Goal: Contribute content: Contribute content

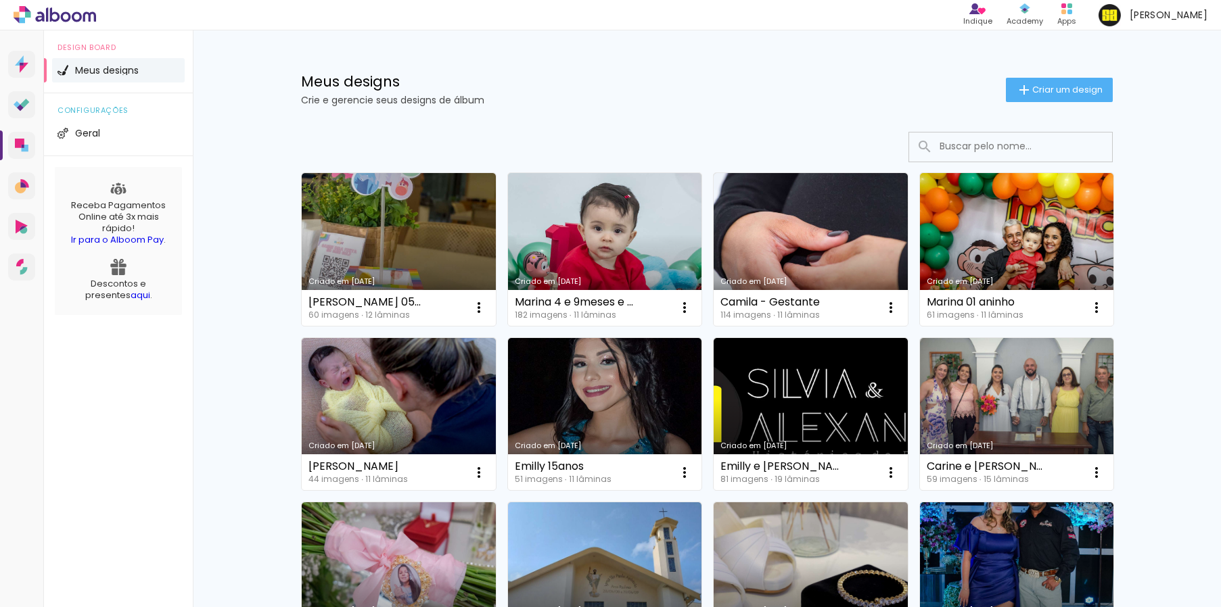
click at [1044, 94] on span "Criar um design" at bounding box center [1067, 89] width 70 height 9
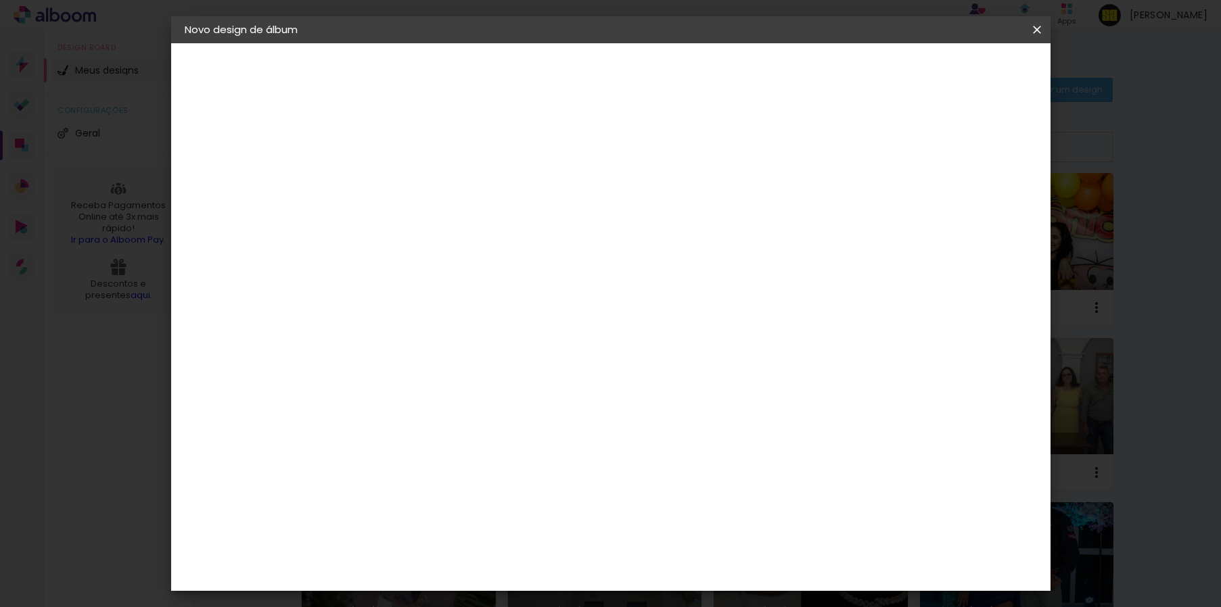
click at [406, 183] on input at bounding box center [406, 181] width 0 height 21
type input "Laura 06Anos"
click at [0, 0] on slot "Avançar" at bounding box center [0, 0] width 0 height 0
click at [428, 442] on div "Digipix Pro" at bounding box center [413, 453] width 34 height 22
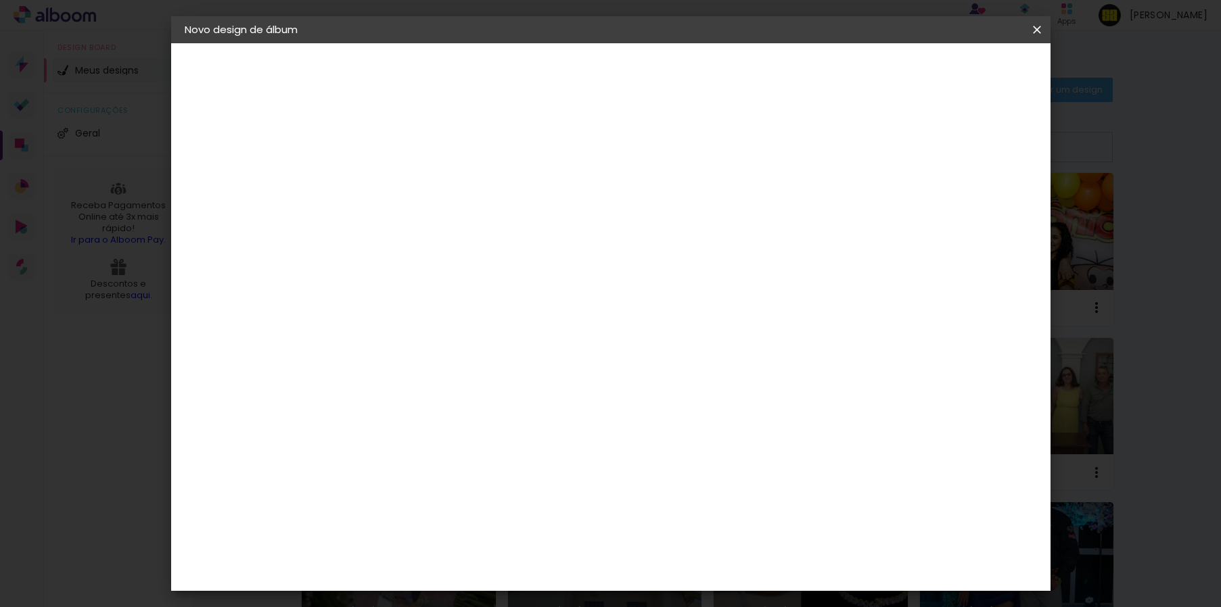
click at [0, 0] on slot "Avançar" at bounding box center [0, 0] width 0 height 0
click at [475, 227] on iron-icon at bounding box center [467, 235] width 16 height 16
click at [0, 0] on slot "180º LIGHT" at bounding box center [0, 0] width 0 height 0
type input "180º LIGHT"
click at [547, 590] on span "21 × 30 cm" at bounding box center [522, 608] width 50 height 36
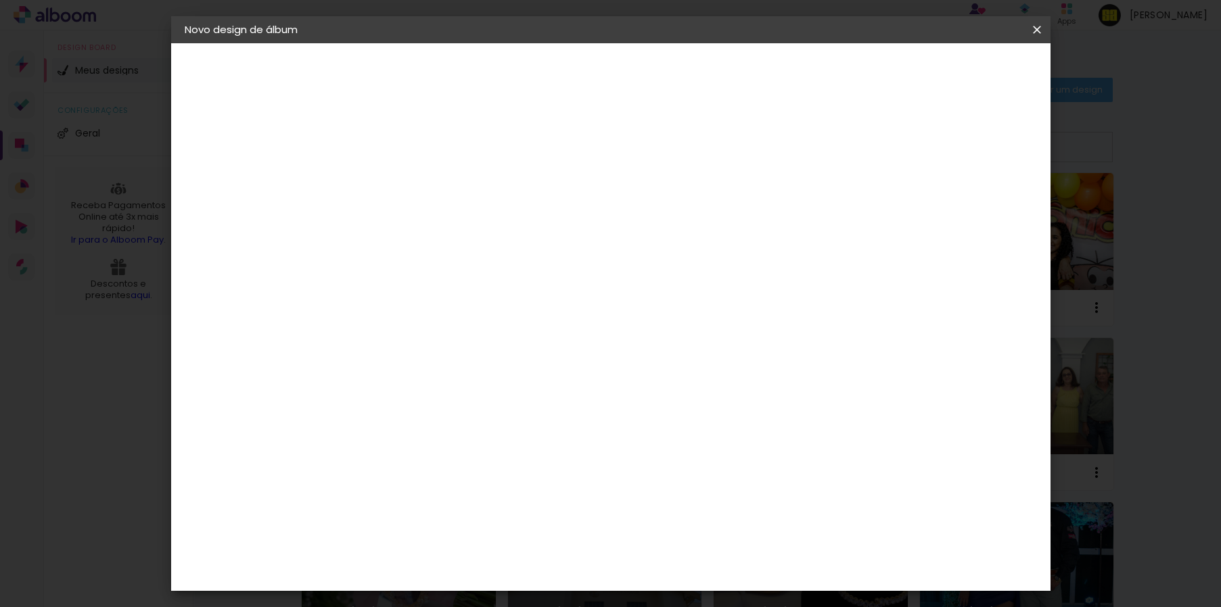
click at [0, 0] on slot "Avançar" at bounding box center [0, 0] width 0 height 0
click at [766, 149] on div at bounding box center [759, 146] width 12 height 12
type paper-checkbox "on"
click at [842, 72] on span "Iniciar design" at bounding box center [812, 71] width 62 height 9
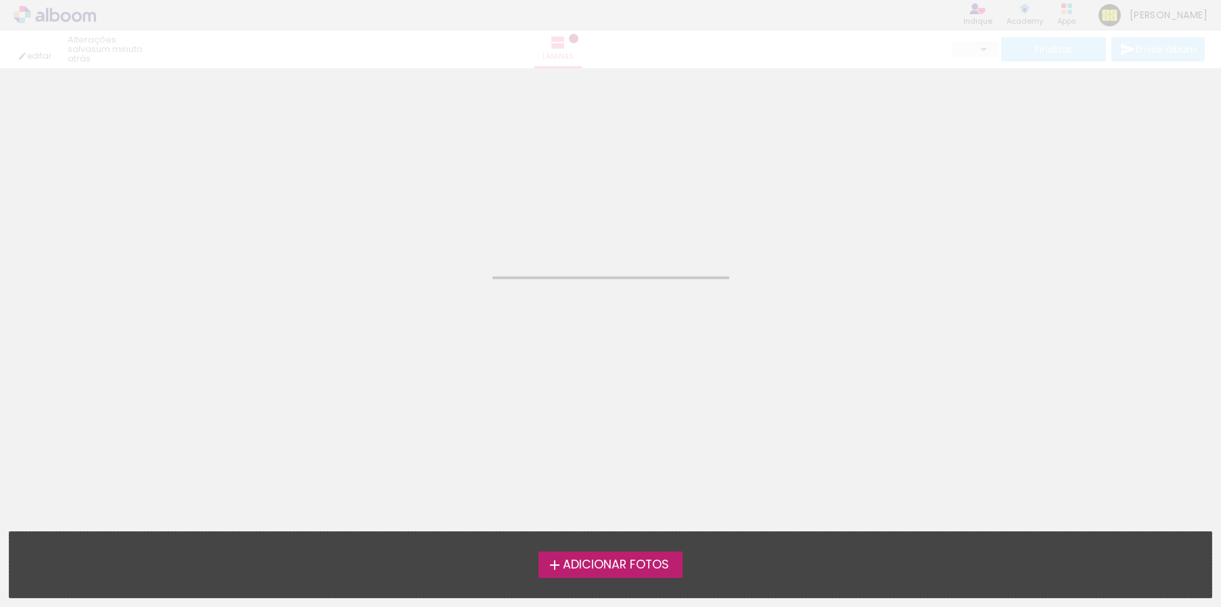
click at [612, 572] on label "Adicionar Fotos" at bounding box center [610, 565] width 144 height 26
click at [0, 0] on input "file" at bounding box center [0, 0] width 0 height 0
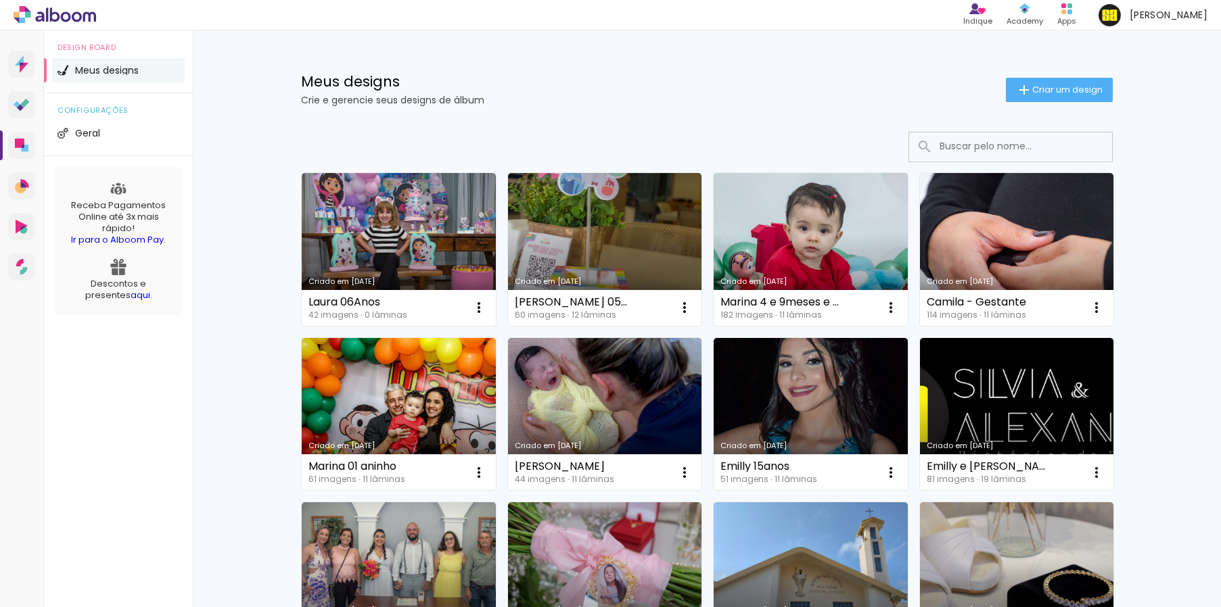
click at [368, 209] on link "Criado em [DATE]" at bounding box center [399, 249] width 194 height 153
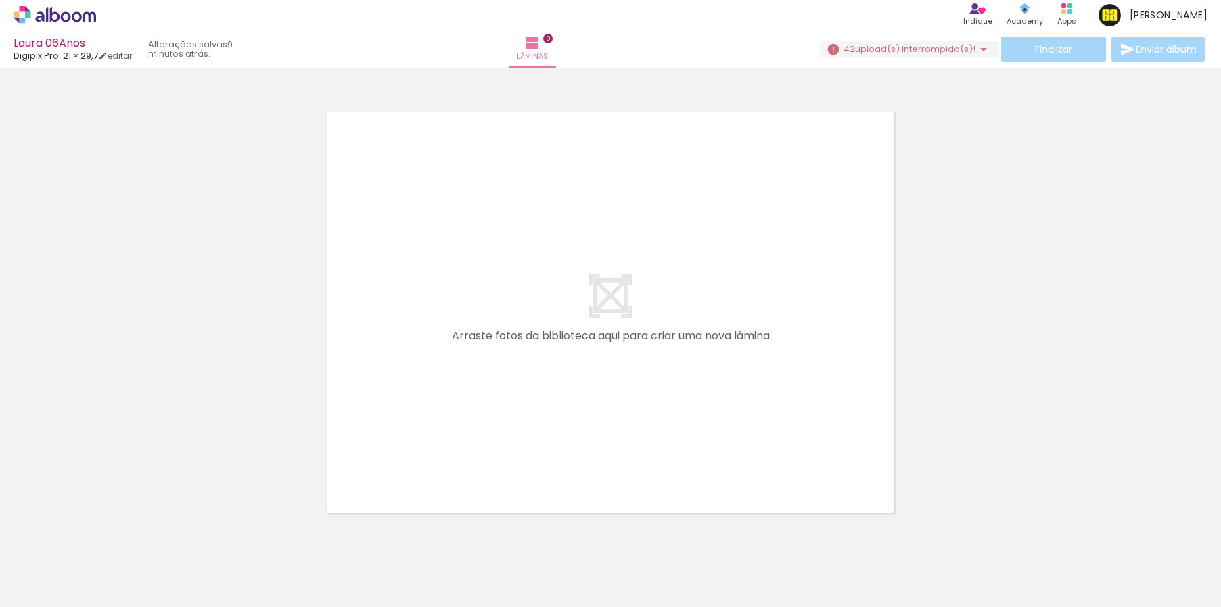
click at [975, 50] on iron-icon at bounding box center [983, 49] width 16 height 16
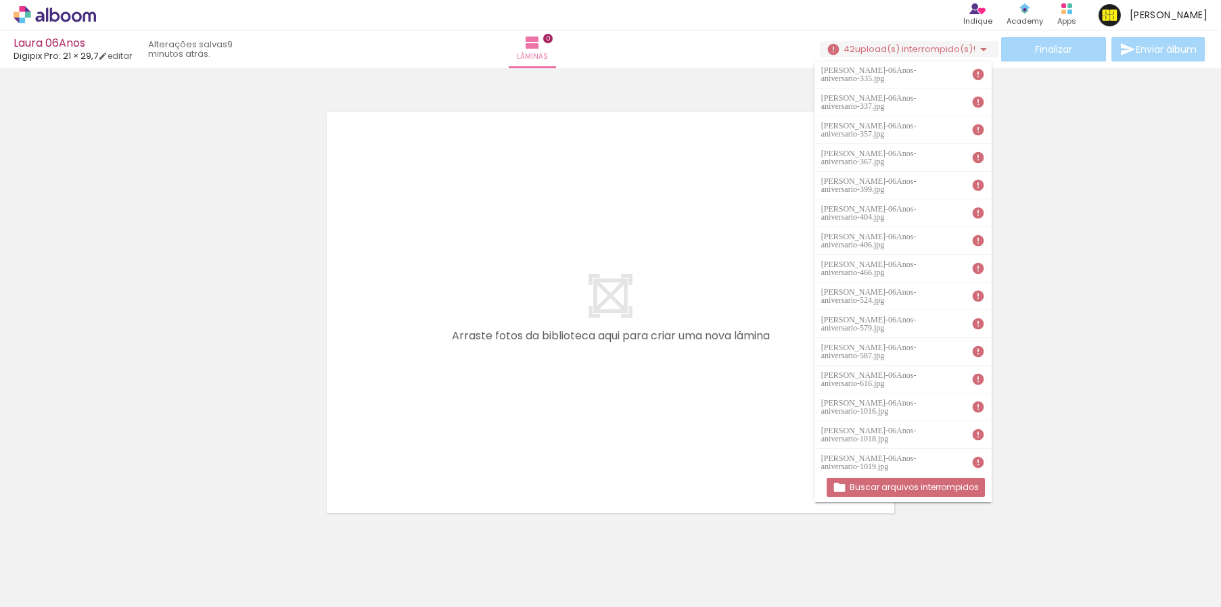
scroll to position [640, 0]
click at [0, 0] on slot "Buscar arquivos interrompidos" at bounding box center [0, 0] width 0 height 0
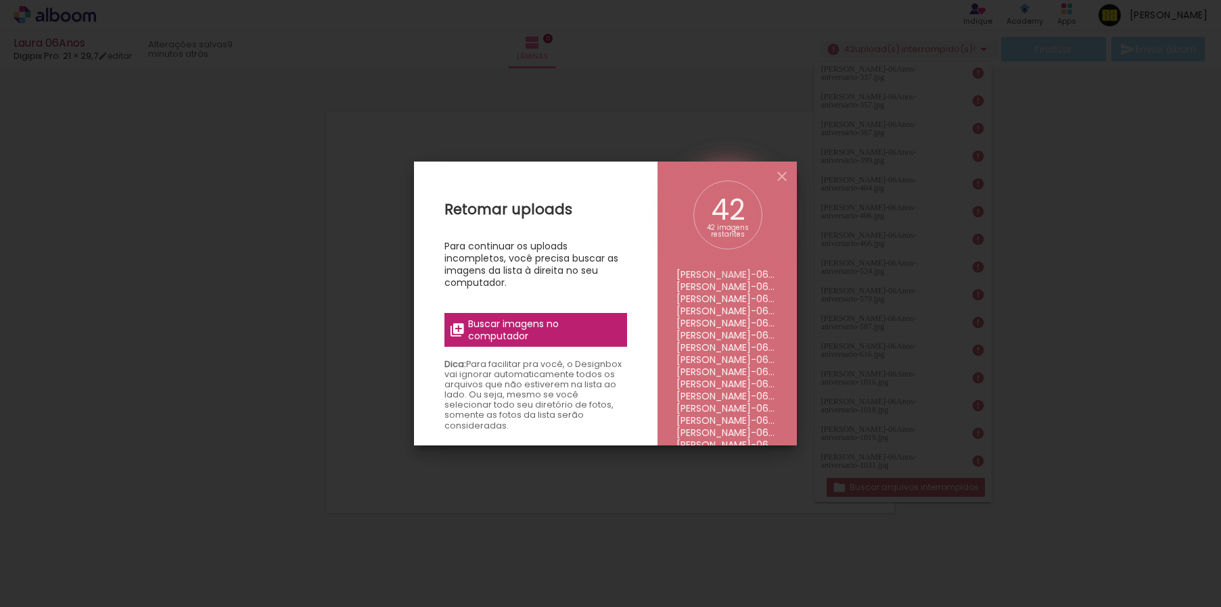
click at [554, 338] on span "Buscar imagens no computador" at bounding box center [543, 330] width 151 height 24
click at [0, 0] on input "file" at bounding box center [0, 0] width 0 height 0
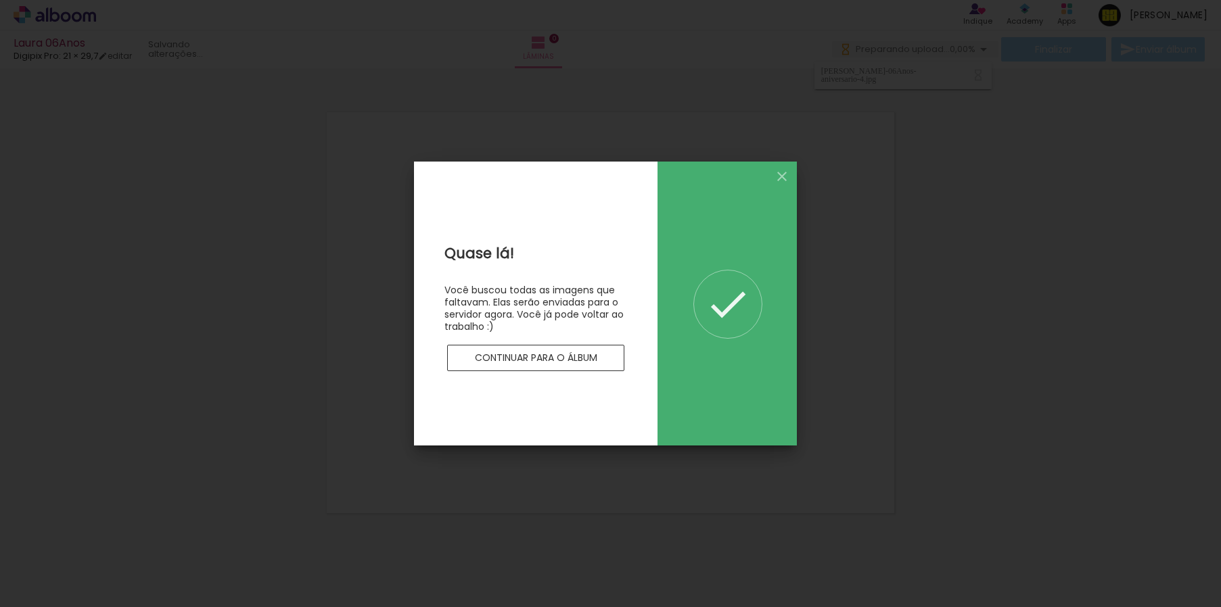
scroll to position [0, 0]
click at [545, 365] on paper-button "Continuar para o álbum" at bounding box center [535, 358] width 177 height 27
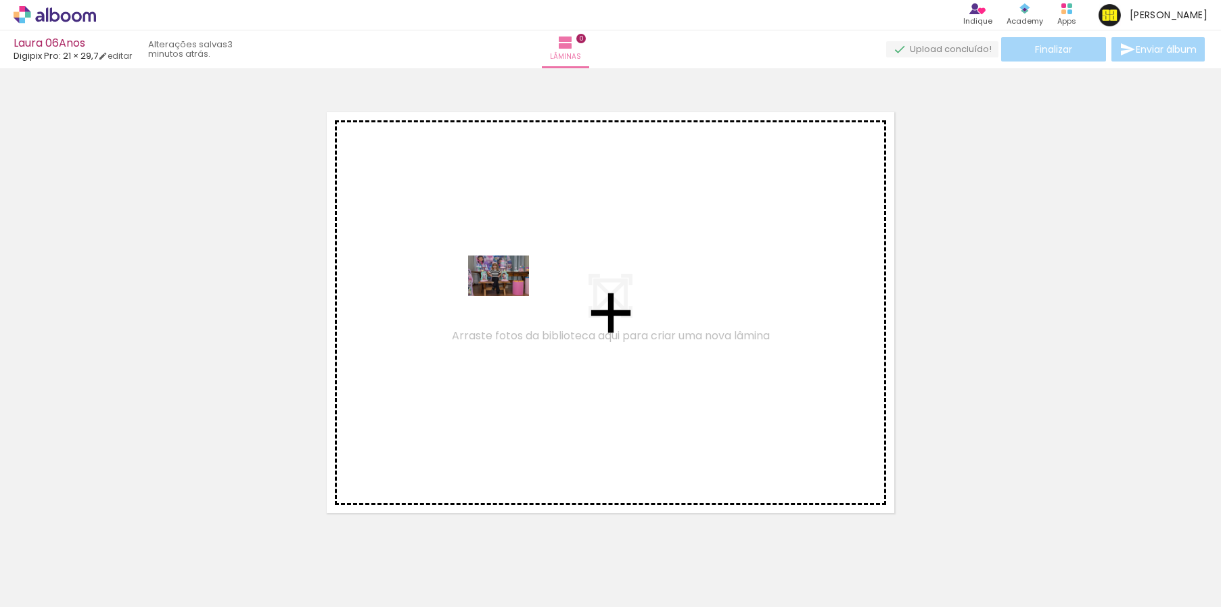
drag, startPoint x: 135, startPoint y: 565, endPoint x: 509, endPoint y: 296, distance: 459.9
click at [509, 296] on quentale-workspace at bounding box center [610, 303] width 1221 height 607
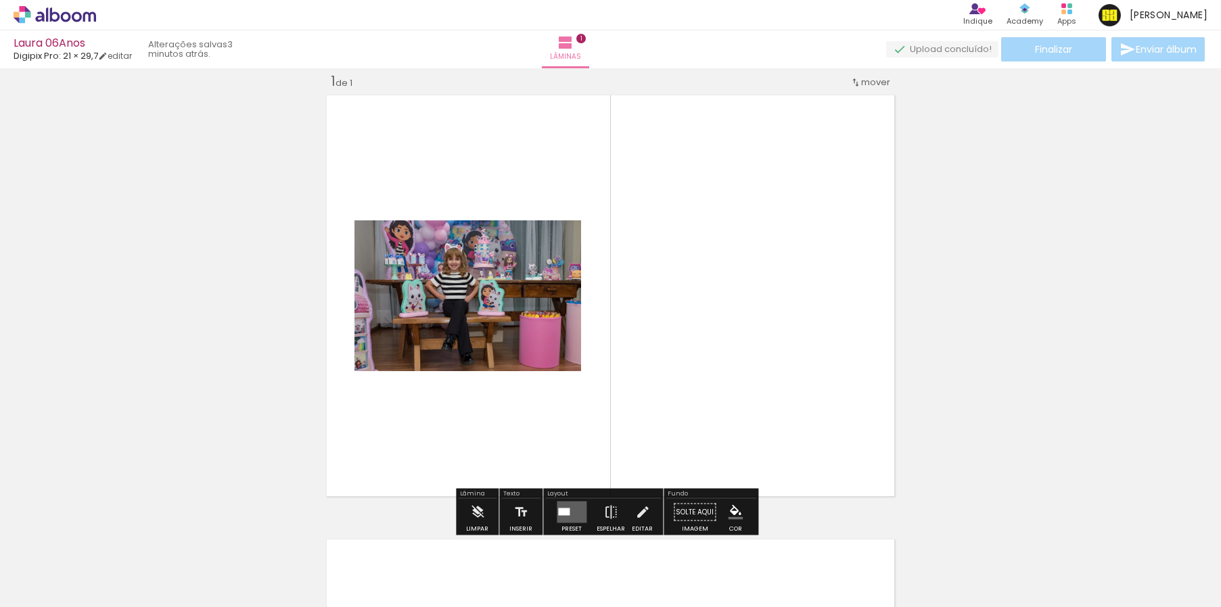
scroll to position [17, 0]
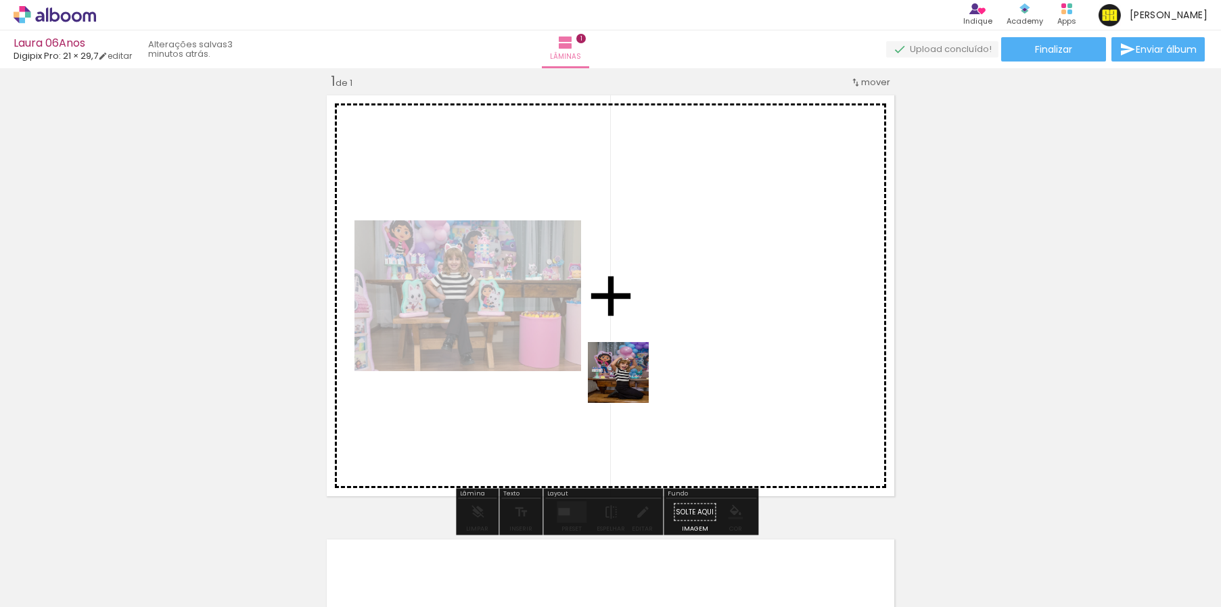
drag, startPoint x: 375, startPoint y: 554, endPoint x: 666, endPoint y: 358, distance: 351.4
click at [666, 358] on quentale-workspace at bounding box center [610, 303] width 1221 height 607
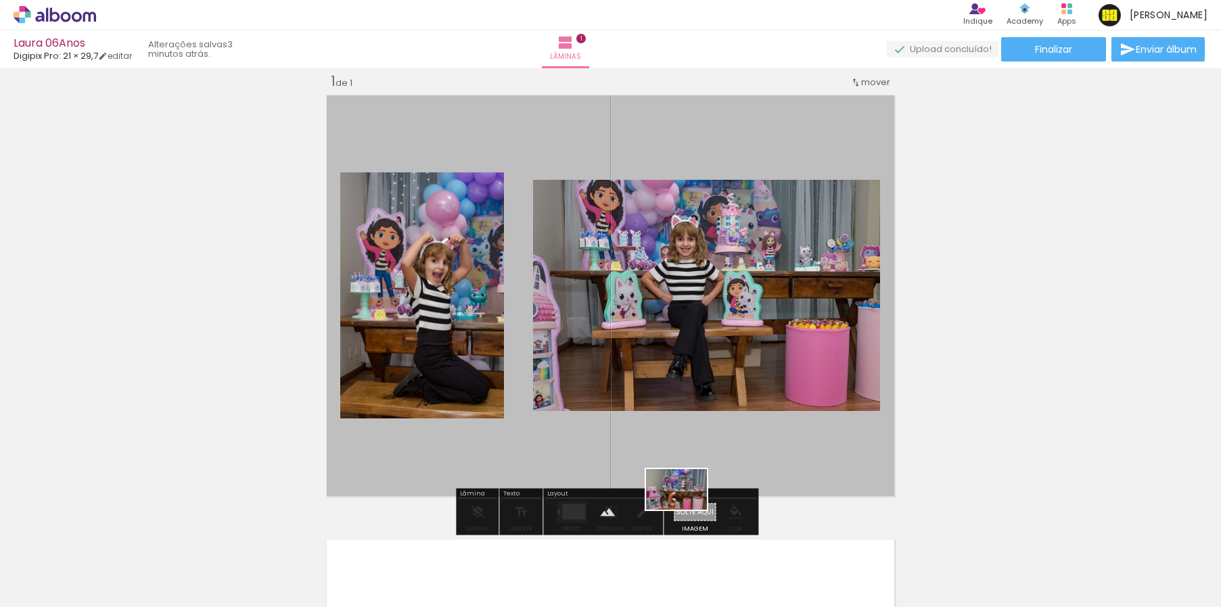
drag, startPoint x: 609, startPoint y: 574, endPoint x: 686, endPoint y: 510, distance: 99.9
click at [686, 510] on quentale-workspace at bounding box center [610, 303] width 1221 height 607
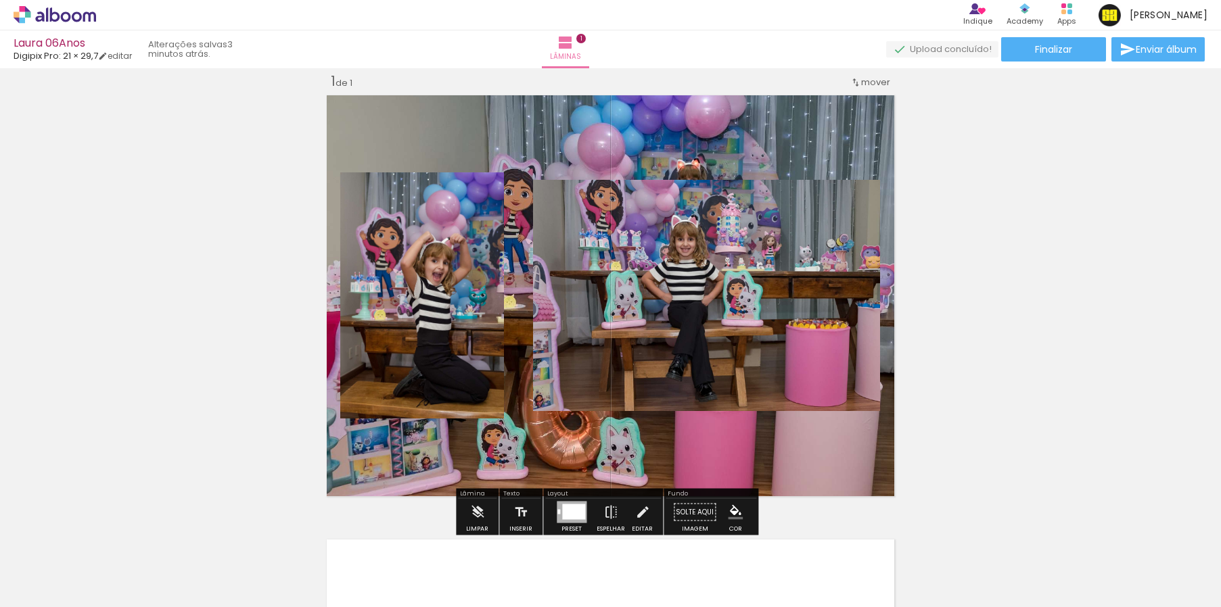
click at [575, 513] on div at bounding box center [573, 513] width 23 height 16
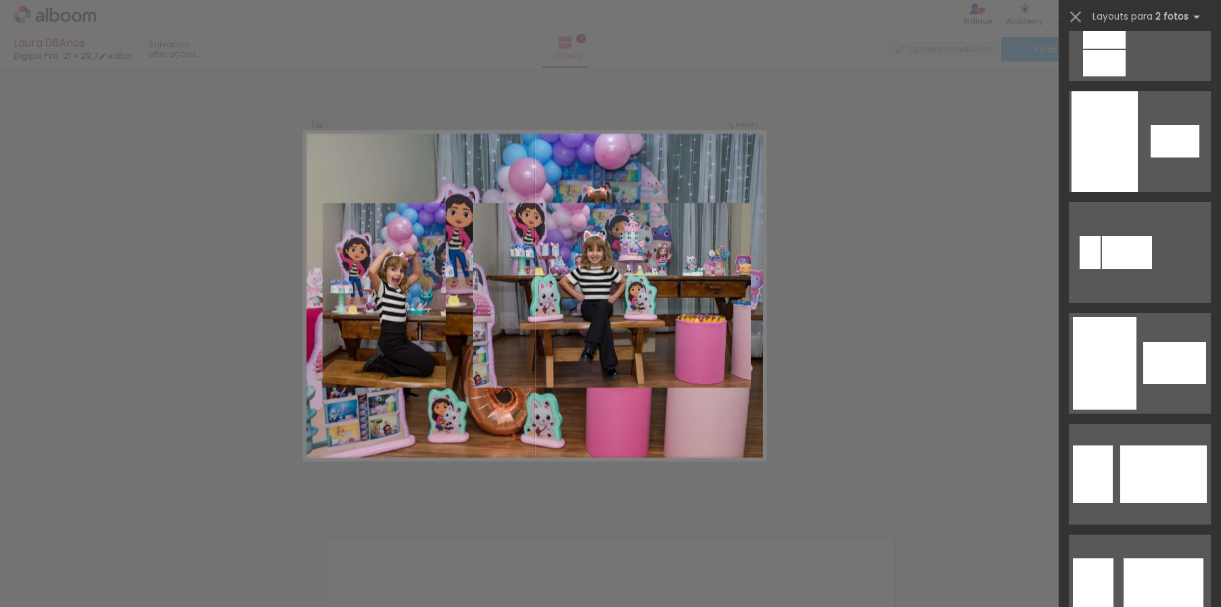
scroll to position [1064, 0]
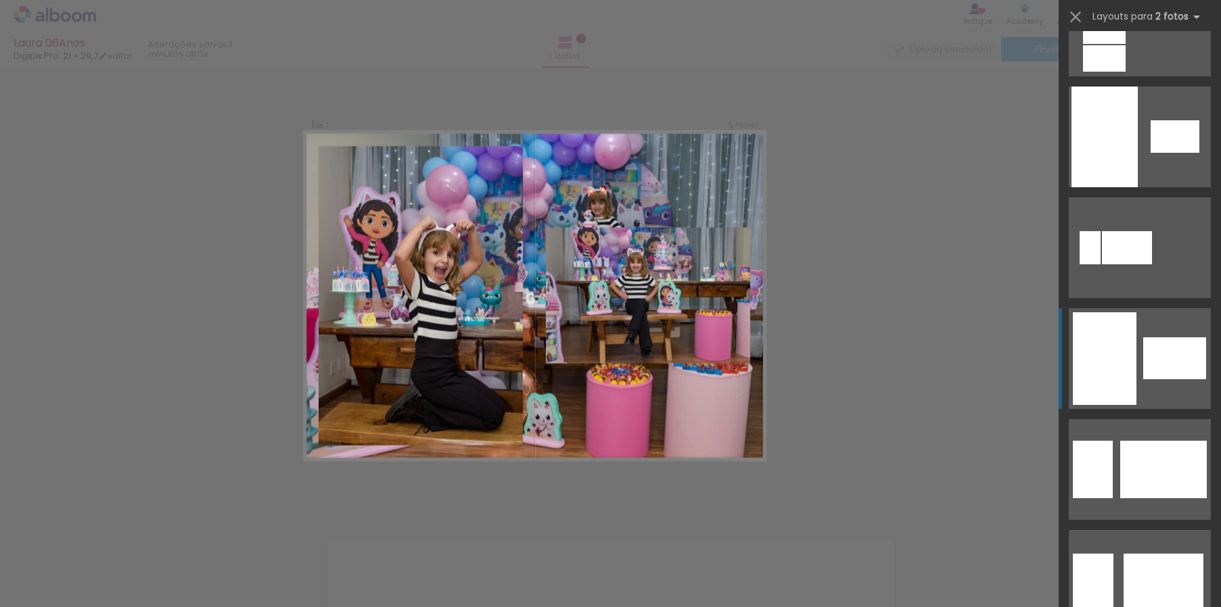
click at [1144, 381] on quentale-layouter at bounding box center [1140, 358] width 142 height 101
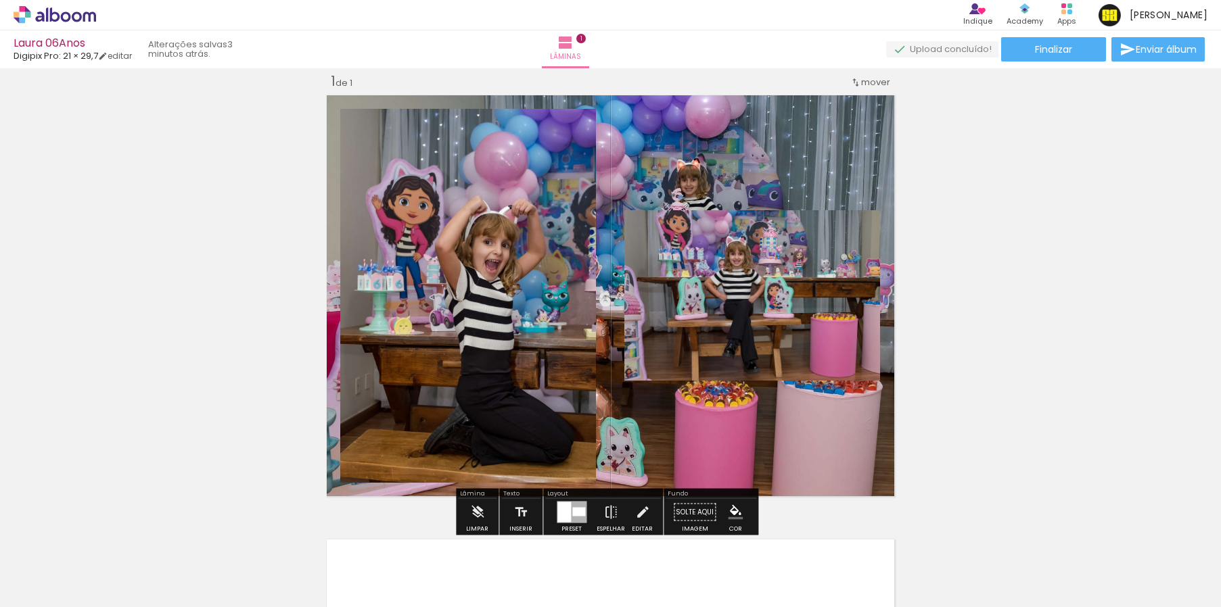
click at [764, 312] on quentale-photo at bounding box center [752, 295] width 256 height 170
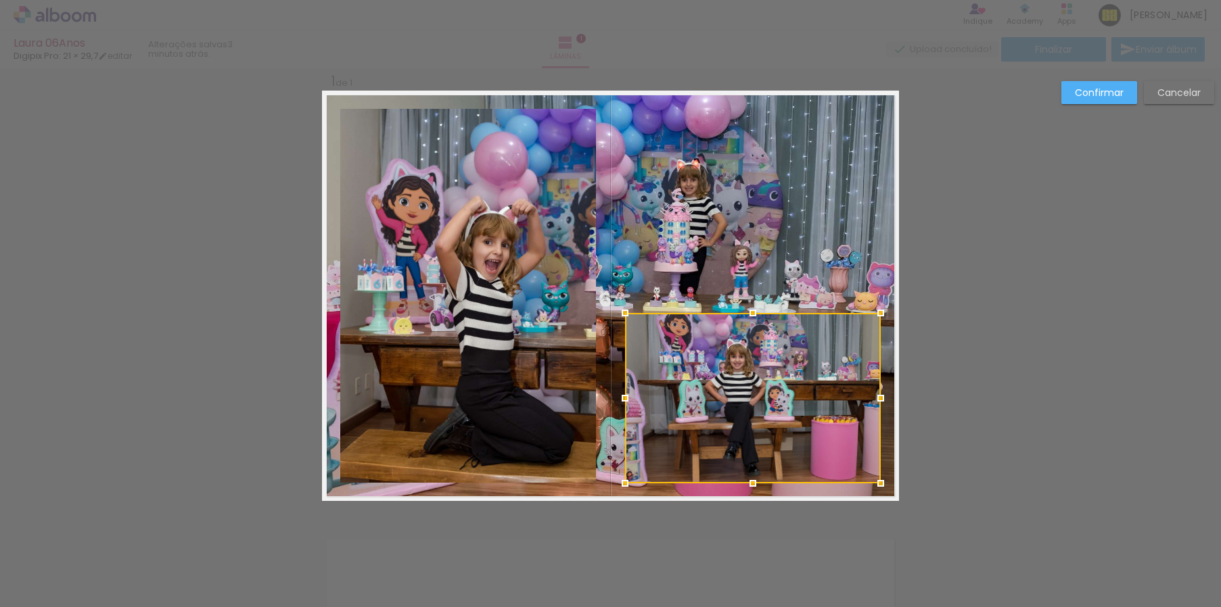
drag, startPoint x: 780, startPoint y: 264, endPoint x: 785, endPoint y: 368, distance: 103.6
click at [785, 368] on div at bounding box center [753, 398] width 256 height 170
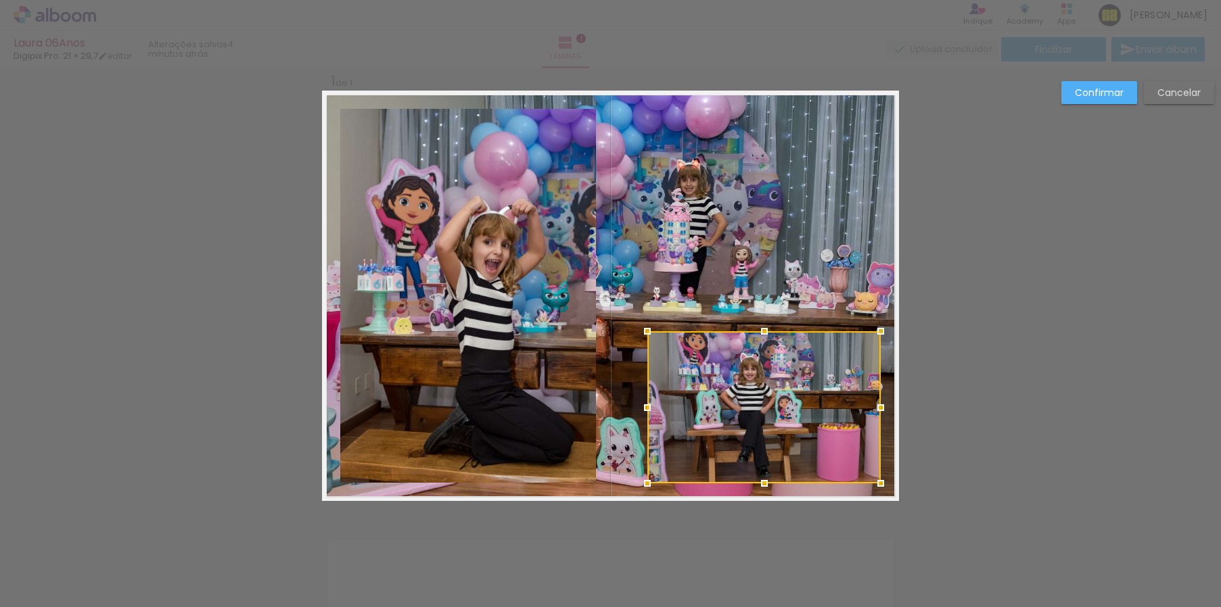
drag, startPoint x: 615, startPoint y: 317, endPoint x: 634, endPoint y: 334, distance: 25.4
click at [634, 334] on div at bounding box center [647, 331] width 27 height 27
drag, startPoint x: 774, startPoint y: 394, endPoint x: 793, endPoint y: 394, distance: 18.9
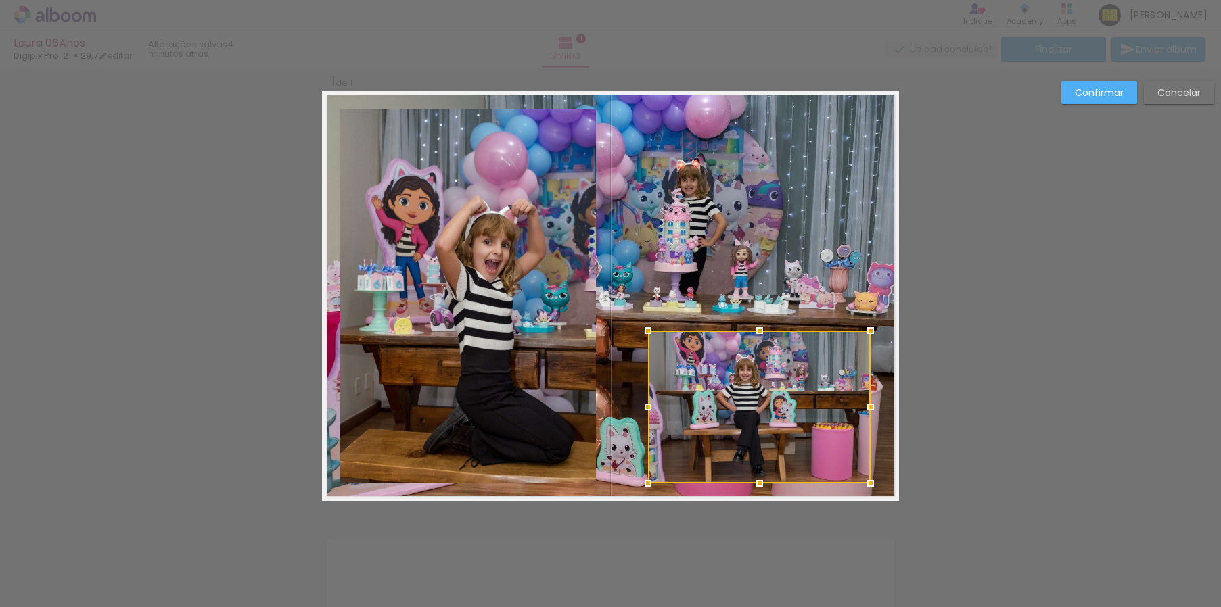
drag, startPoint x: 877, startPoint y: 403, endPoint x: 867, endPoint y: 405, distance: 9.7
click at [867, 405] on div at bounding box center [870, 407] width 27 height 27
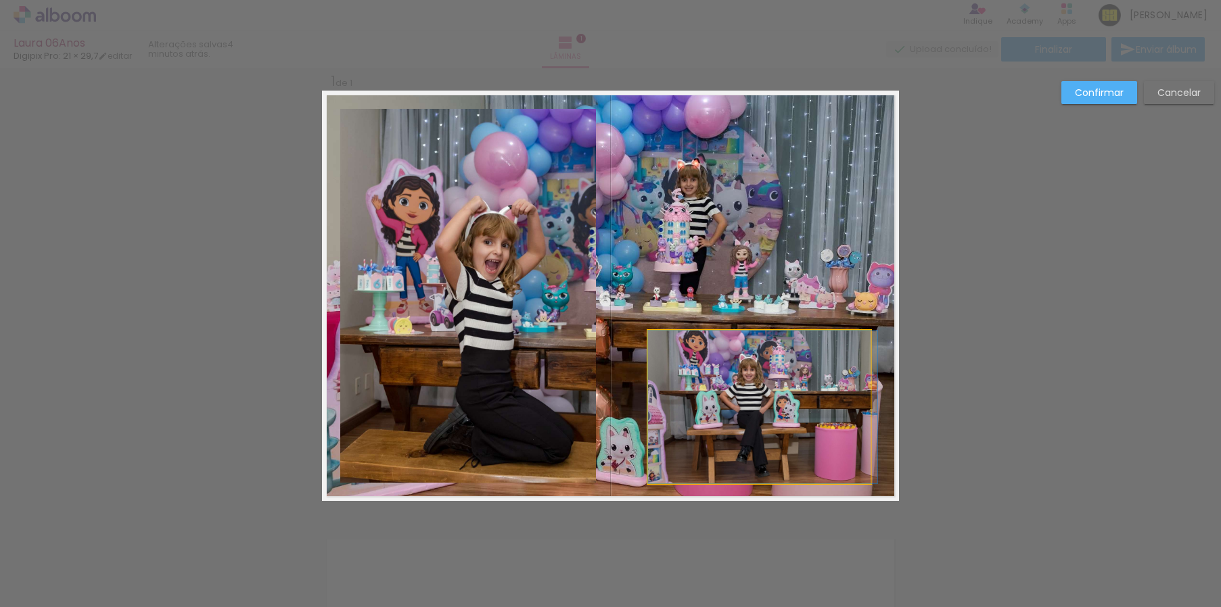
drag, startPoint x: 781, startPoint y: 398, endPoint x: 795, endPoint y: 400, distance: 14.3
click at [659, 218] on quentale-layouter at bounding box center [610, 296] width 577 height 411
click at [0, 0] on slot "Confirmar" at bounding box center [0, 0] width 0 height 0
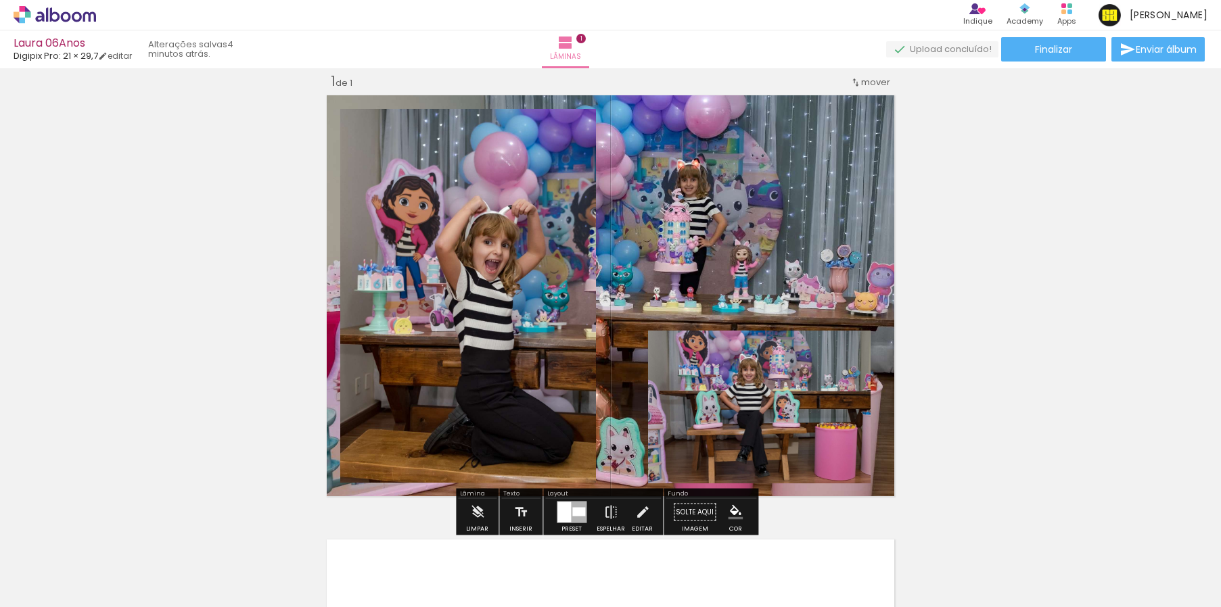
click at [839, 226] on quentale-layouter at bounding box center [610, 296] width 577 height 411
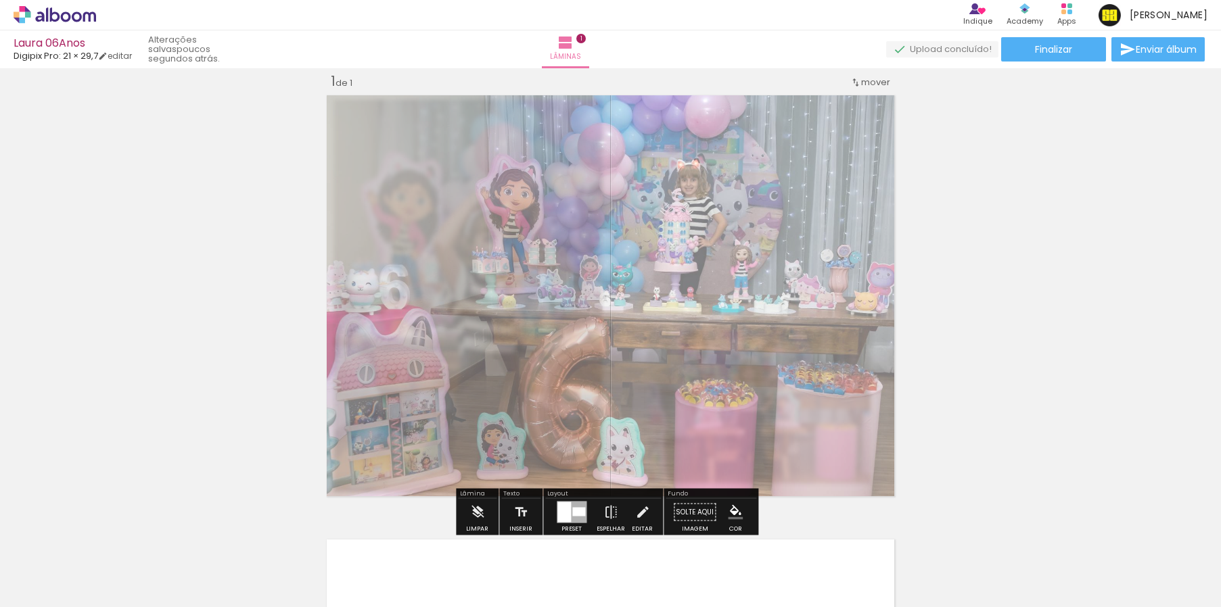
drag, startPoint x: 515, startPoint y: 126, endPoint x: 488, endPoint y: 131, distance: 26.9
type paper-slider "50"
click at [488, 131] on div at bounding box center [495, 125] width 22 height 22
click at [977, 216] on div "Inserir lâmina 1 de 1" at bounding box center [610, 500] width 1221 height 889
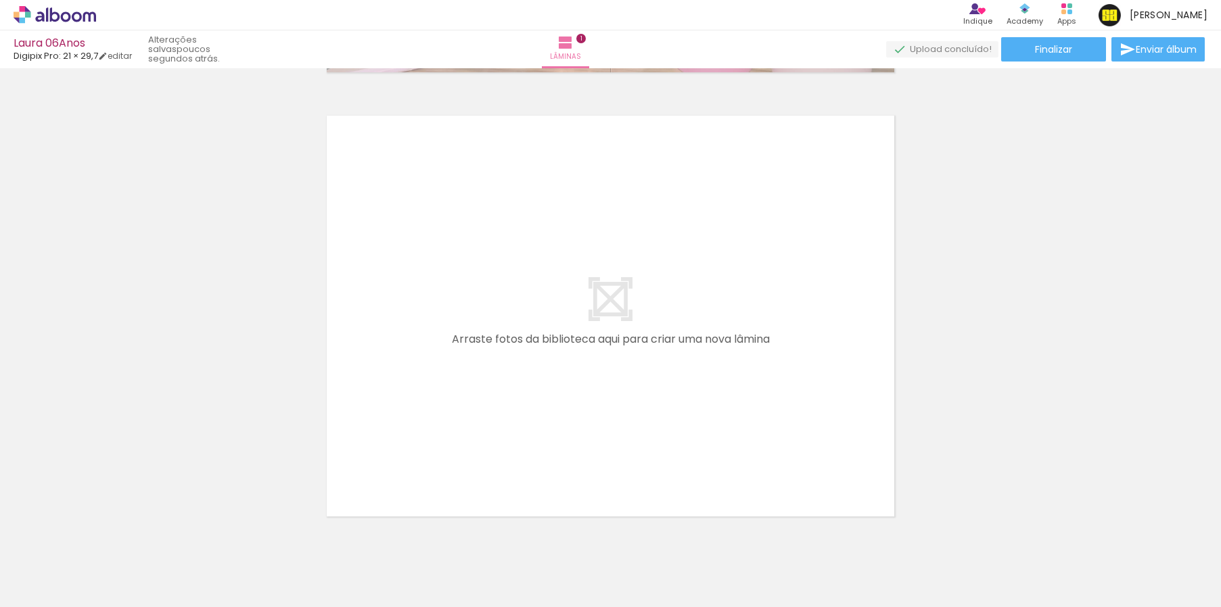
scroll to position [449, 0]
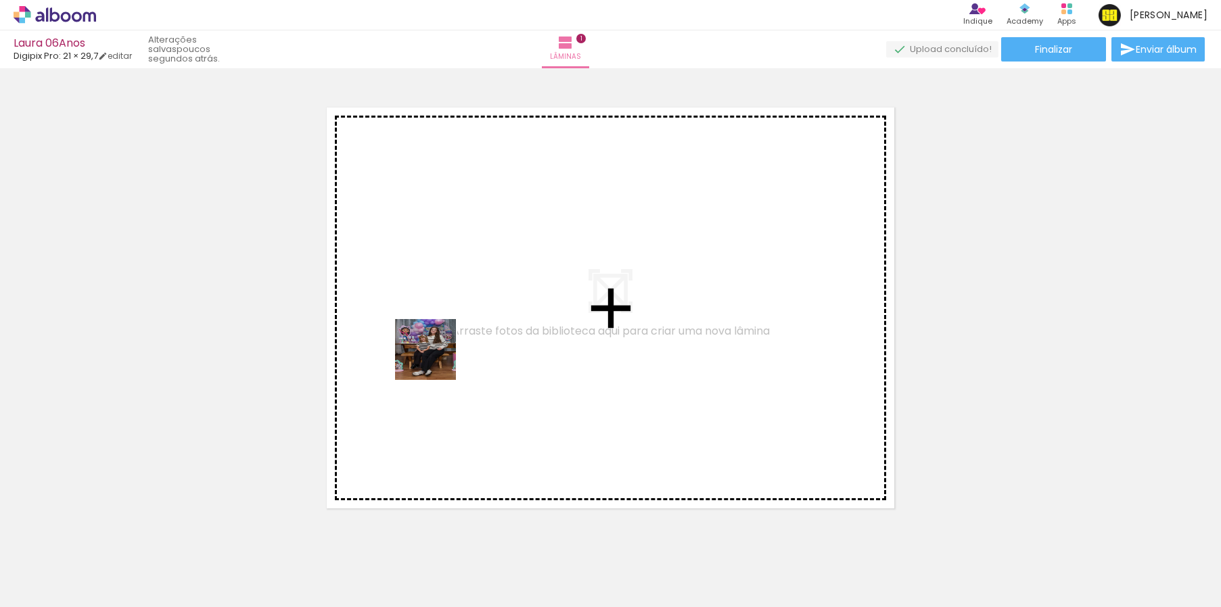
drag, startPoint x: 227, startPoint y: 561, endPoint x: 438, endPoint y: 356, distance: 294.2
click at [438, 356] on quentale-workspace at bounding box center [610, 303] width 1221 height 607
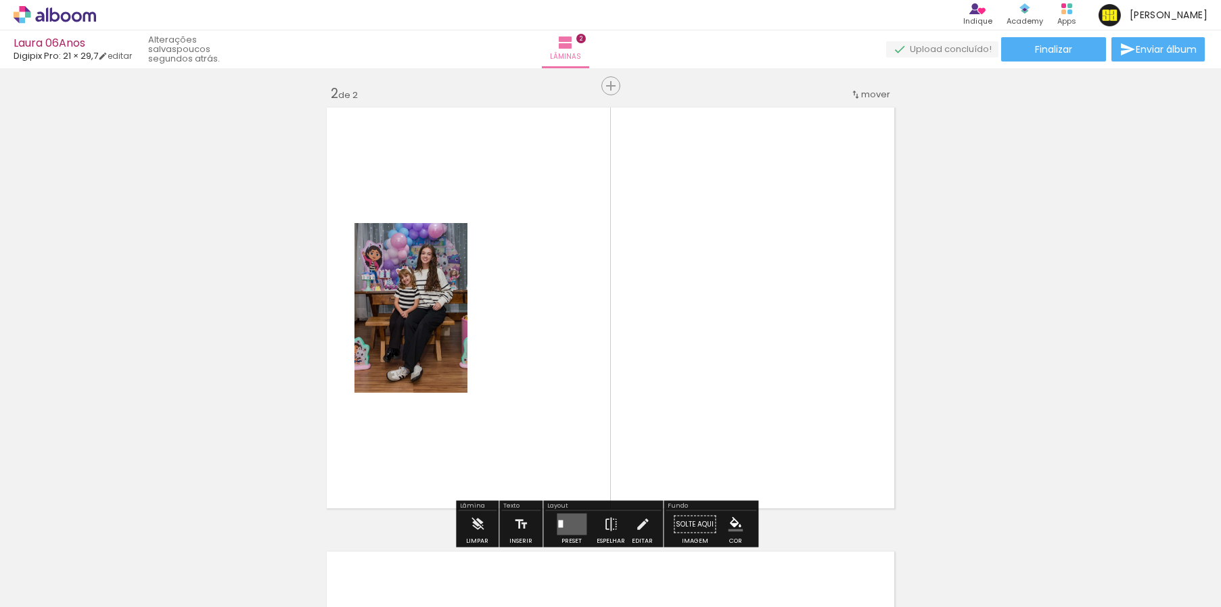
scroll to position [461, 0]
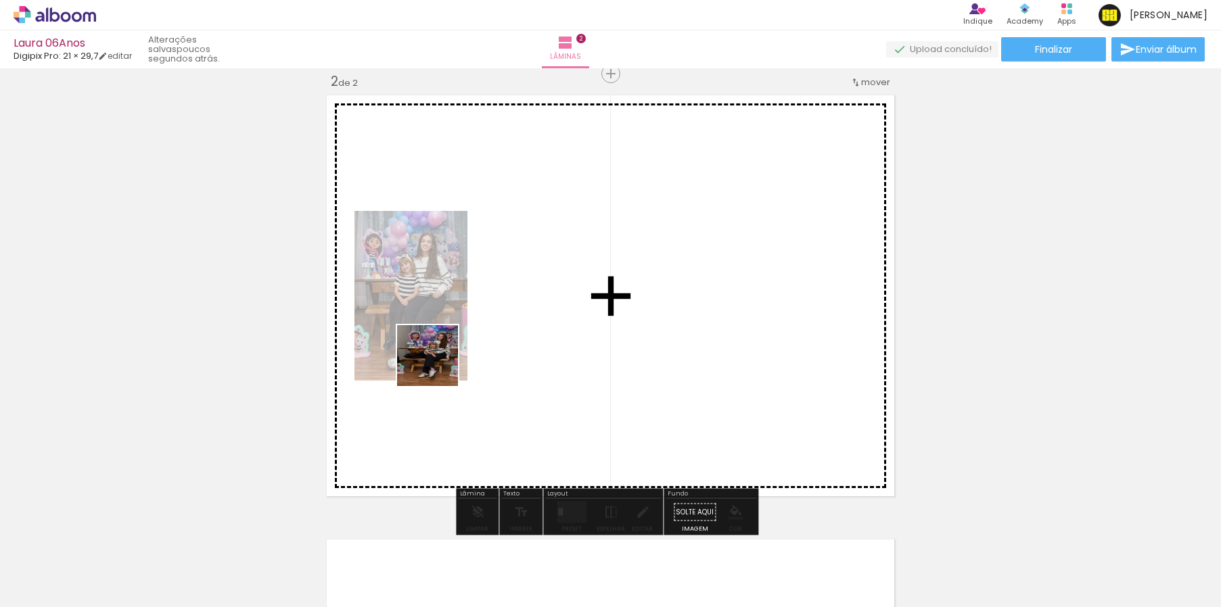
drag, startPoint x: 302, startPoint y: 563, endPoint x: 438, endPoint y: 364, distance: 241.8
click at [438, 364] on quentale-workspace at bounding box center [610, 303] width 1221 height 607
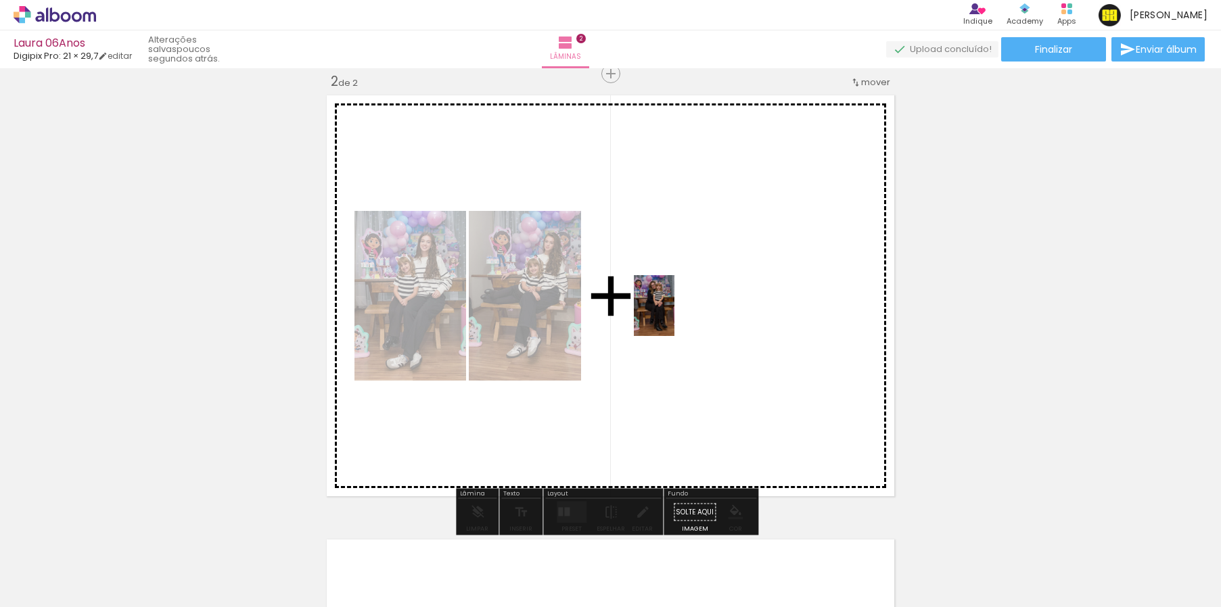
drag, startPoint x: 451, startPoint y: 561, endPoint x: 674, endPoint y: 316, distance: 331.3
click at [674, 316] on quentale-workspace at bounding box center [610, 303] width 1221 height 607
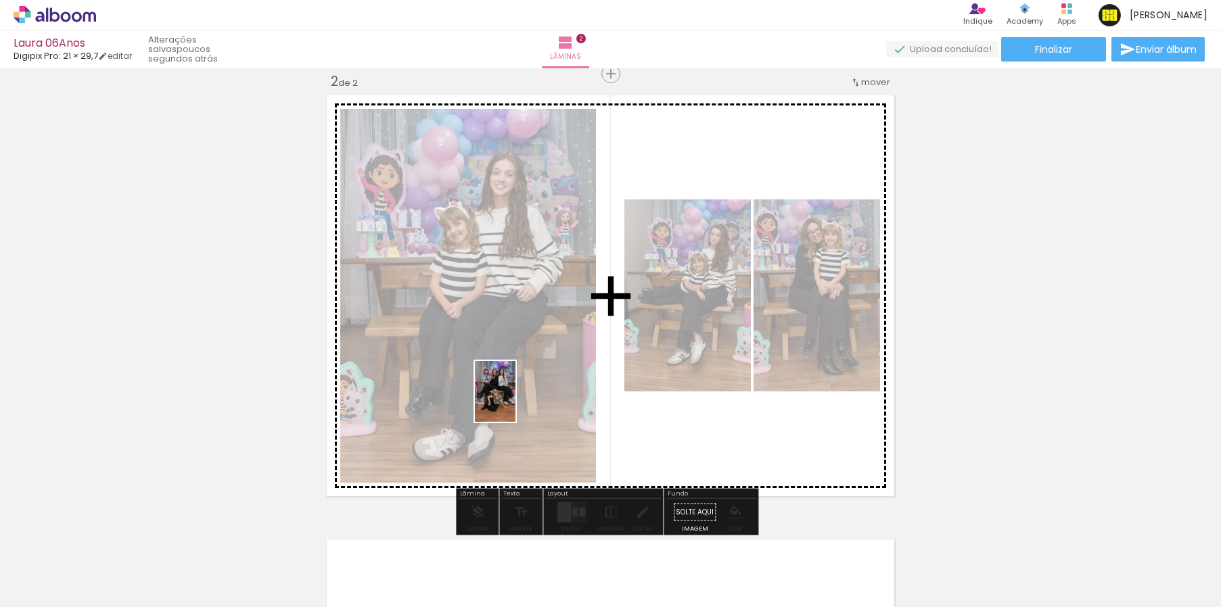
drag, startPoint x: 515, startPoint y: 565, endPoint x: 515, endPoint y: 402, distance: 163.7
click at [515, 402] on quentale-workspace at bounding box center [610, 303] width 1221 height 607
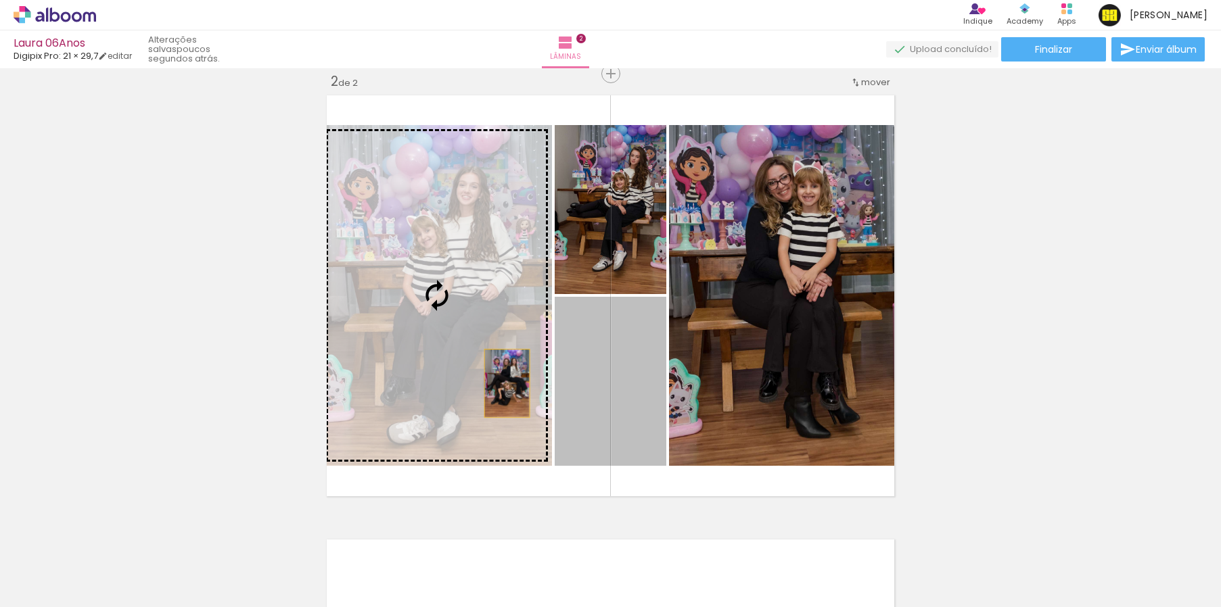
drag, startPoint x: 624, startPoint y: 392, endPoint x: 502, endPoint y: 383, distance: 122.7
click at [0, 0] on slot at bounding box center [0, 0] width 0 height 0
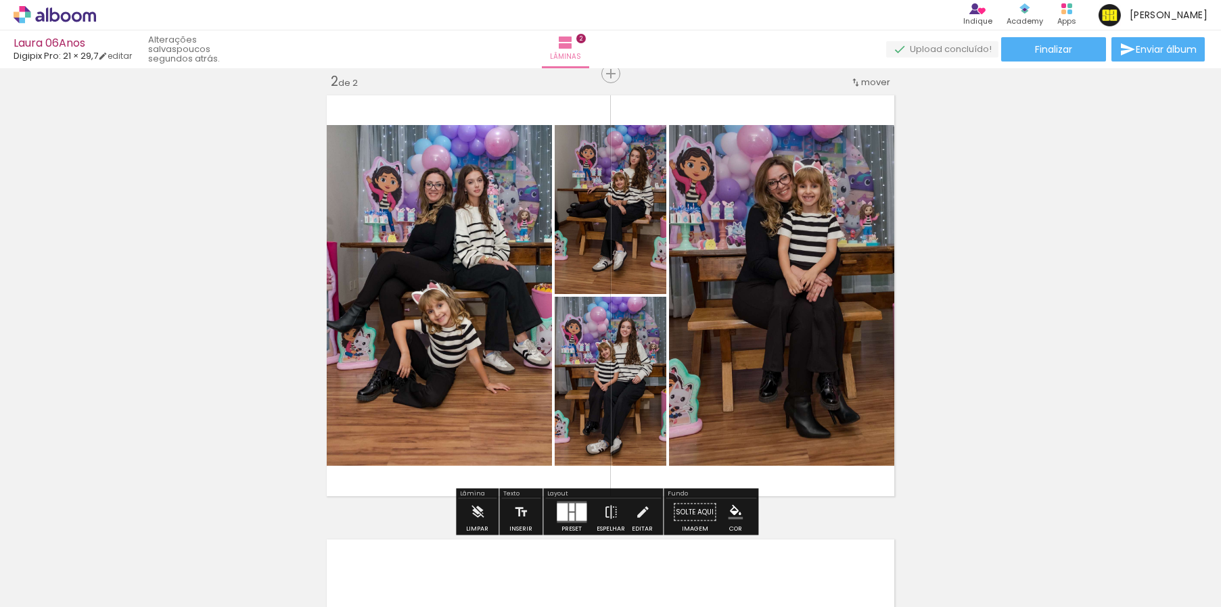
click at [564, 519] on div at bounding box center [562, 513] width 11 height 18
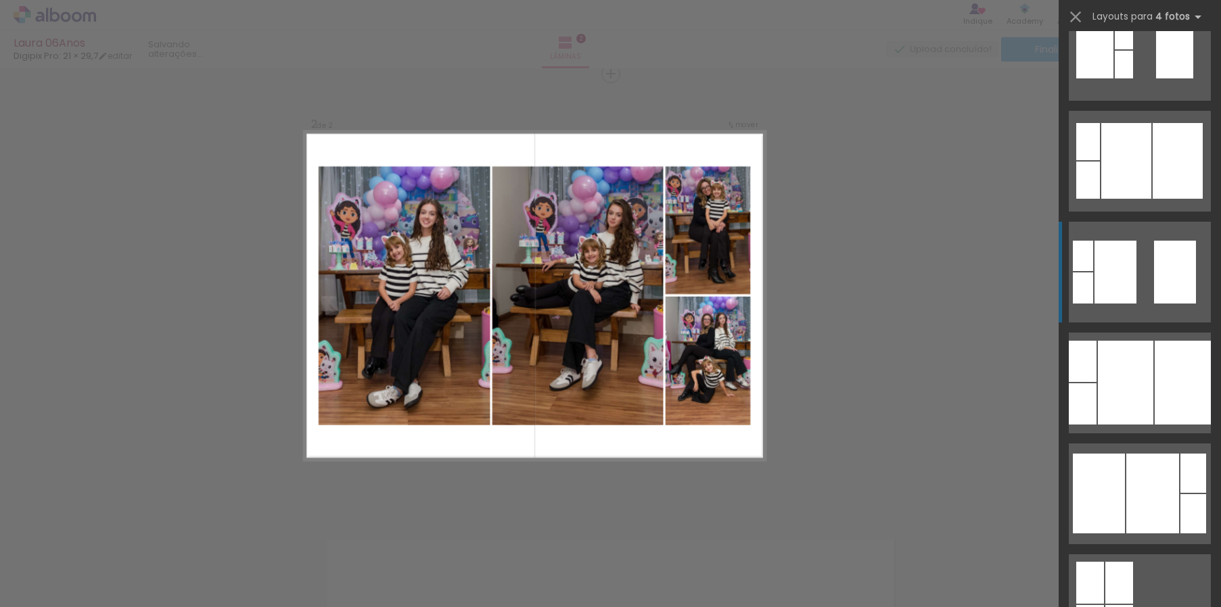
scroll to position [608, 0]
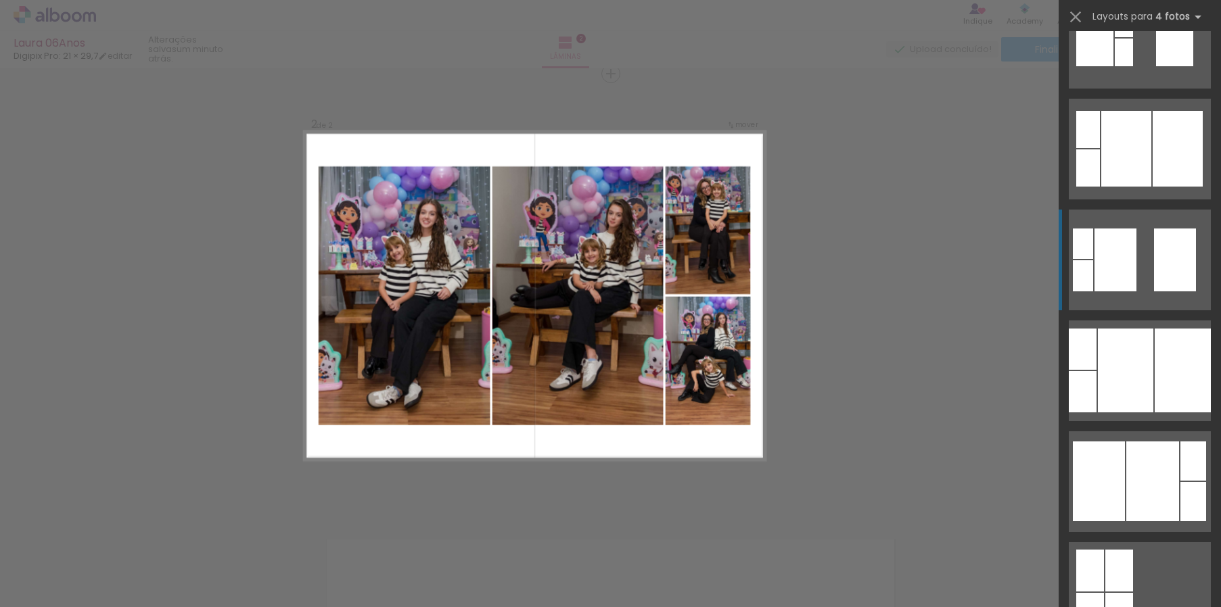
click at [1134, 500] on div at bounding box center [1152, 482] width 53 height 80
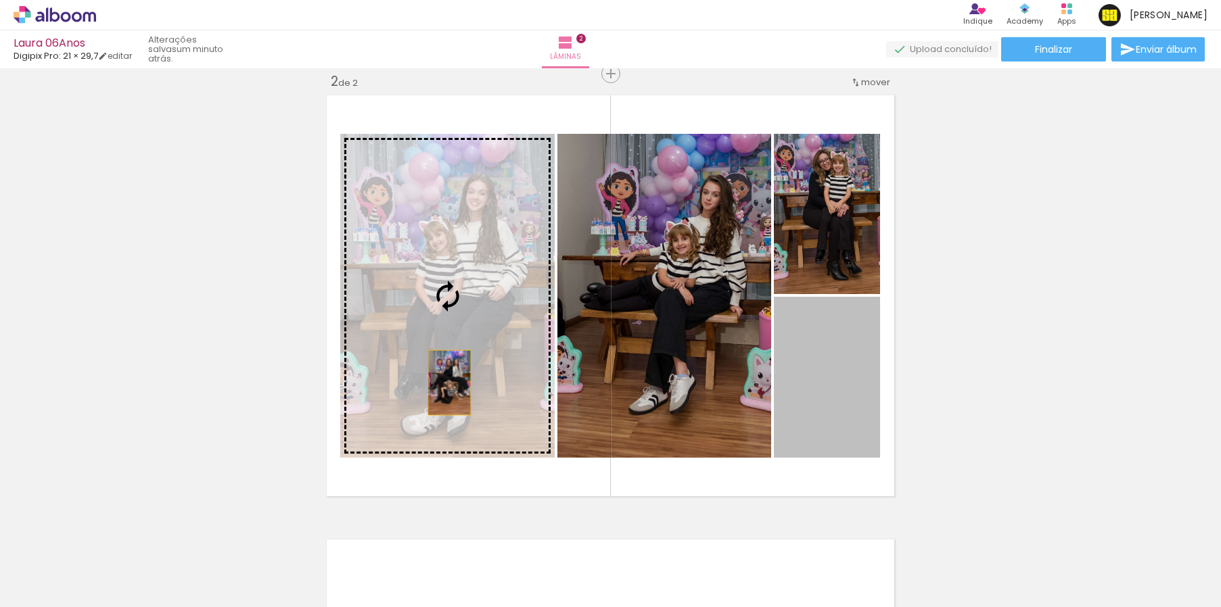
drag, startPoint x: 834, startPoint y: 395, endPoint x: 441, endPoint y: 382, distance: 393.2
click at [0, 0] on slot at bounding box center [0, 0] width 0 height 0
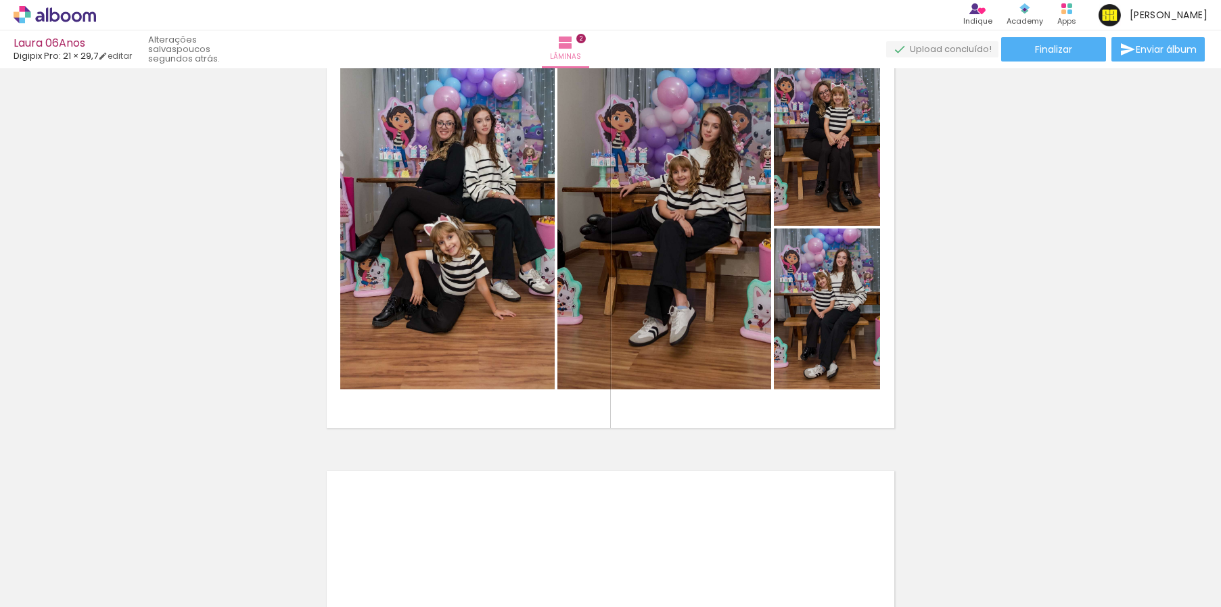
scroll to position [532, 0]
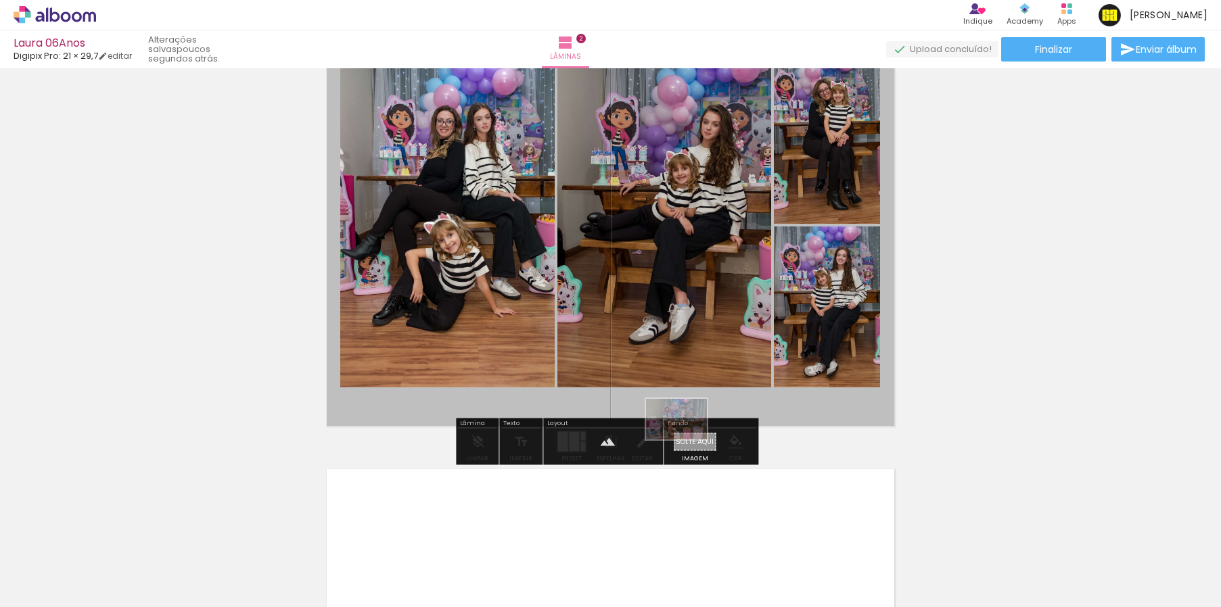
drag, startPoint x: 591, startPoint y: 564, endPoint x: 686, endPoint y: 440, distance: 156.3
click at [686, 440] on quentale-workspace at bounding box center [610, 303] width 1221 height 607
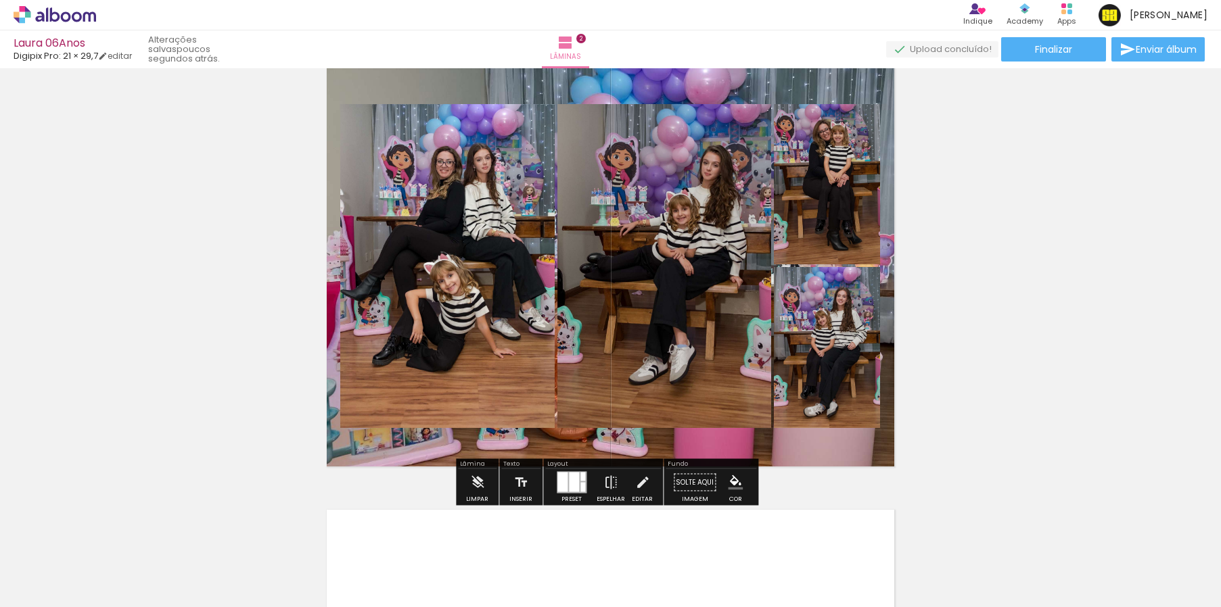
scroll to position [501, 0]
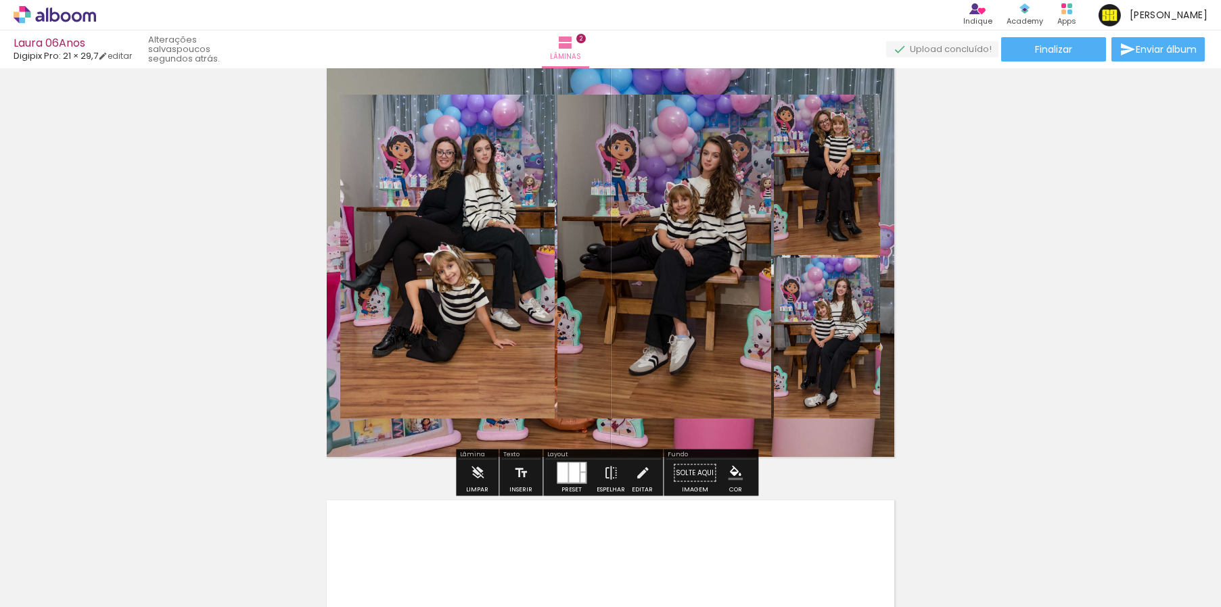
click at [809, 446] on quentale-layouter at bounding box center [610, 256] width 577 height 411
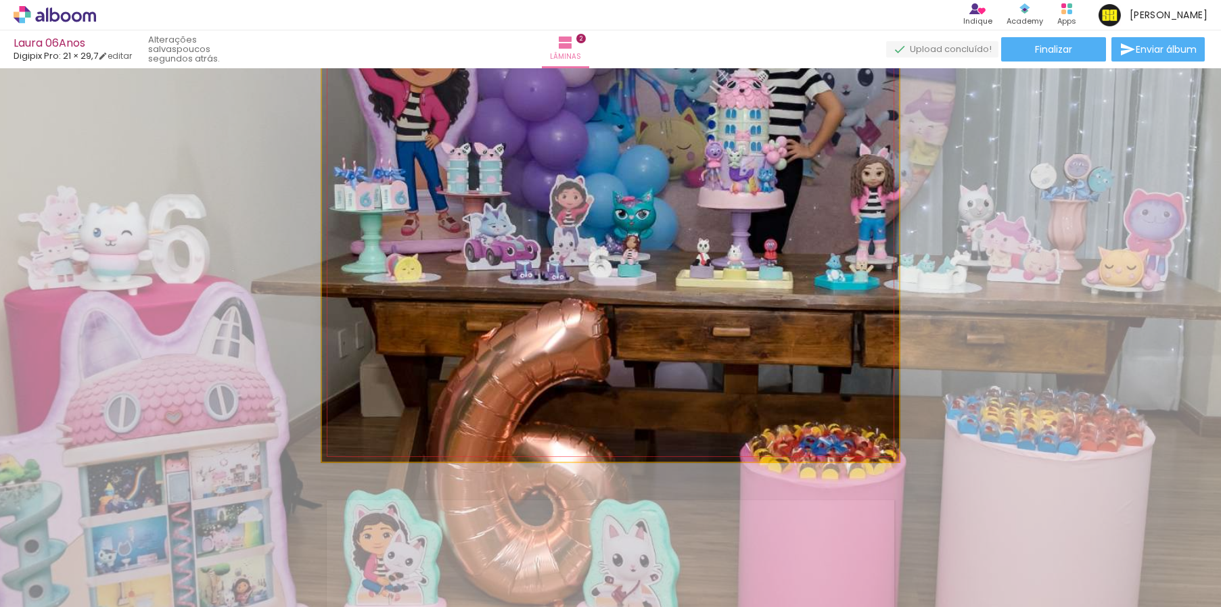
drag, startPoint x: 368, startPoint y: 88, endPoint x: 501, endPoint y: 87, distance: 132.6
type paper-slider "200"
click at [501, 75] on div "P&B Largura Cor" at bounding box center [634, 75] width 577 height 0
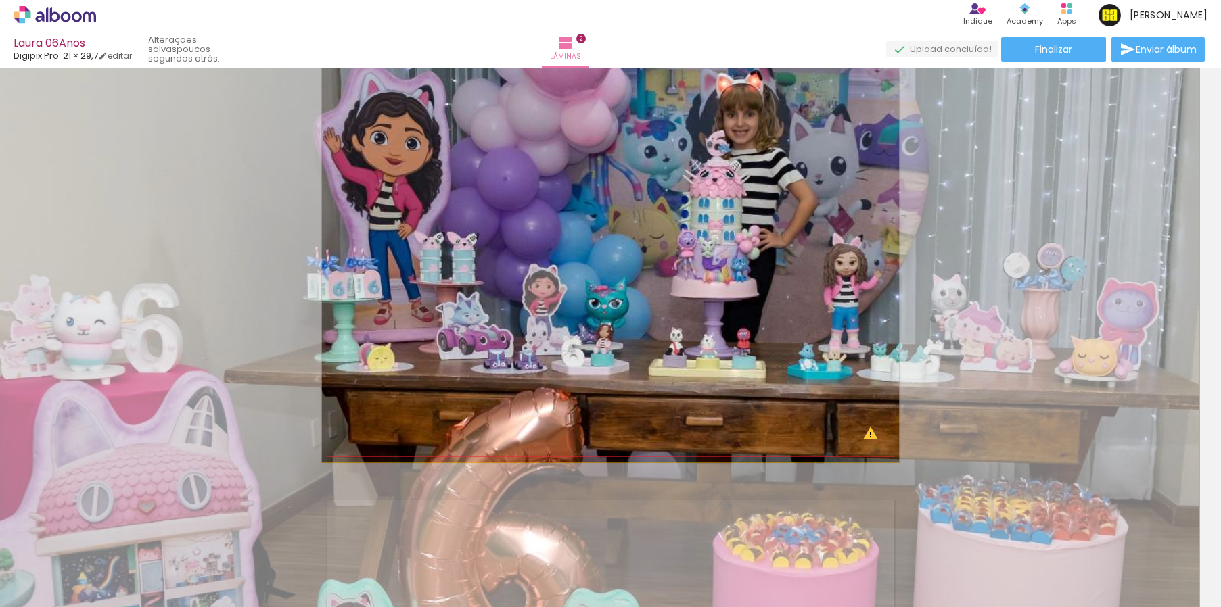
drag, startPoint x: 814, startPoint y: 257, endPoint x: 787, endPoint y: 346, distance: 93.3
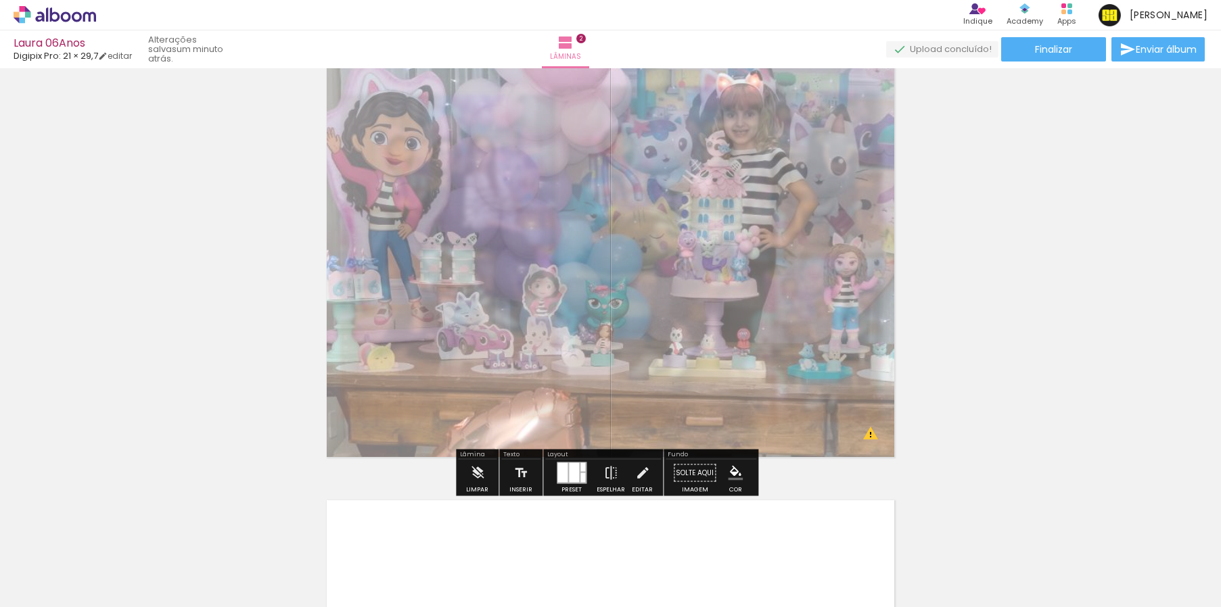
drag, startPoint x: 513, startPoint y: 87, endPoint x: 486, endPoint y: 94, distance: 27.9
type paper-slider "50"
click at [486, 94] on div at bounding box center [495, 86] width 22 height 22
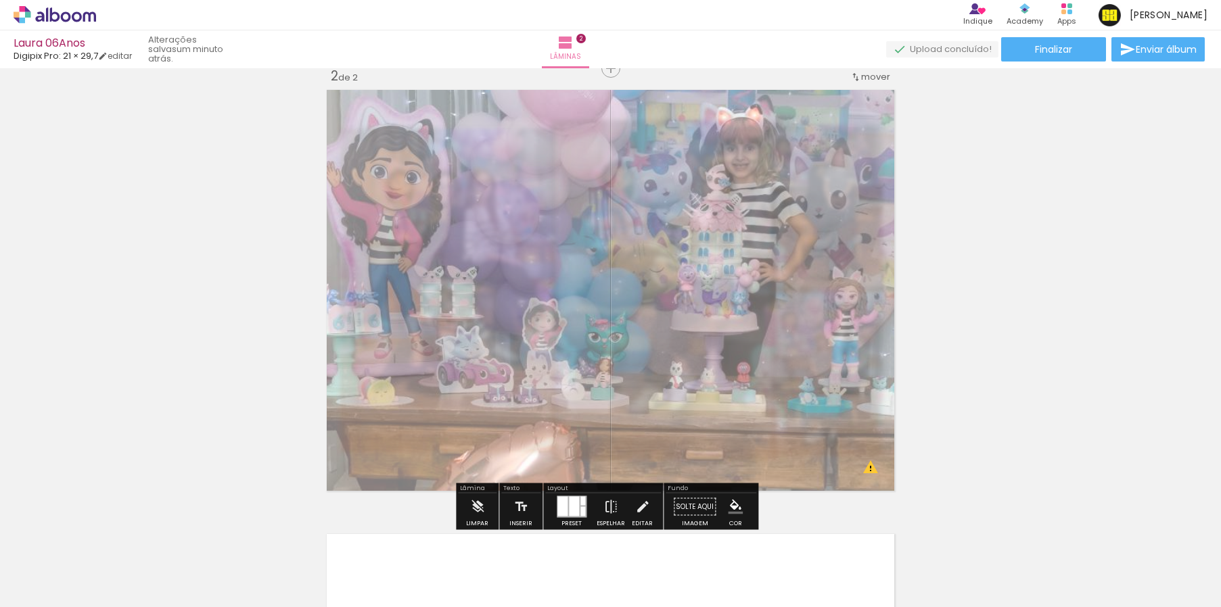
scroll to position [446, 0]
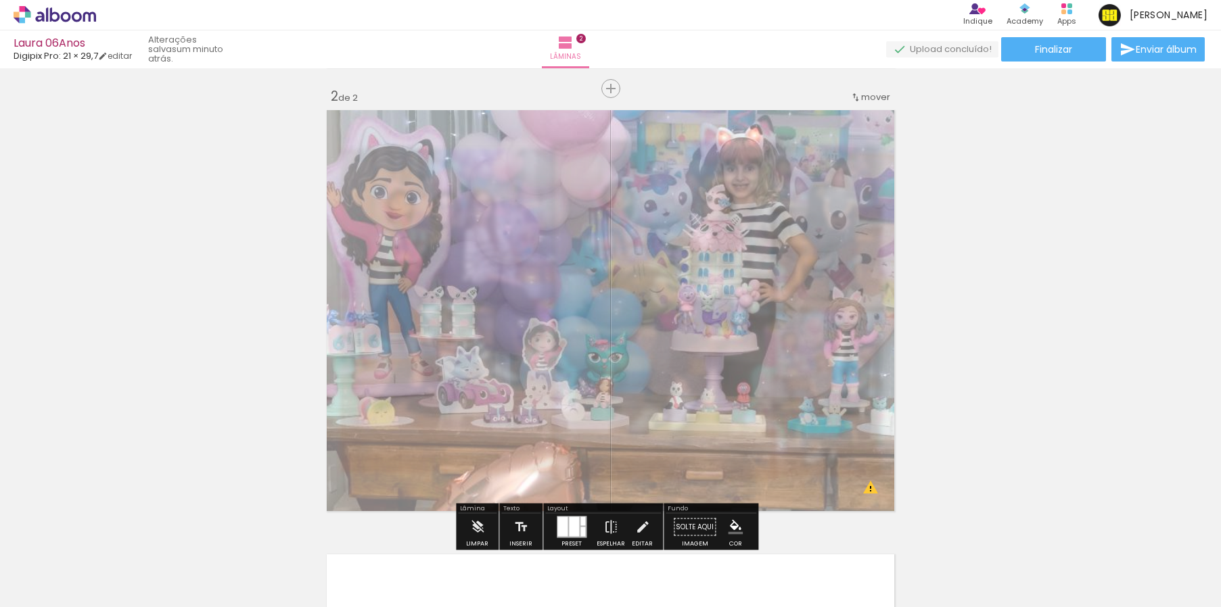
click at [491, 141] on div at bounding box center [495, 140] width 8 height 8
click at [973, 250] on div "Inserir lâmina 1 de 2 Inserir lâmina 2 de 2 O Designbox precisará aumentar a su…" at bounding box center [610, 294] width 1221 height 1334
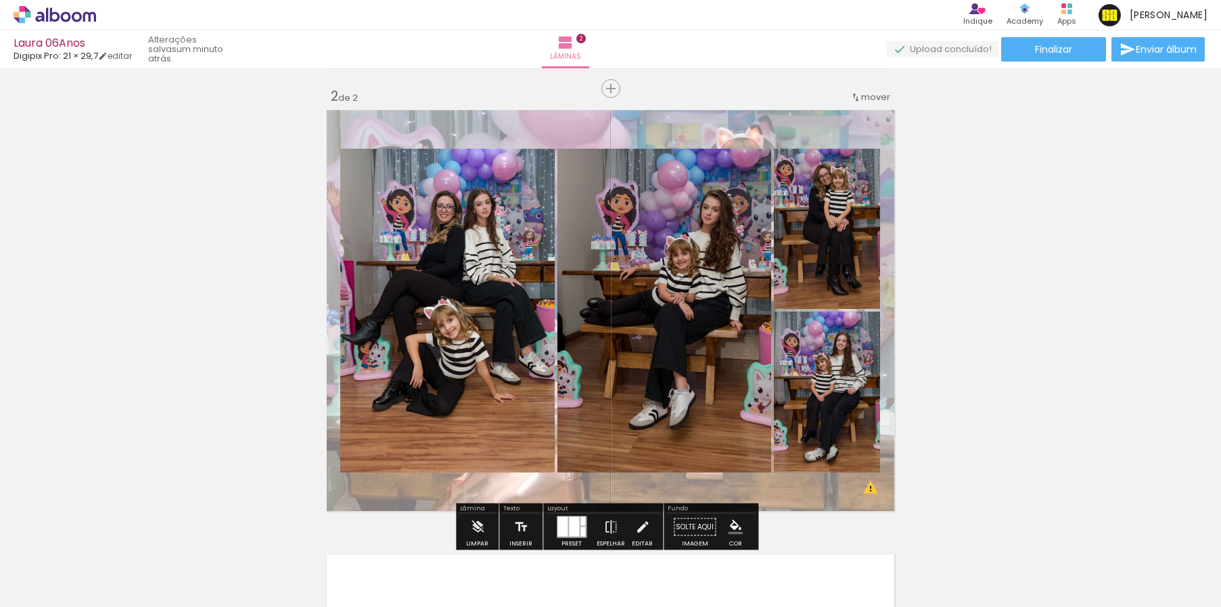
click at [483, 285] on quentale-photo at bounding box center [447, 311] width 214 height 324
click at [490, 300] on quentale-photo at bounding box center [447, 311] width 214 height 324
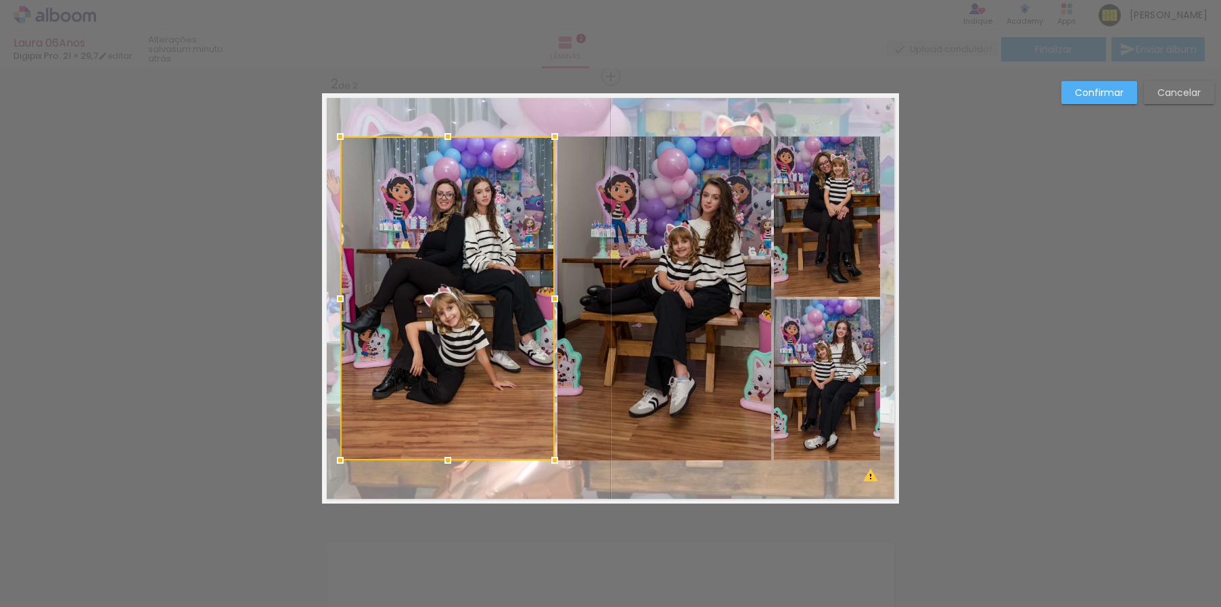
scroll to position [461, 0]
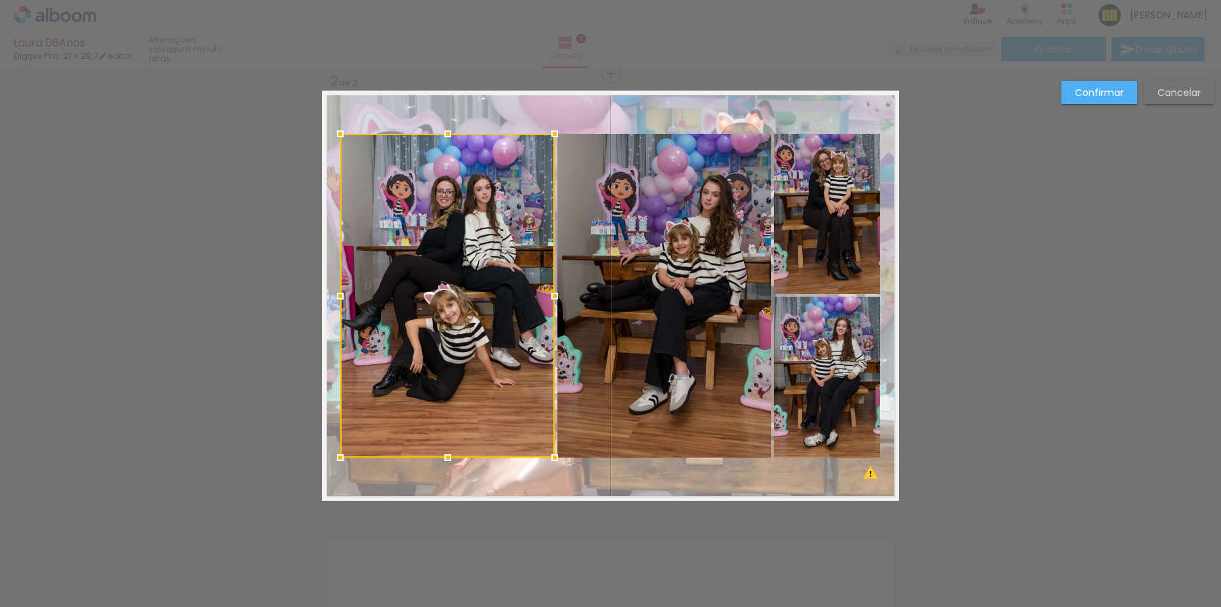
click at [670, 291] on quentale-photo at bounding box center [664, 296] width 214 height 324
click at [807, 259] on quentale-photo at bounding box center [827, 214] width 106 height 160
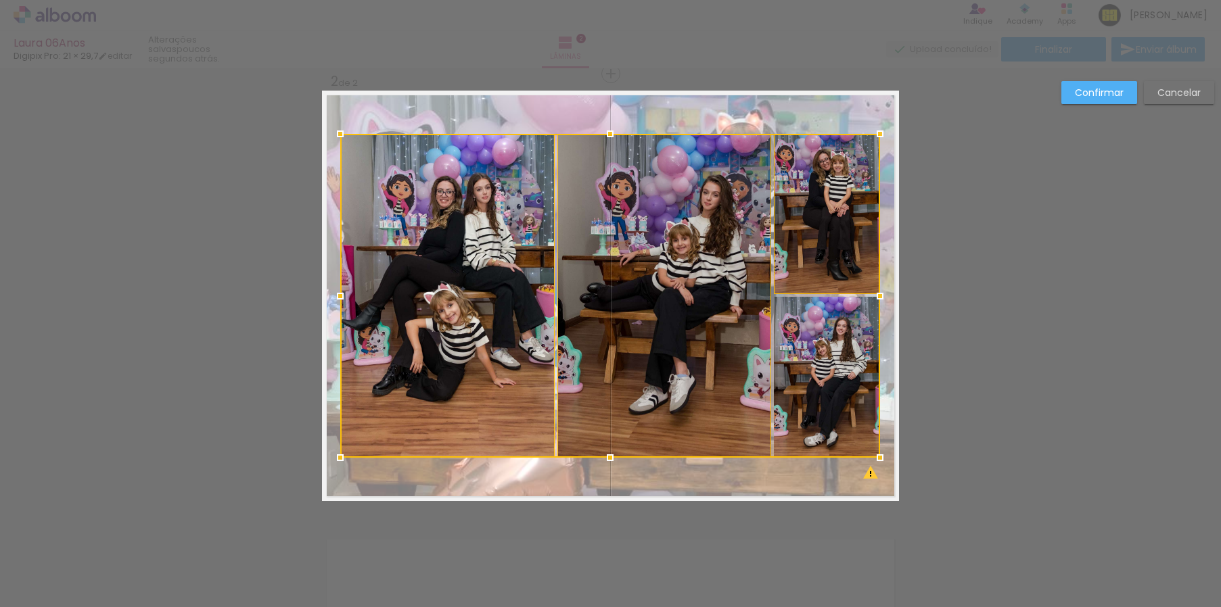
click at [825, 343] on div at bounding box center [610, 296] width 540 height 324
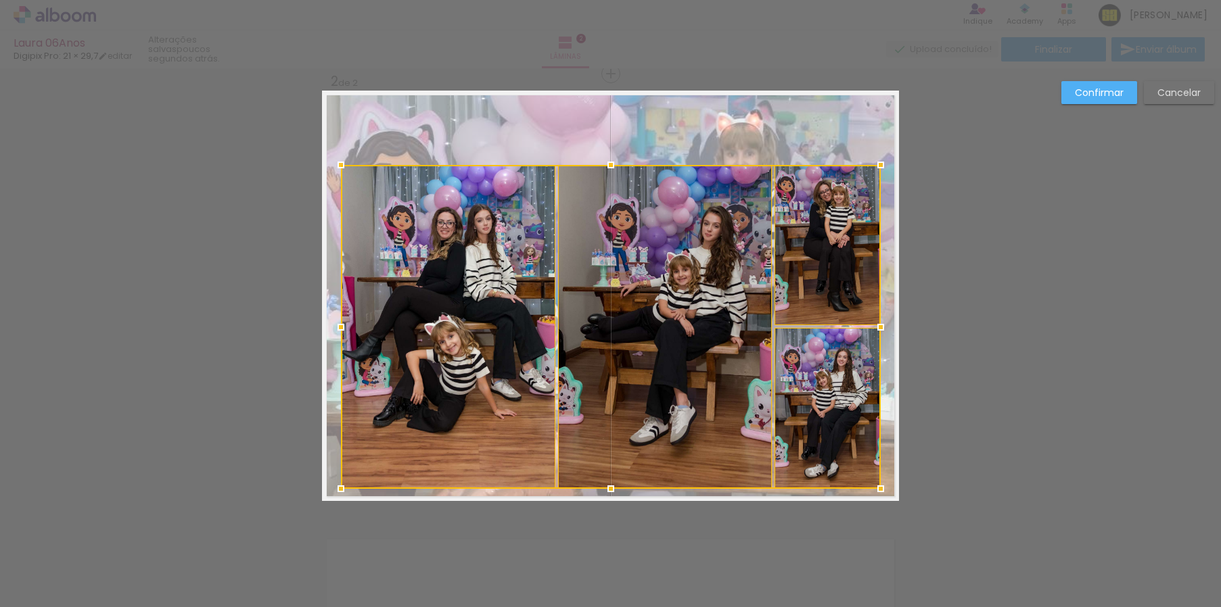
drag, startPoint x: 705, startPoint y: 300, endPoint x: 704, endPoint y: 331, distance: 31.1
click at [704, 331] on div at bounding box center [611, 327] width 540 height 324
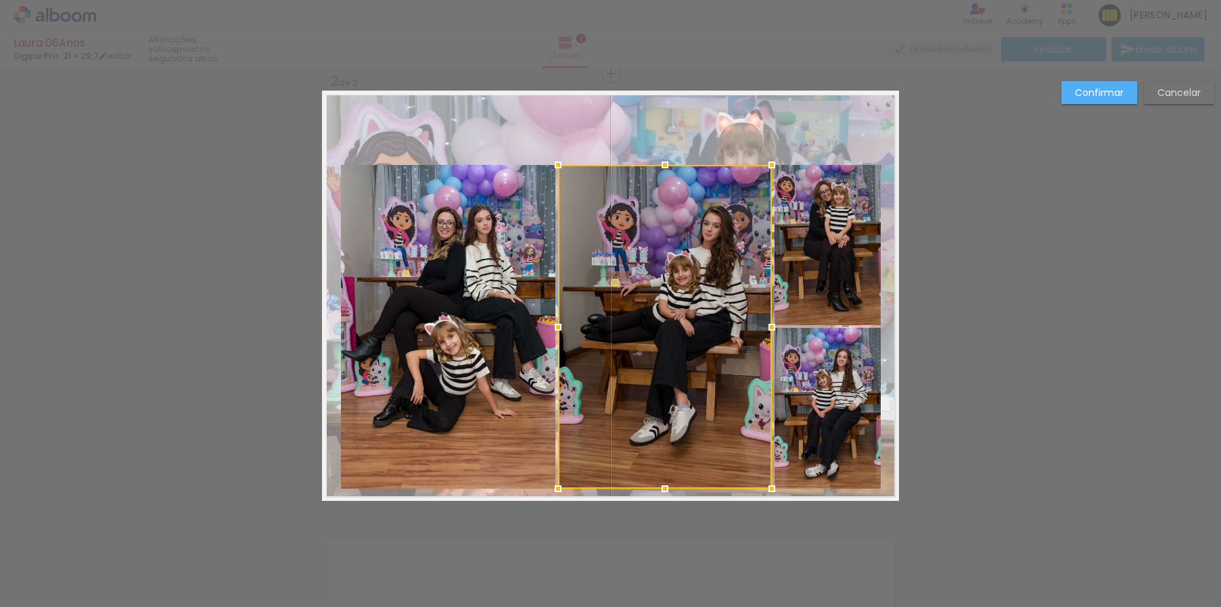
click at [831, 294] on quentale-photo at bounding box center [827, 245] width 106 height 160
click at [843, 370] on div at bounding box center [719, 327] width 323 height 324
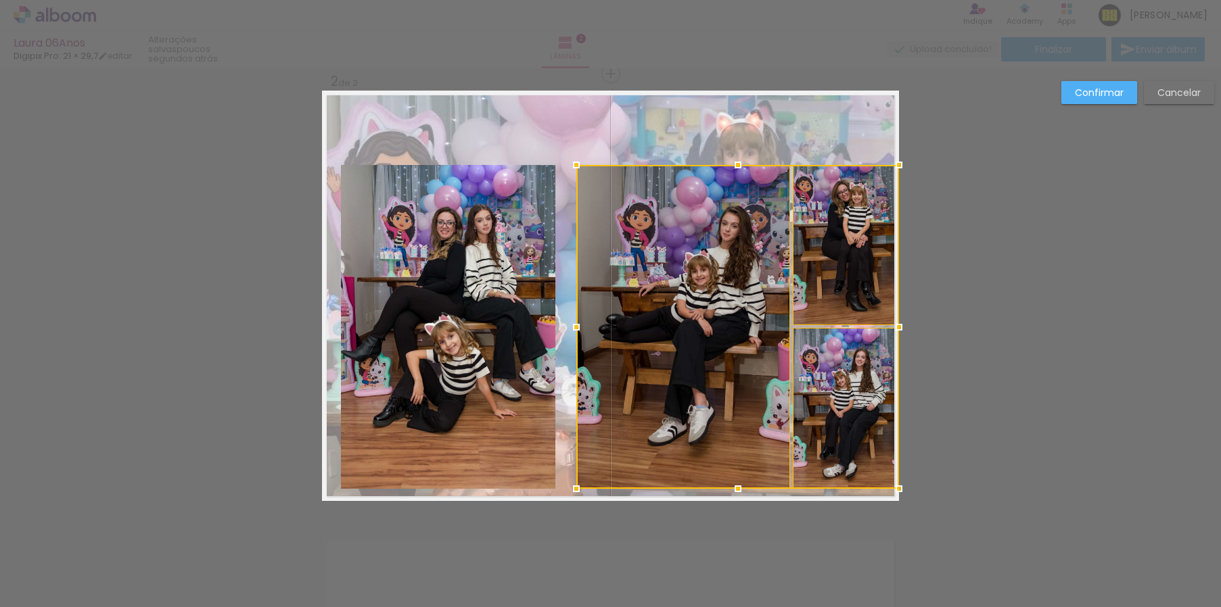
drag, startPoint x: 721, startPoint y: 356, endPoint x: 746, endPoint y: 357, distance: 25.0
click at [746, 357] on div at bounding box center [737, 327] width 323 height 324
click at [929, 323] on div "Confirmar Cancelar" at bounding box center [610, 290] width 1221 height 1366
click at [480, 330] on quentale-photo at bounding box center [448, 327] width 214 height 324
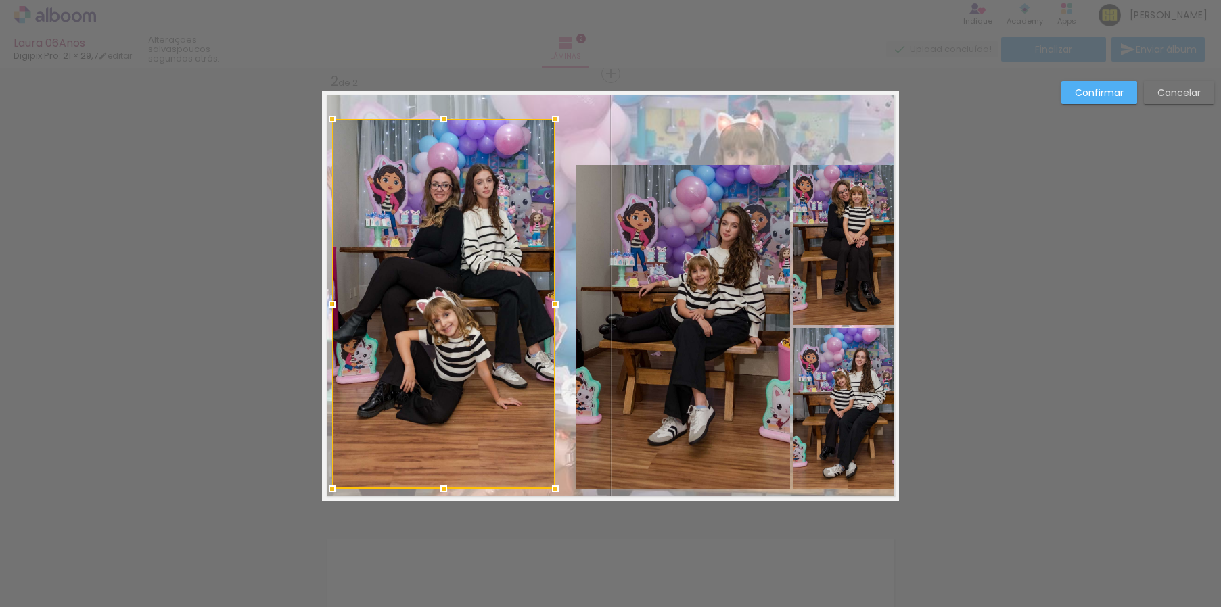
drag, startPoint x: 338, startPoint y: 160, endPoint x: 323, endPoint y: 114, distance: 49.2
click at [323, 114] on div at bounding box center [332, 119] width 27 height 27
click at [523, 290] on quentale-photo at bounding box center [443, 304] width 223 height 370
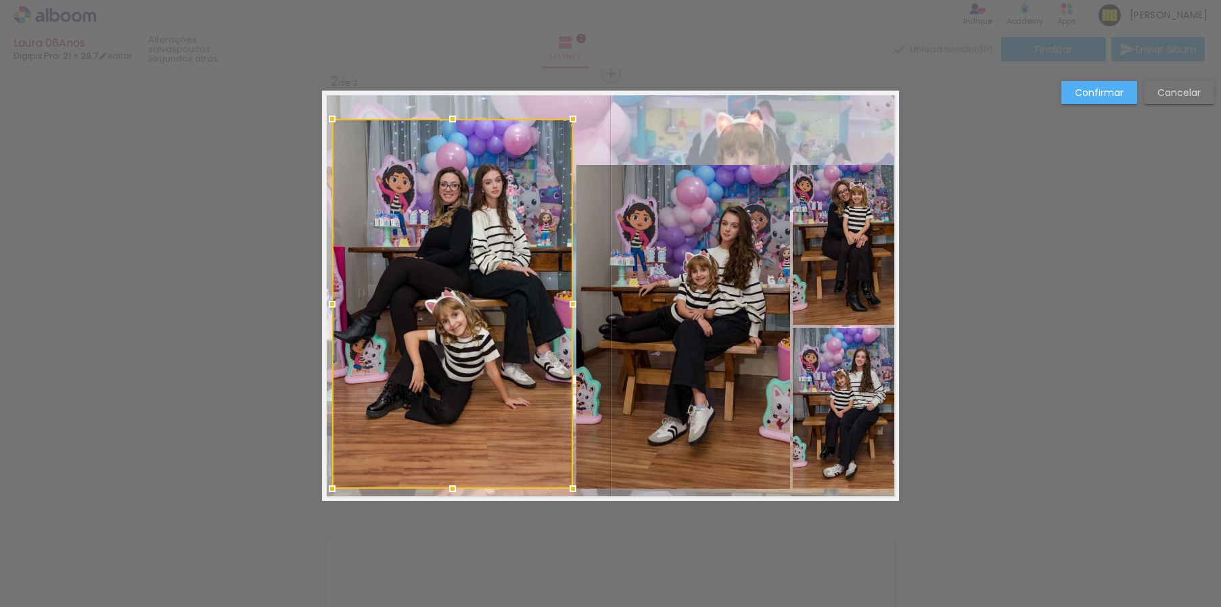
drag, startPoint x: 555, startPoint y: 305, endPoint x: 572, endPoint y: 303, distance: 17.7
click at [572, 303] on div at bounding box center [572, 304] width 27 height 27
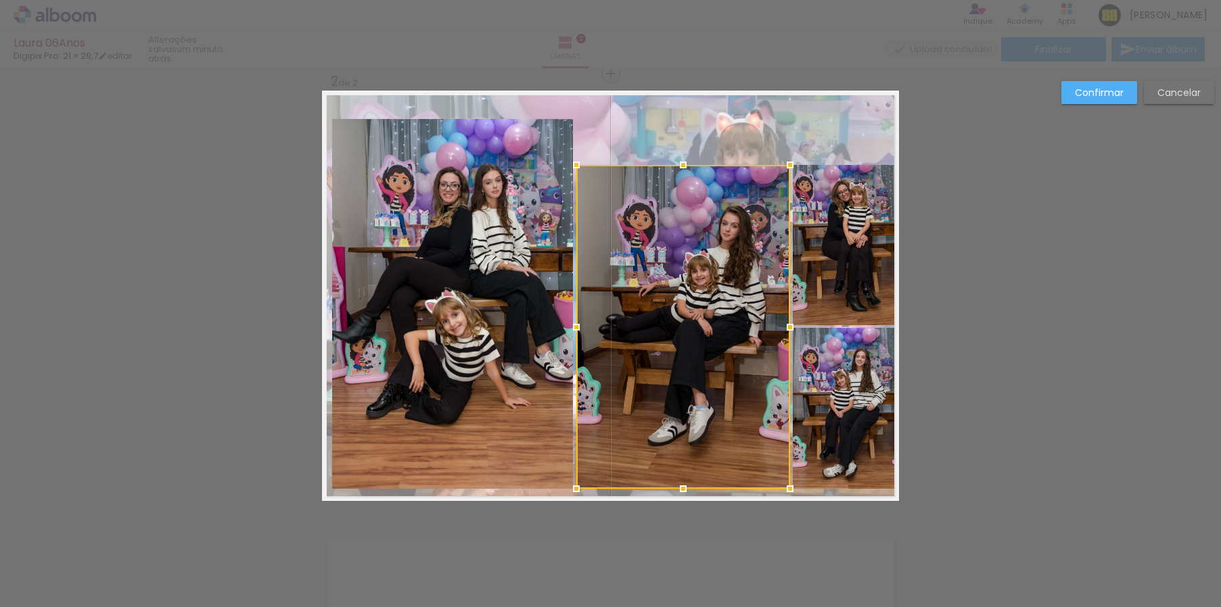
click at [862, 265] on quentale-photo at bounding box center [846, 245] width 106 height 160
click at [852, 389] on div at bounding box center [737, 327] width 323 height 324
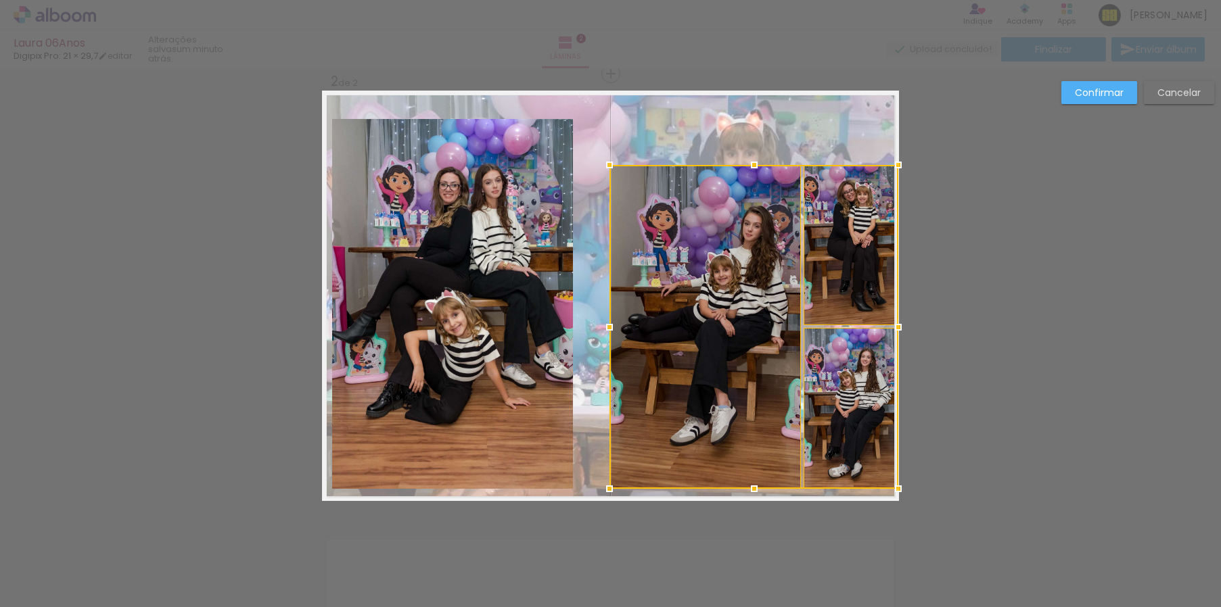
drag, startPoint x: 577, startPoint y: 330, endPoint x: 611, endPoint y: 329, distance: 33.8
click at [611, 329] on div at bounding box center [609, 327] width 27 height 27
click at [843, 254] on quentale-photo at bounding box center [851, 245] width 95 height 160
click at [847, 390] on div at bounding box center [753, 327] width 289 height 324
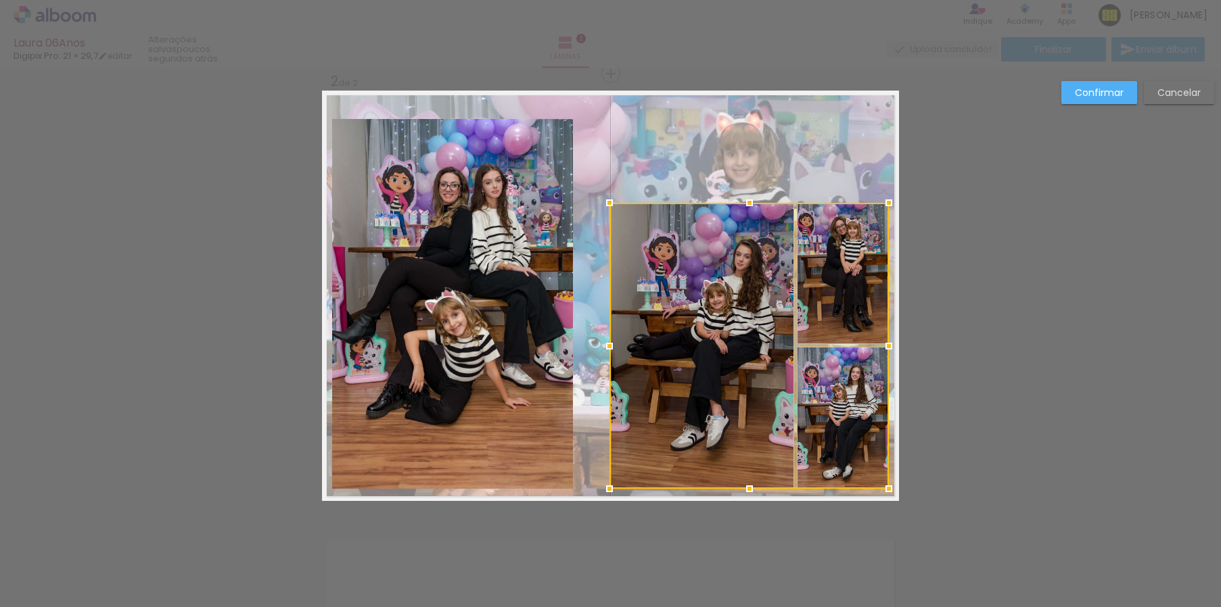
drag, startPoint x: 895, startPoint y: 167, endPoint x: 886, endPoint y: 206, distance: 39.7
click at [886, 206] on div at bounding box center [888, 202] width 27 height 27
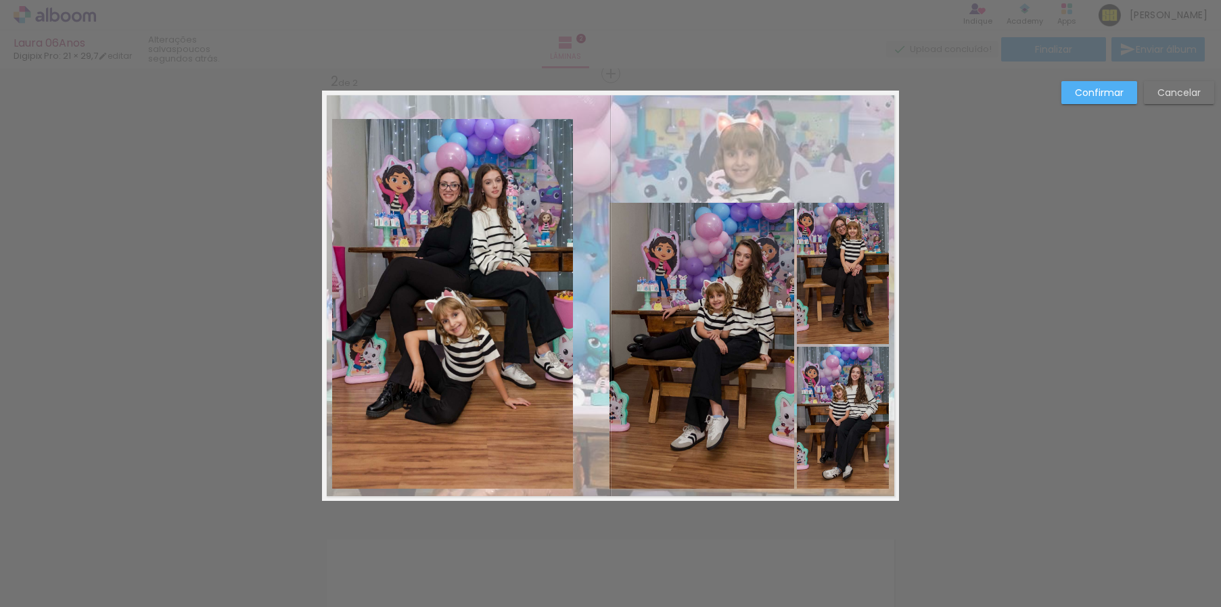
click at [969, 211] on div "Confirmar Cancelar" at bounding box center [610, 290] width 1221 height 1366
click at [480, 223] on quentale-photo at bounding box center [452, 304] width 241 height 370
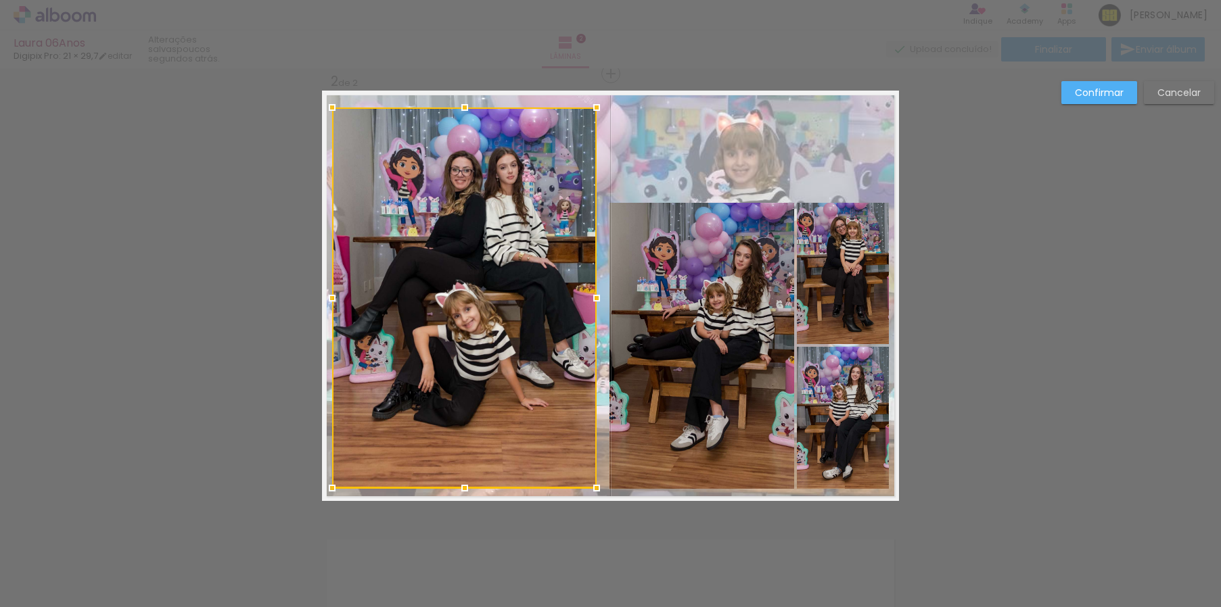
drag, startPoint x: 567, startPoint y: 120, endPoint x: 591, endPoint y: 109, distance: 26.0
click at [591, 109] on div at bounding box center [596, 107] width 27 height 27
click at [1061, 165] on div "Confirmar Cancelar" at bounding box center [610, 290] width 1221 height 1366
click at [0, 0] on slot "Confirmar" at bounding box center [0, 0] width 0 height 0
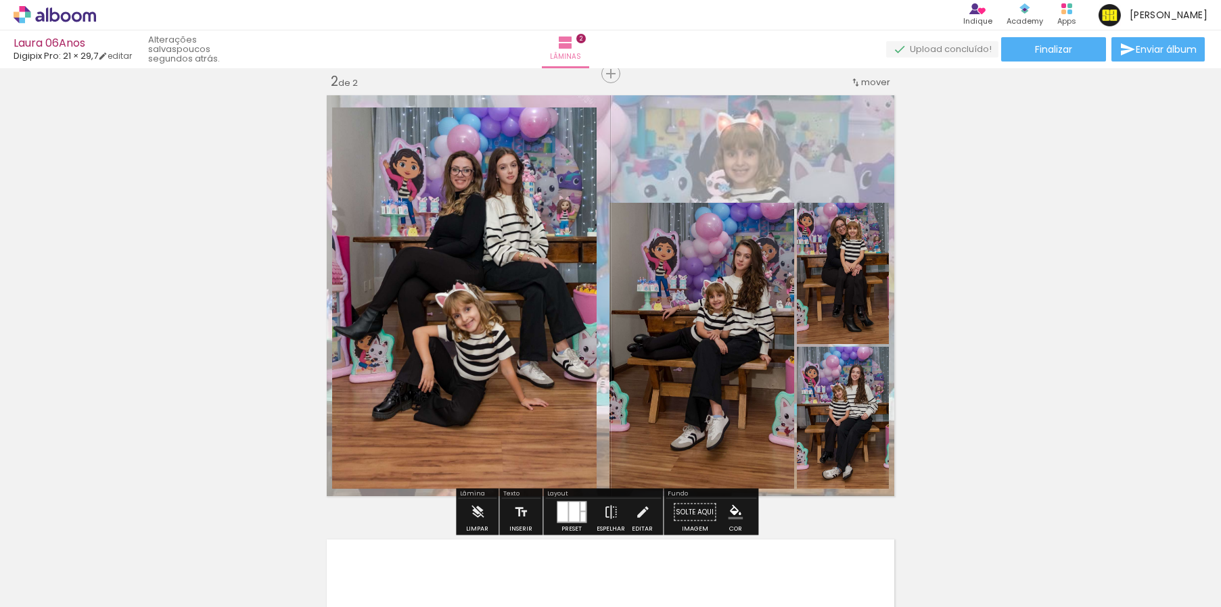
click at [824, 185] on quentale-layouter at bounding box center [610, 296] width 577 height 411
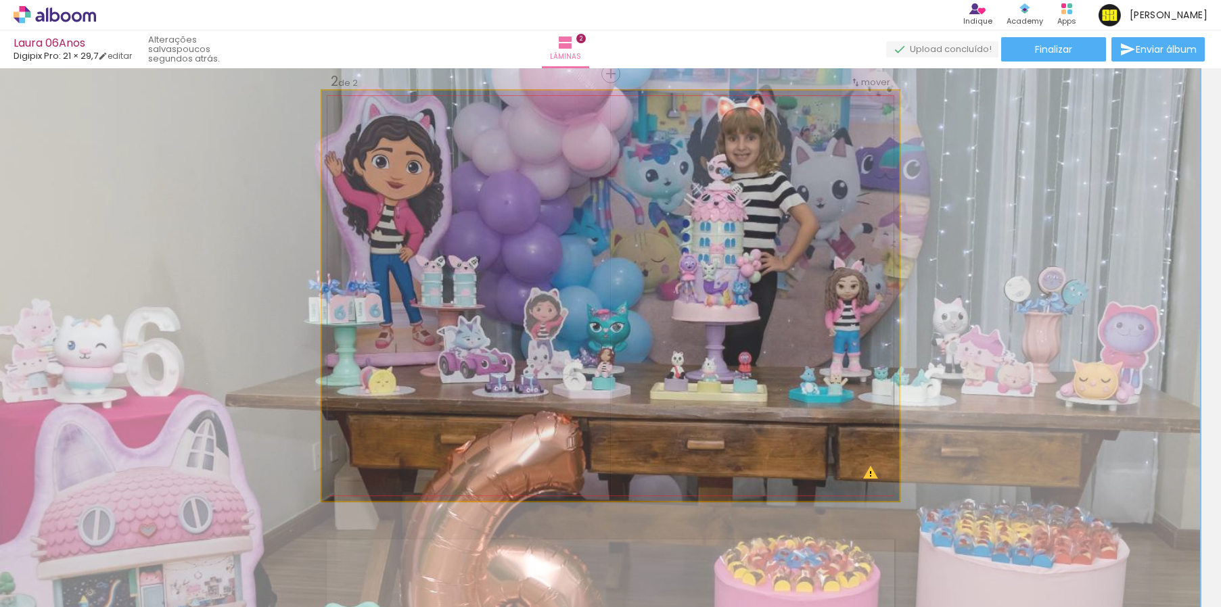
drag, startPoint x: 796, startPoint y: 209, endPoint x: 797, endPoint y: 193, distance: 15.6
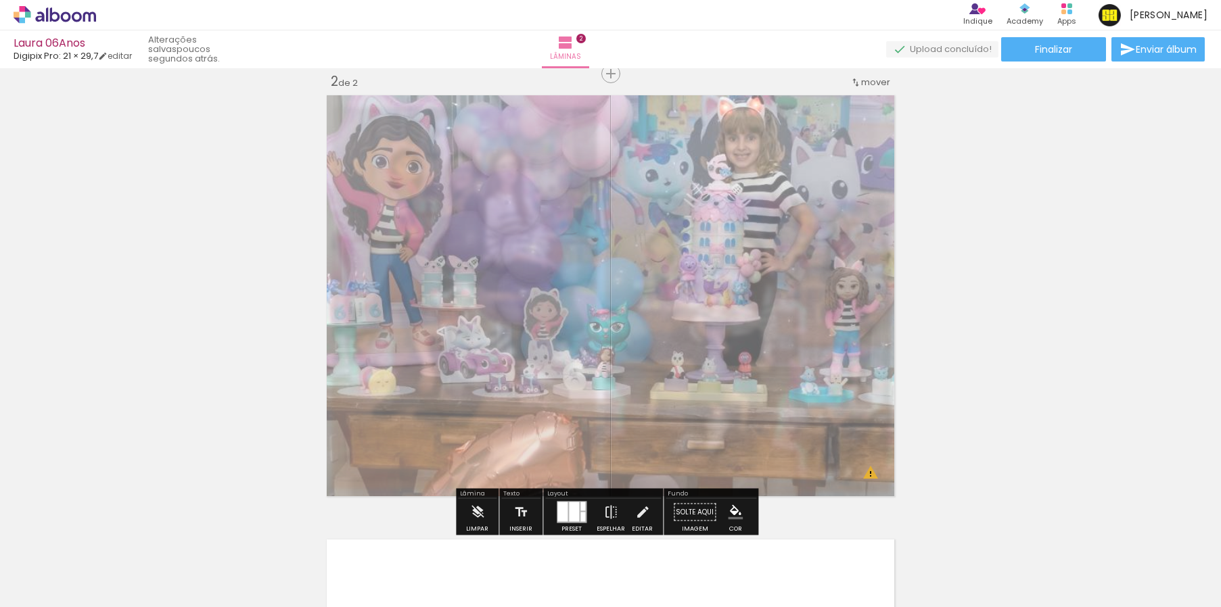
click at [958, 219] on div "Inserir lâmina 1 de 2 Inserir lâmina 2 de 2 O Designbox precisará aumentar a su…" at bounding box center [610, 279] width 1221 height 1334
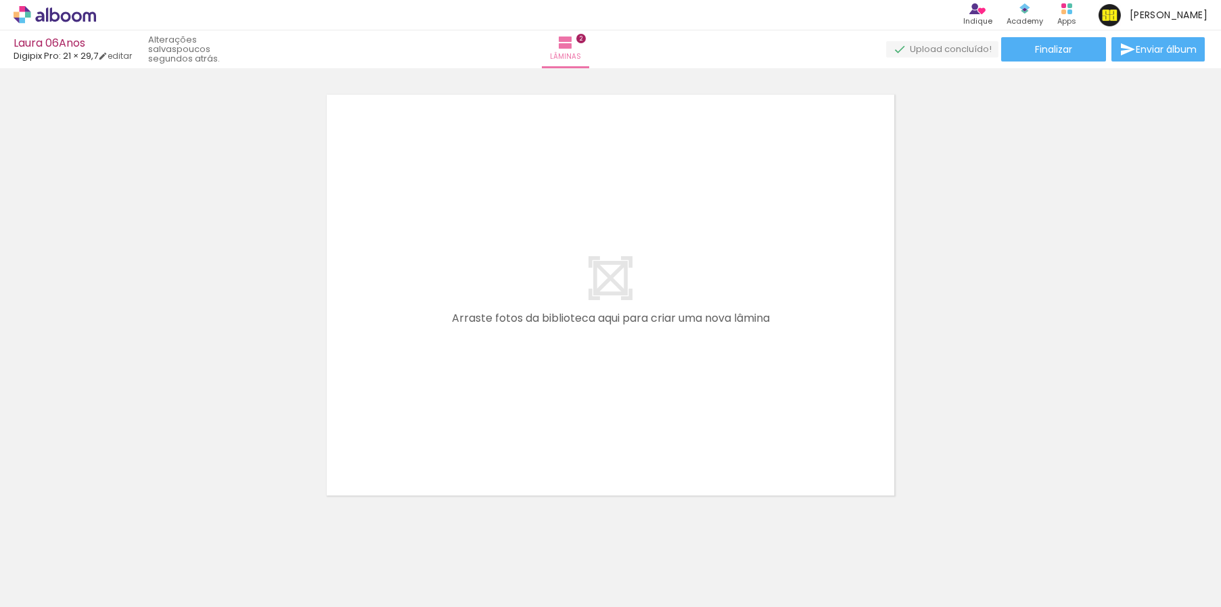
scroll to position [911, 0]
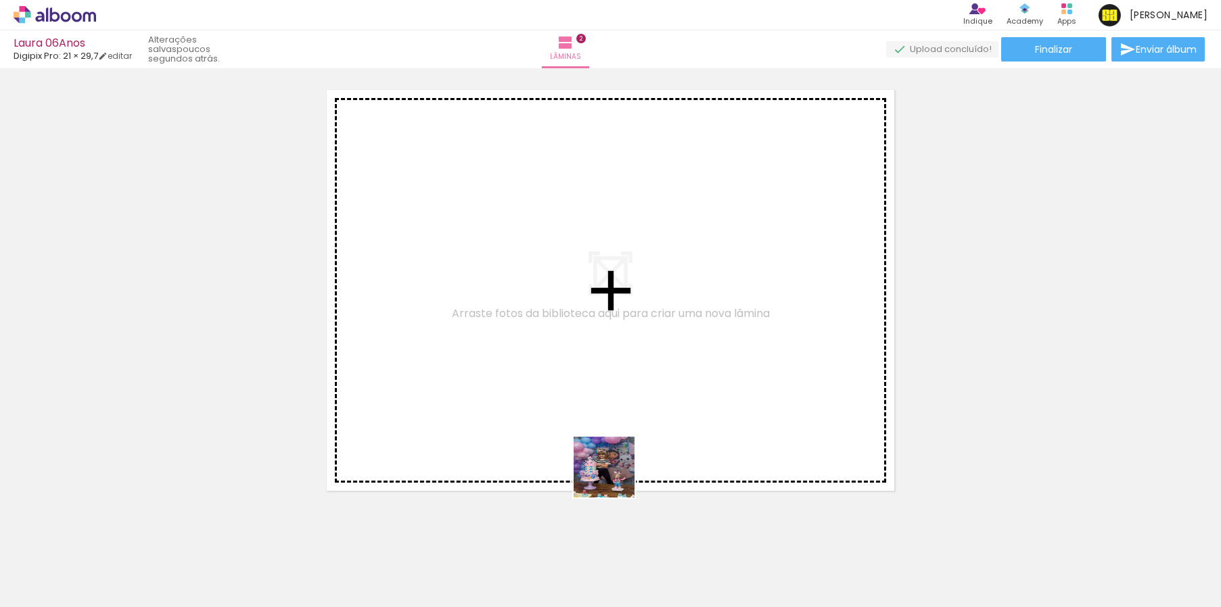
drag, startPoint x: 667, startPoint y: 574, endPoint x: 599, endPoint y: 456, distance: 136.7
click at [599, 456] on quentale-workspace at bounding box center [610, 303] width 1221 height 607
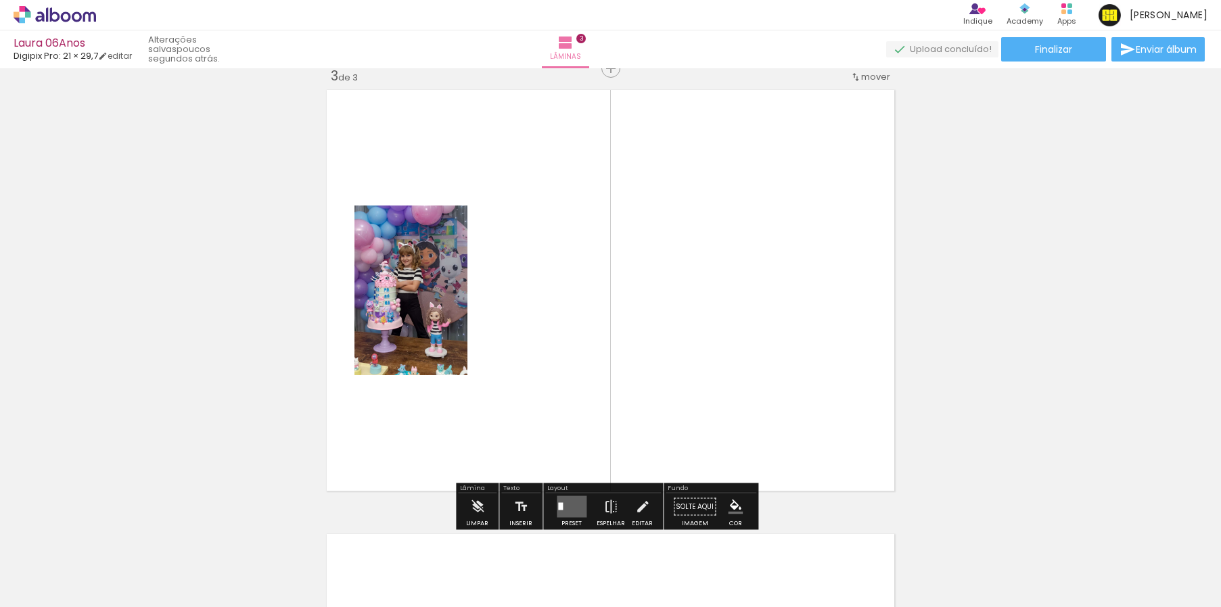
scroll to position [906, 0]
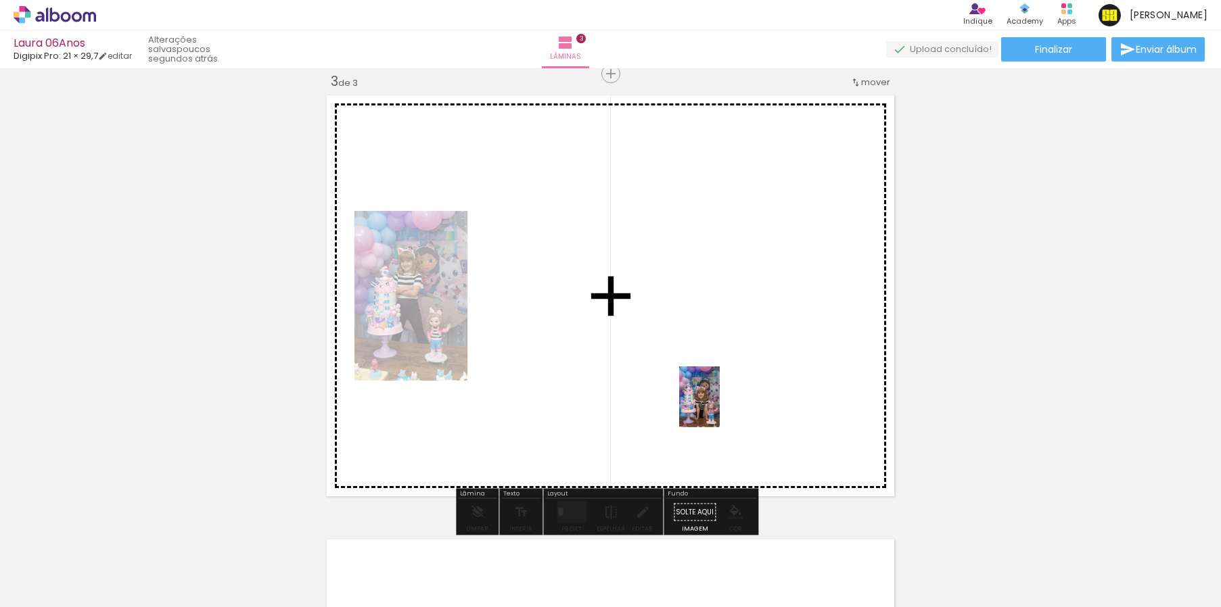
drag, startPoint x: 749, startPoint y: 572, endPoint x: 720, endPoint y: 407, distance: 166.9
click at [720, 407] on quentale-workspace at bounding box center [610, 303] width 1221 height 607
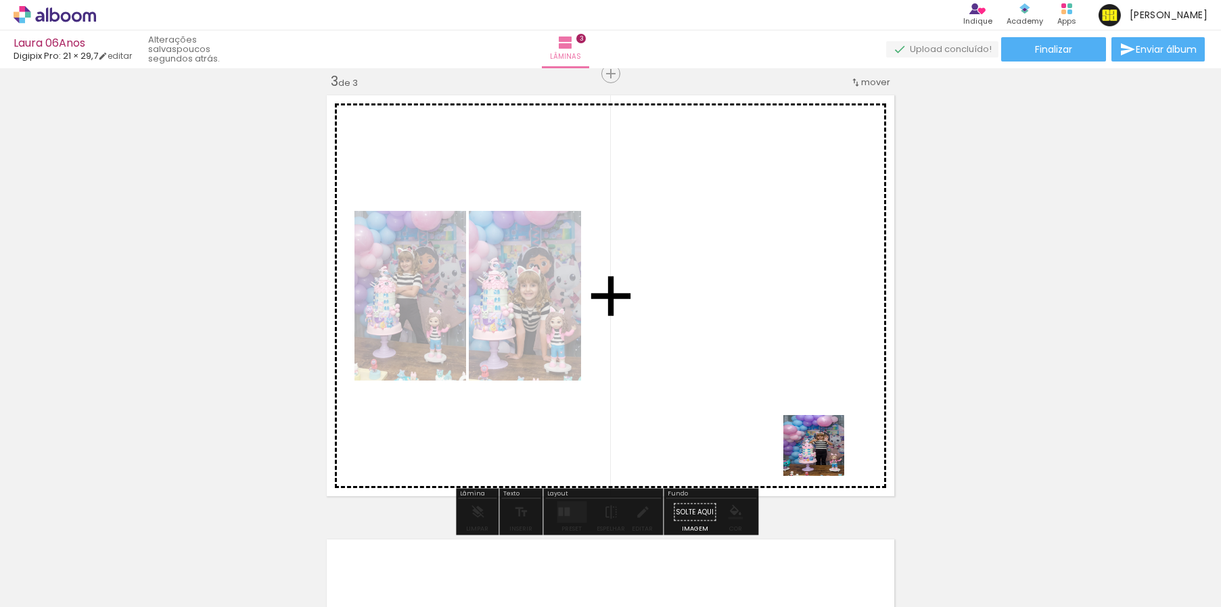
drag, startPoint x: 824, startPoint y: 559, endPoint x: 816, endPoint y: 392, distance: 167.3
click at [816, 392] on quentale-workspace at bounding box center [610, 303] width 1221 height 607
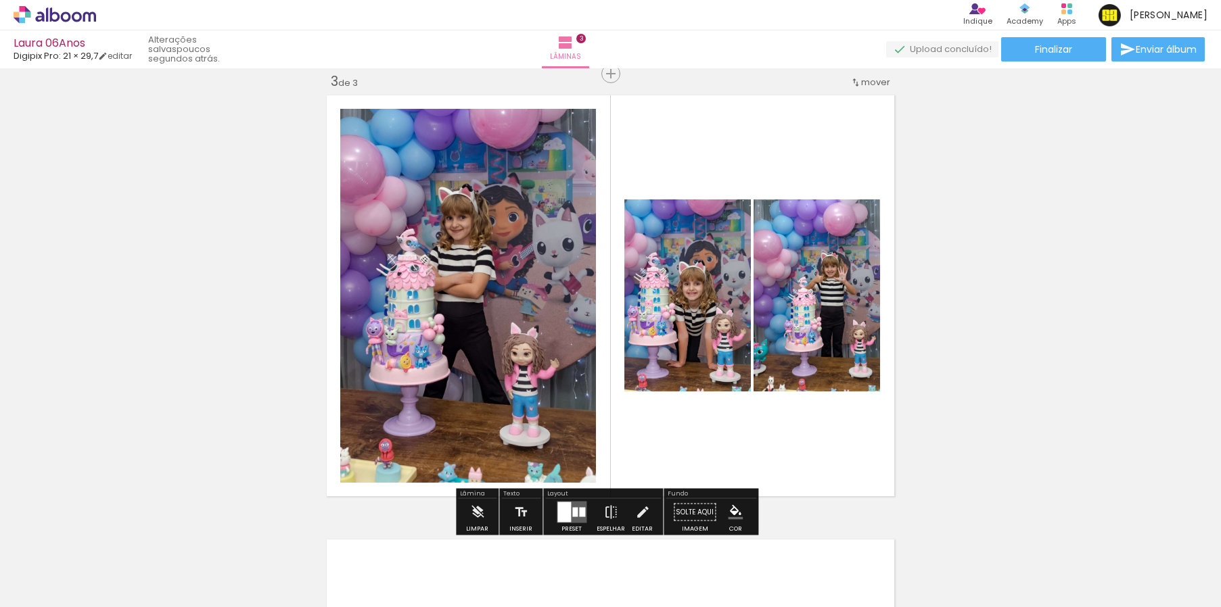
click at [579, 510] on div at bounding box center [582, 512] width 6 height 9
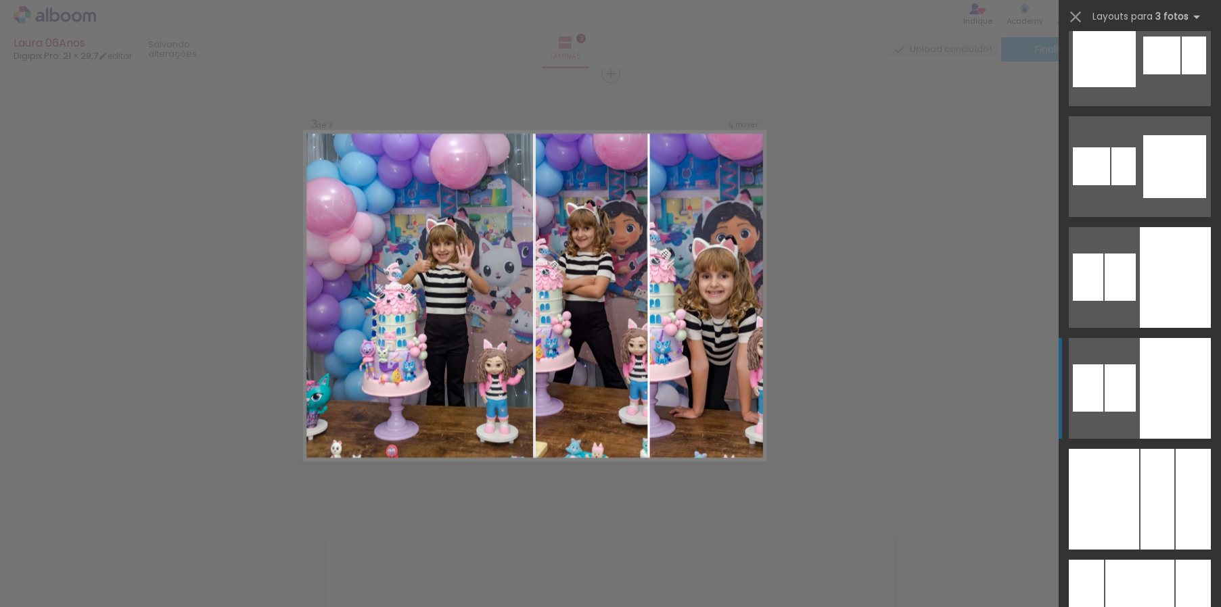
scroll to position [3046, 0]
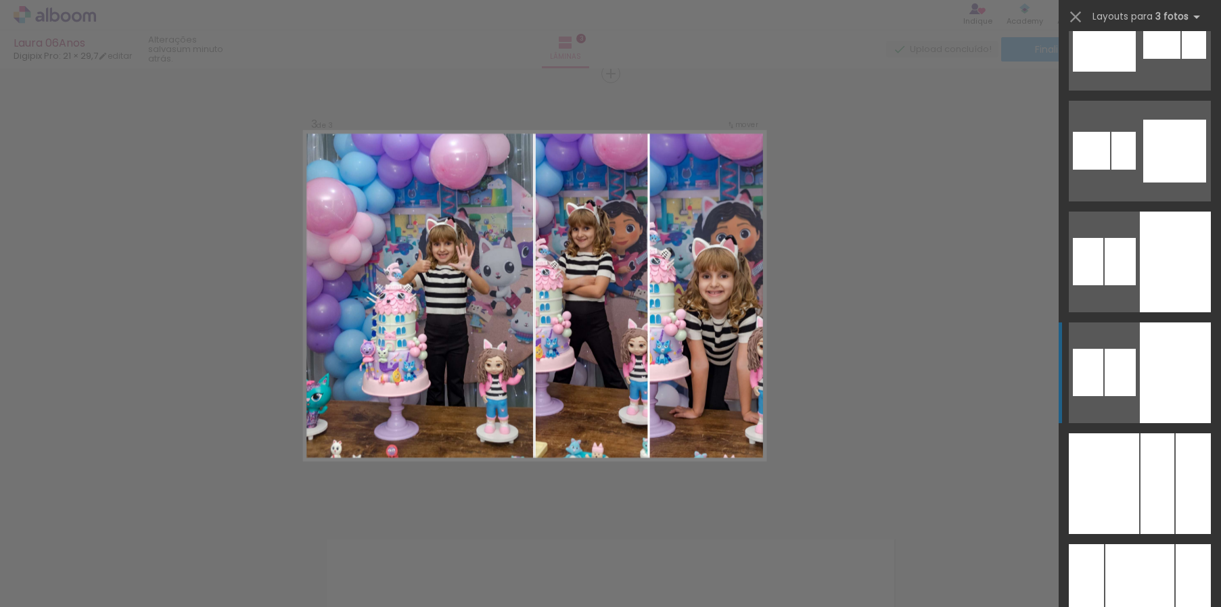
click at [1132, 464] on div at bounding box center [1104, 484] width 70 height 101
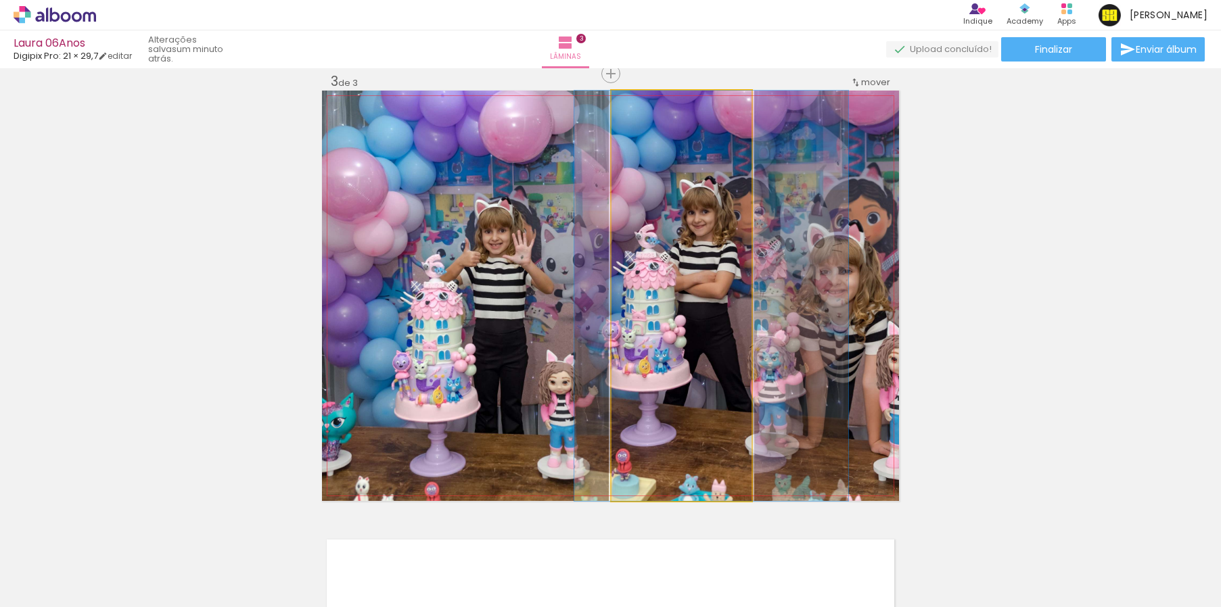
drag, startPoint x: 664, startPoint y: 322, endPoint x: 693, endPoint y: 328, distance: 30.4
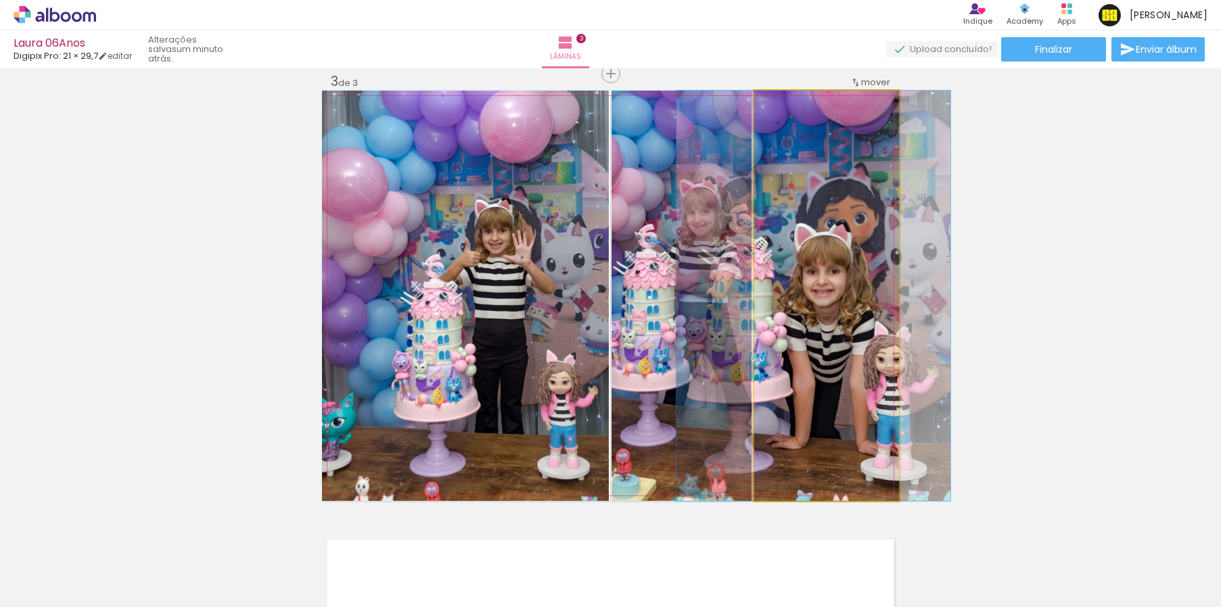
drag, startPoint x: 830, startPoint y: 320, endPoint x: 817, endPoint y: 316, distance: 13.5
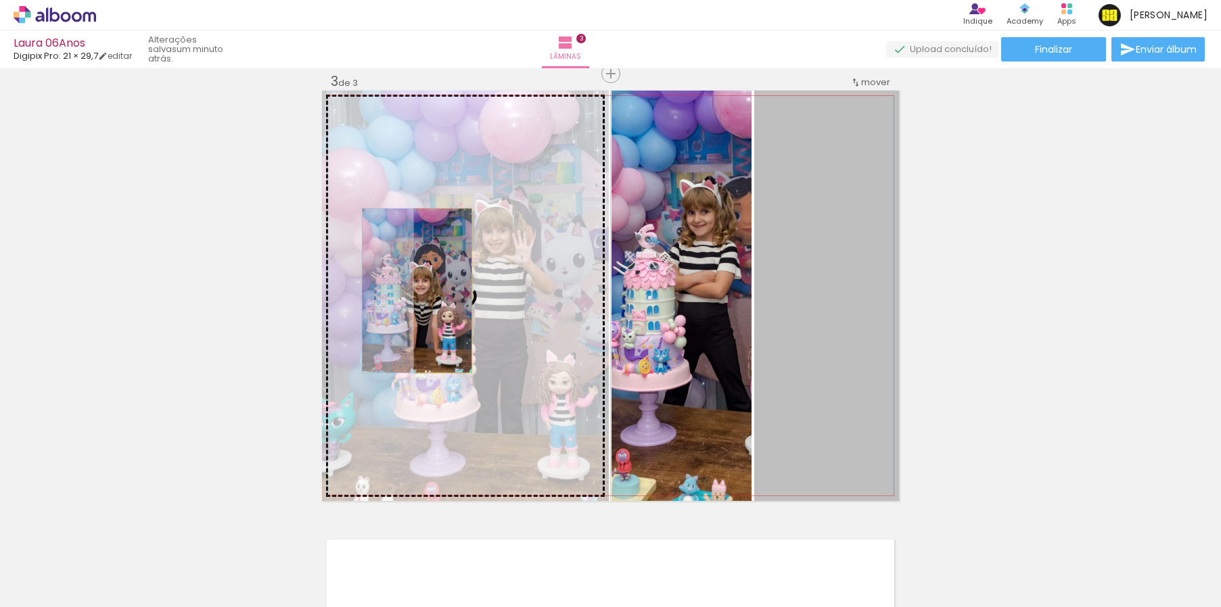
drag, startPoint x: 863, startPoint y: 272, endPoint x: 438, endPoint y: 290, distance: 425.1
click at [0, 0] on slot at bounding box center [0, 0] width 0 height 0
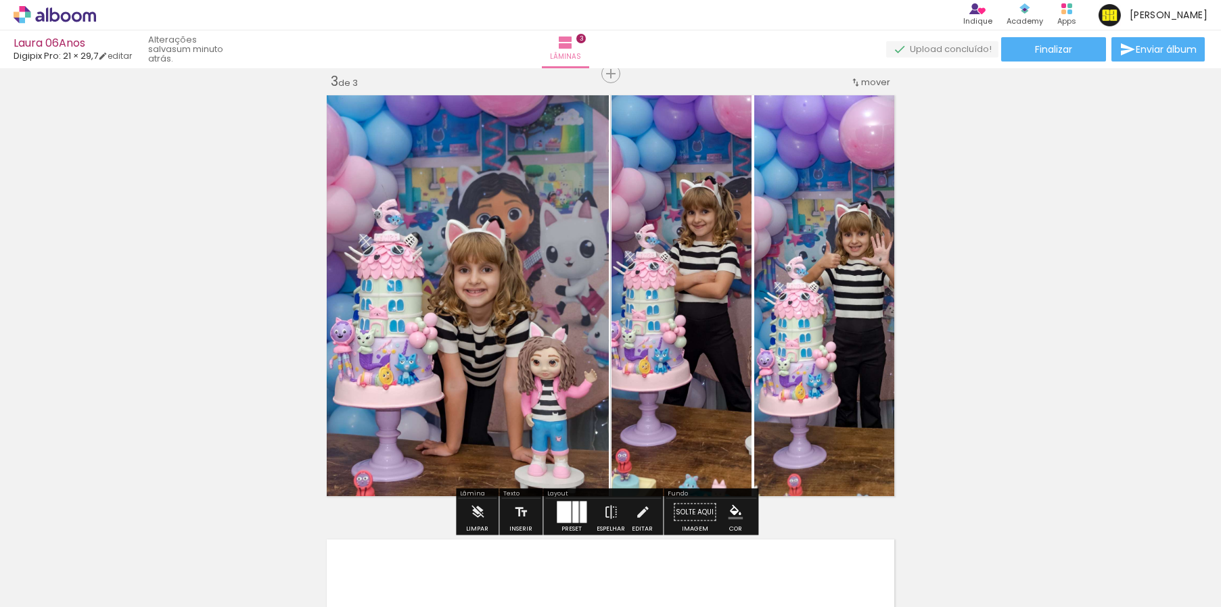
click at [808, 252] on quentale-photo at bounding box center [826, 296] width 145 height 411
click at [793, 209] on quentale-photo at bounding box center [826, 296] width 145 height 411
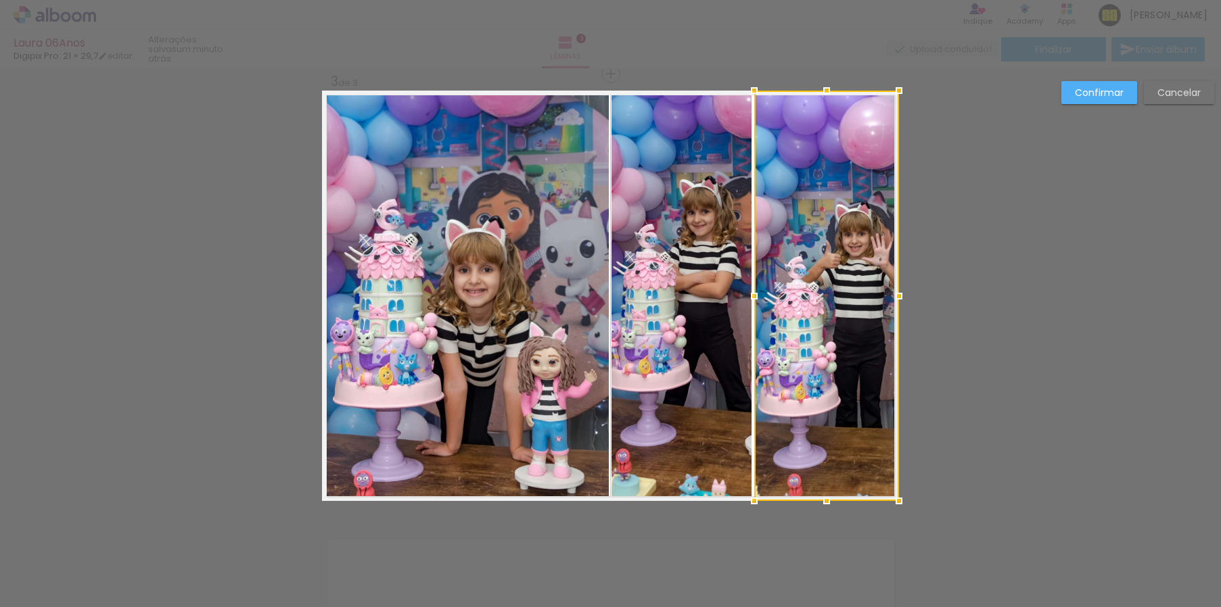
click at [793, 209] on div at bounding box center [826, 296] width 145 height 411
click at [946, 205] on div "Confirmar Cancelar" at bounding box center [610, 68] width 1221 height 1810
click at [0, 0] on slot "Confirmar" at bounding box center [0, 0] width 0 height 0
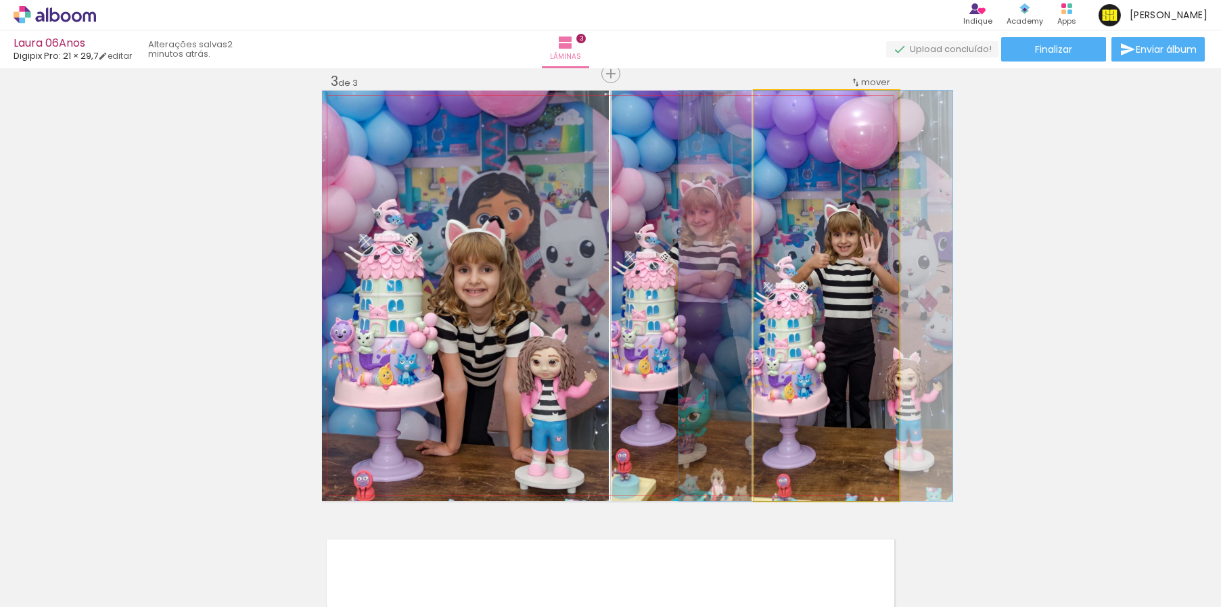
drag, startPoint x: 833, startPoint y: 289, endPoint x: 822, endPoint y: 289, distance: 10.8
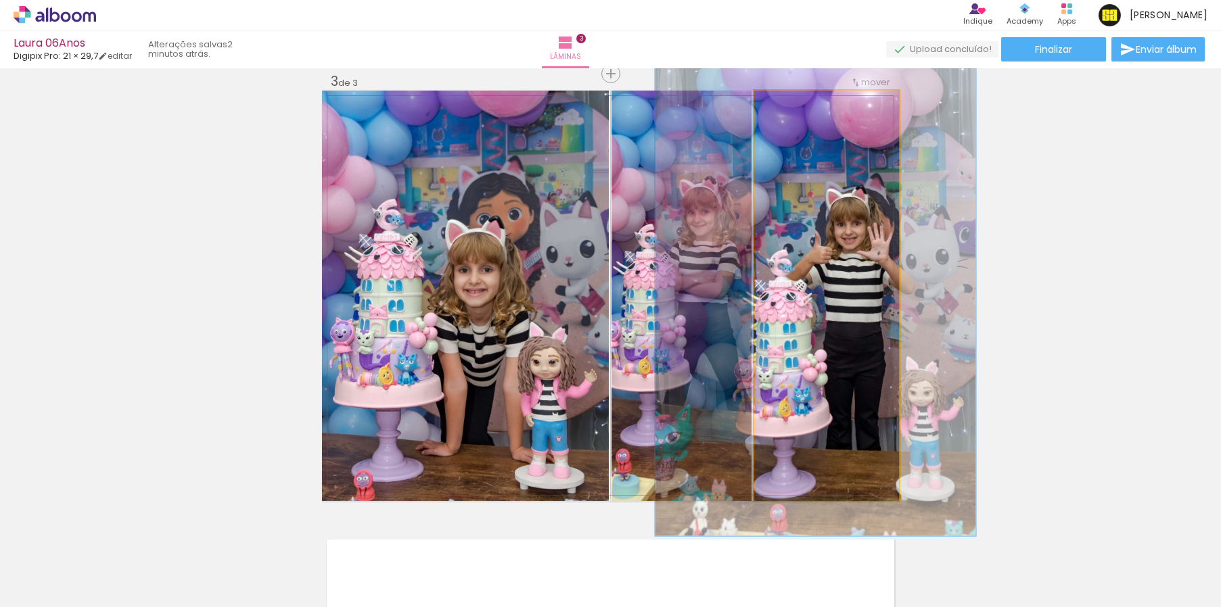
drag, startPoint x: 784, startPoint y: 106, endPoint x: 792, endPoint y: 106, distance: 8.1
type paper-slider "117"
click at [792, 106] on div at bounding box center [794, 105] width 12 height 12
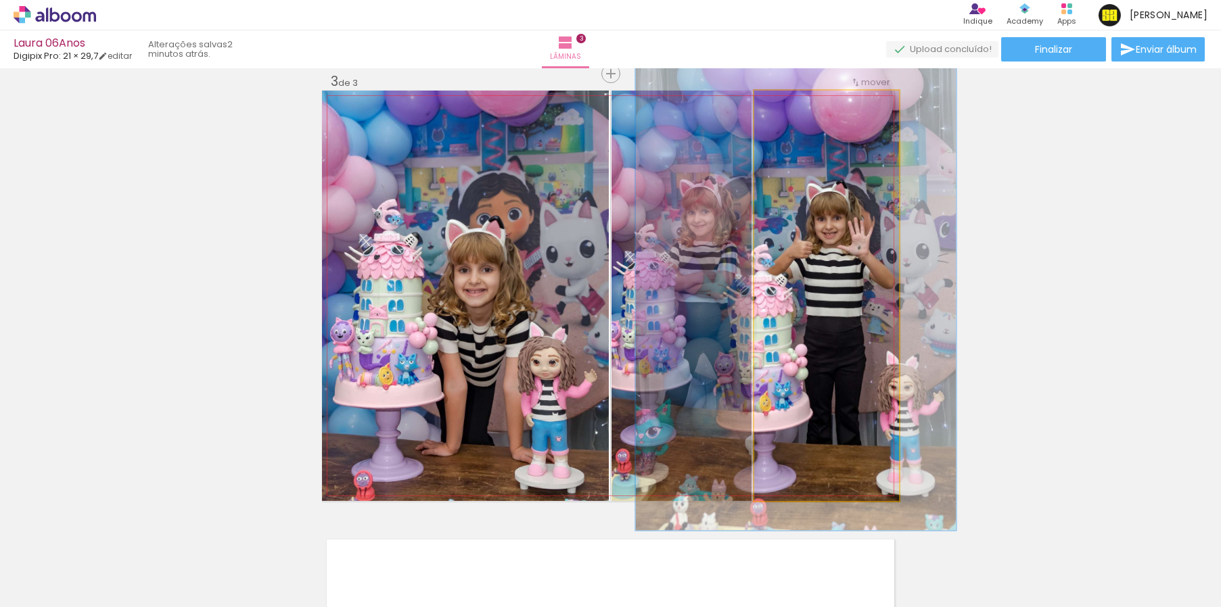
drag, startPoint x: 860, startPoint y: 200, endPoint x: 840, endPoint y: 195, distance: 20.3
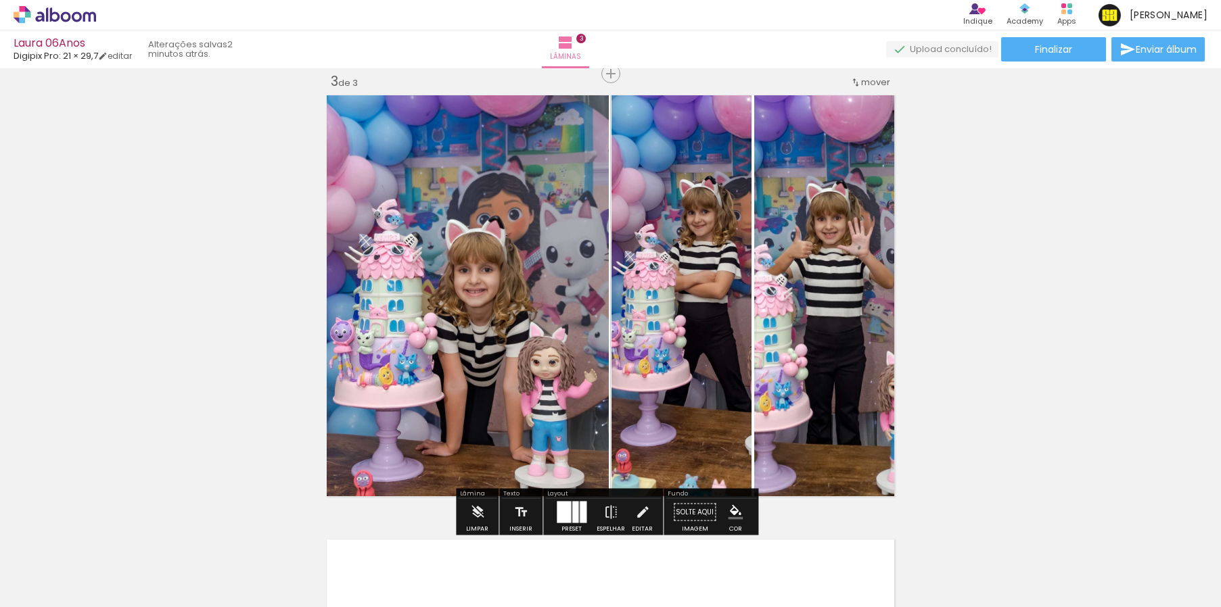
click at [967, 202] on div "Inserir lâmina 1 de 3 Inserir lâmina 2 de 3 Inserir lâmina 3 de 3 O Designbox p…" at bounding box center [610, 56] width 1221 height 1778
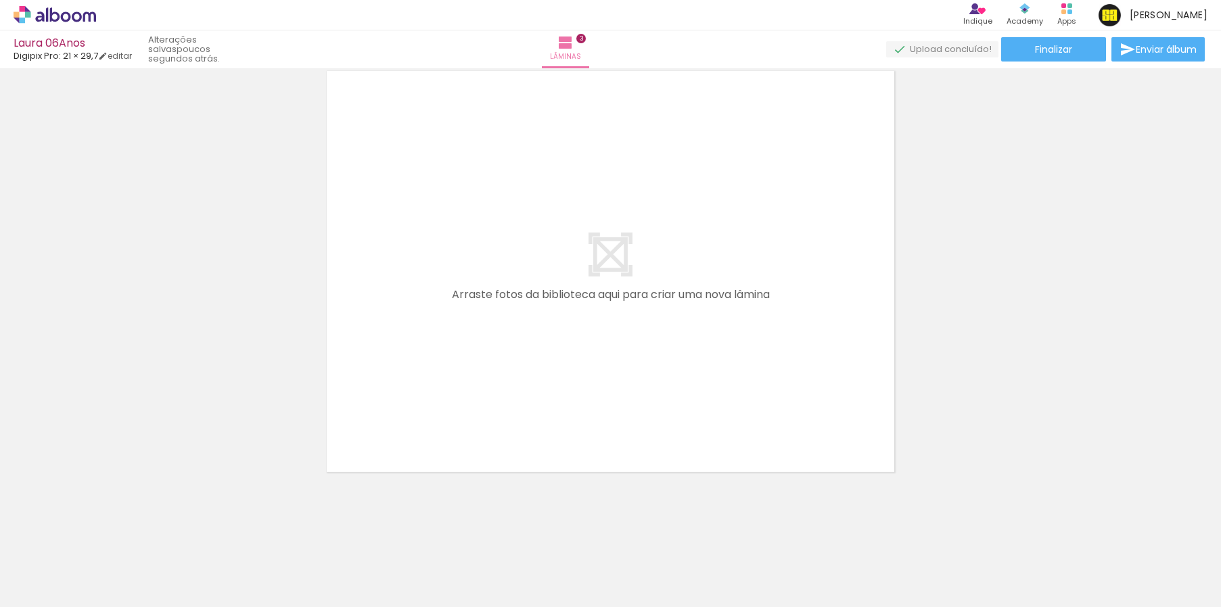
scroll to position [0, 341]
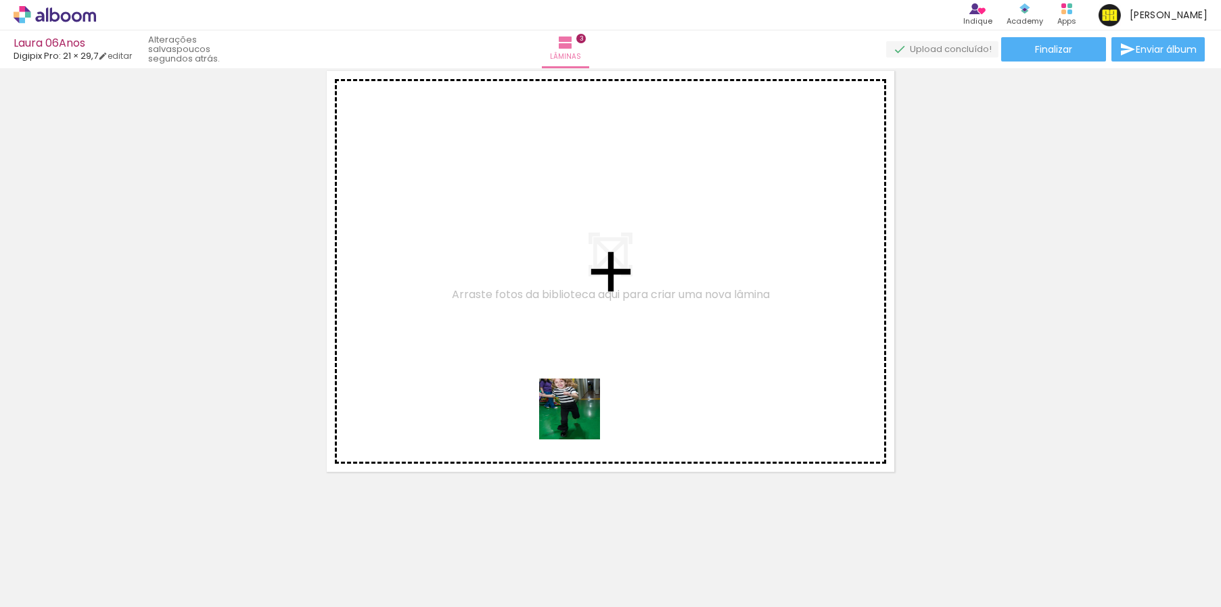
drag, startPoint x: 561, startPoint y: 573, endPoint x: 590, endPoint y: 388, distance: 187.7
click at [590, 388] on quentale-workspace at bounding box center [610, 303] width 1221 height 607
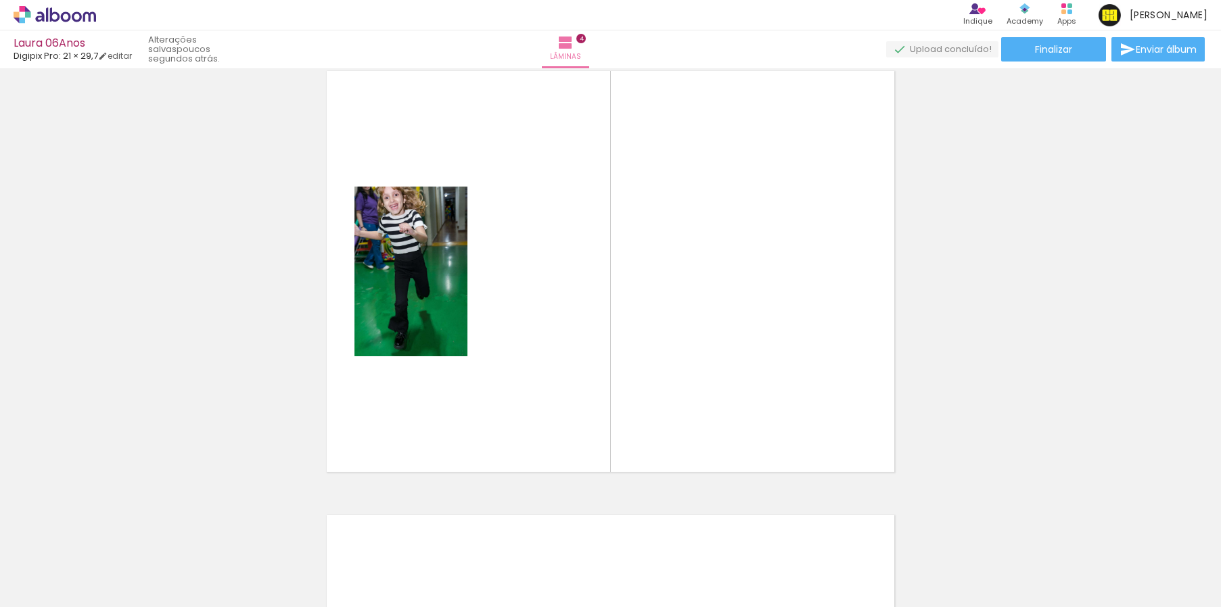
scroll to position [1350, 0]
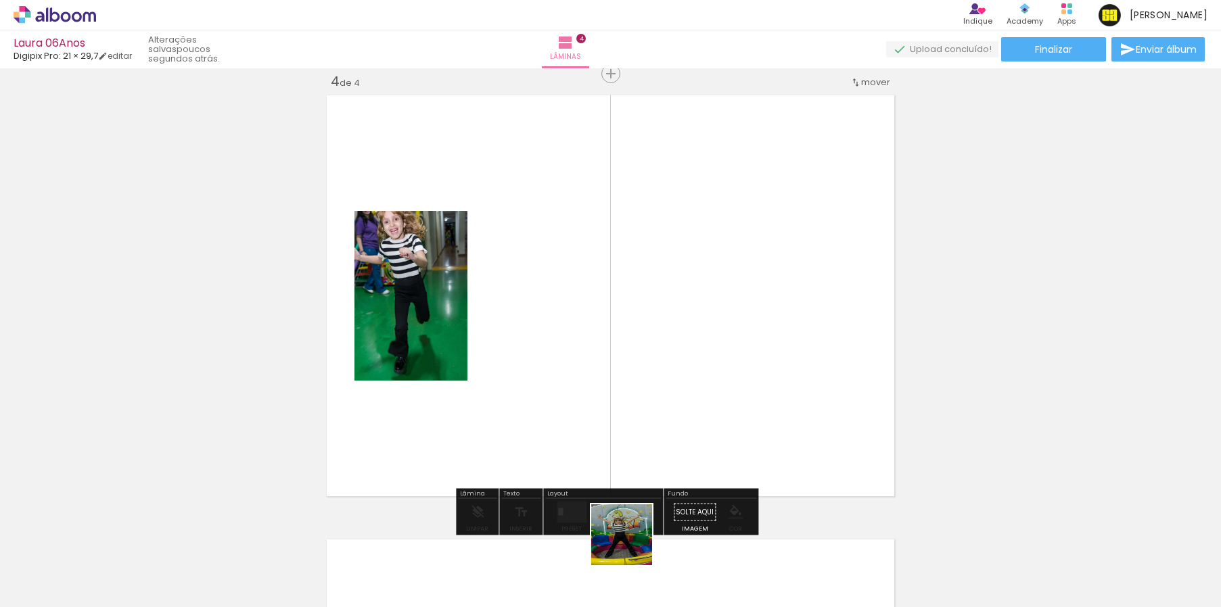
drag, startPoint x: 632, startPoint y: 566, endPoint x: 612, endPoint y: 373, distance: 193.8
click at [612, 373] on quentale-workspace at bounding box center [610, 303] width 1221 height 607
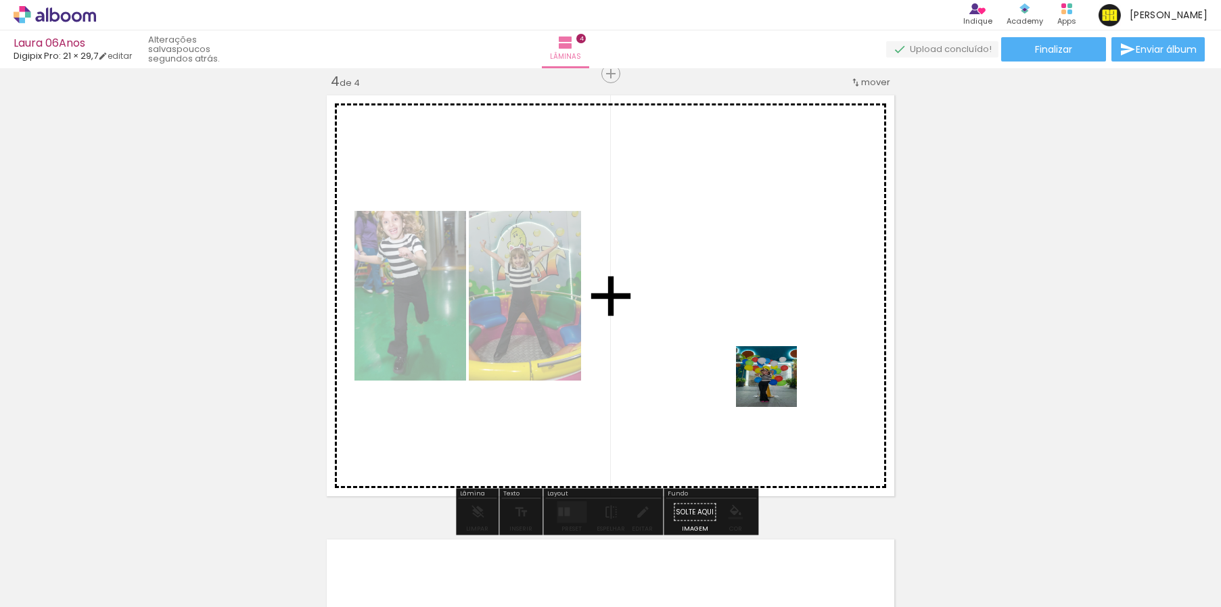
drag, startPoint x: 776, startPoint y: 569, endPoint x: 776, endPoint y: 376, distance: 193.4
click at [776, 376] on quentale-workspace at bounding box center [610, 303] width 1221 height 607
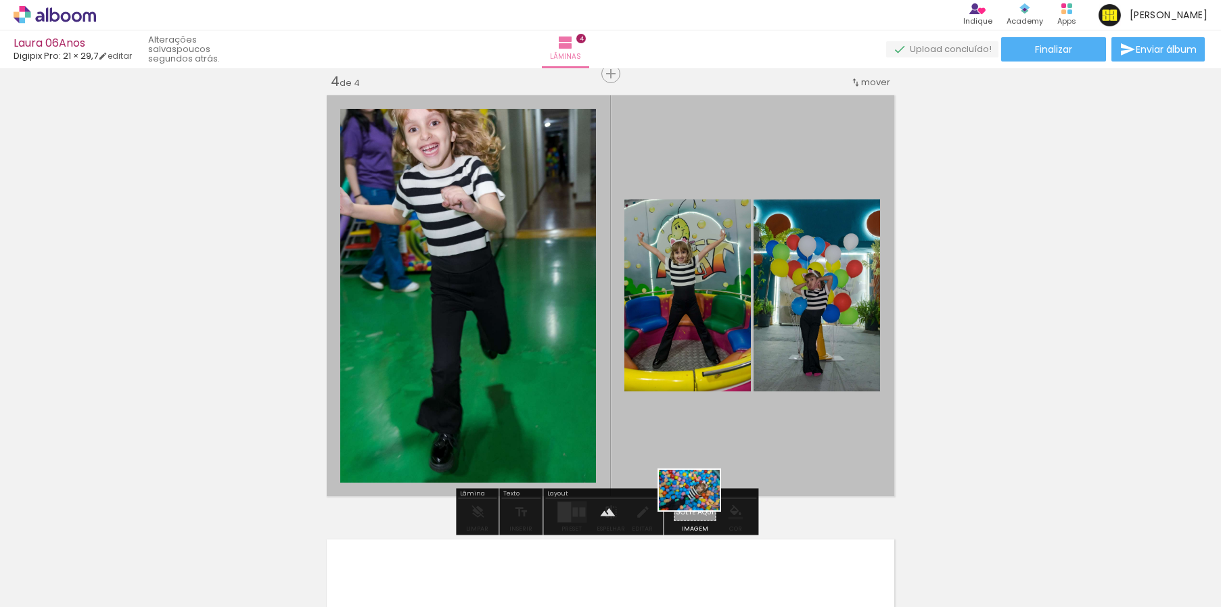
drag, startPoint x: 707, startPoint y: 576, endPoint x: 699, endPoint y: 511, distance: 65.4
click at [699, 511] on quentale-workspace at bounding box center [610, 303] width 1221 height 607
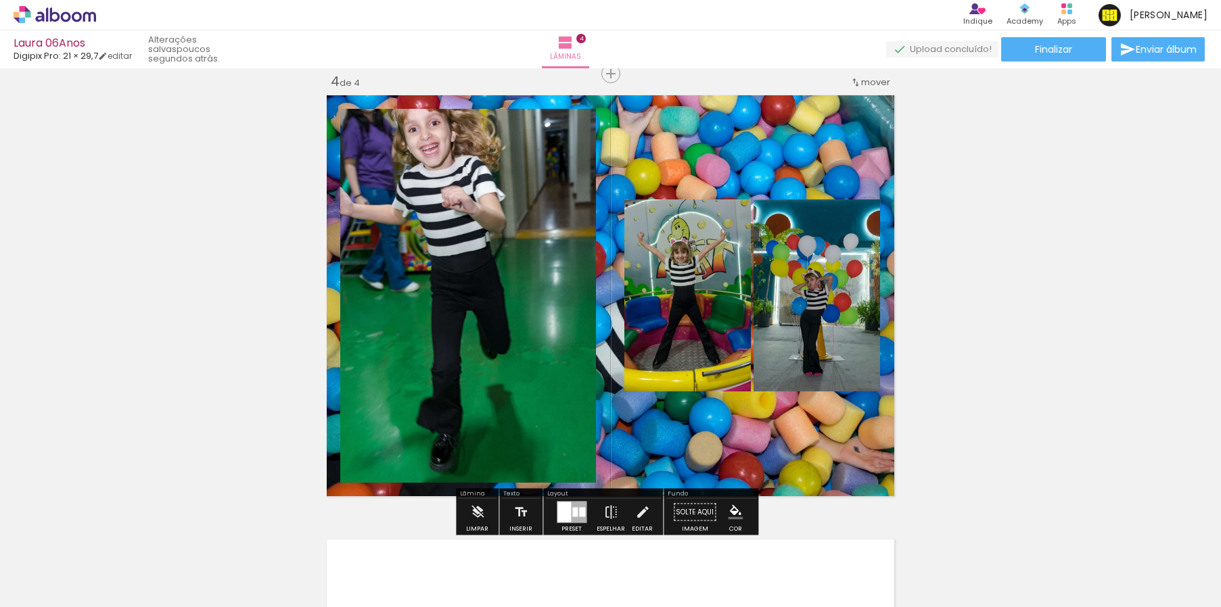
click at [562, 512] on div at bounding box center [564, 513] width 14 height 20
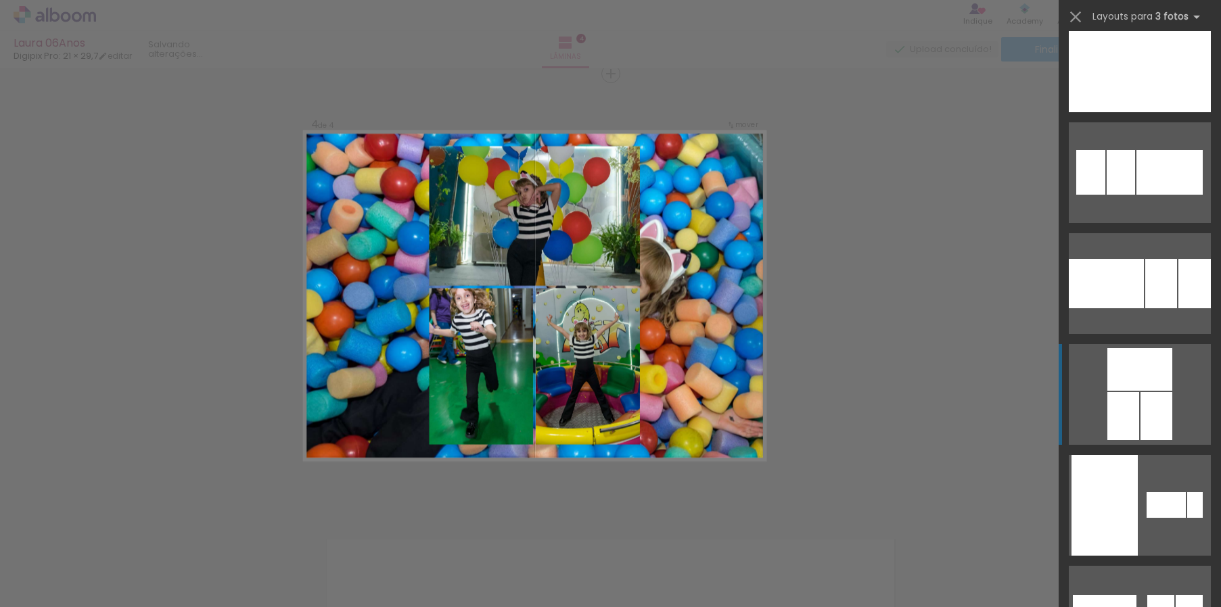
scroll to position [4349, 0]
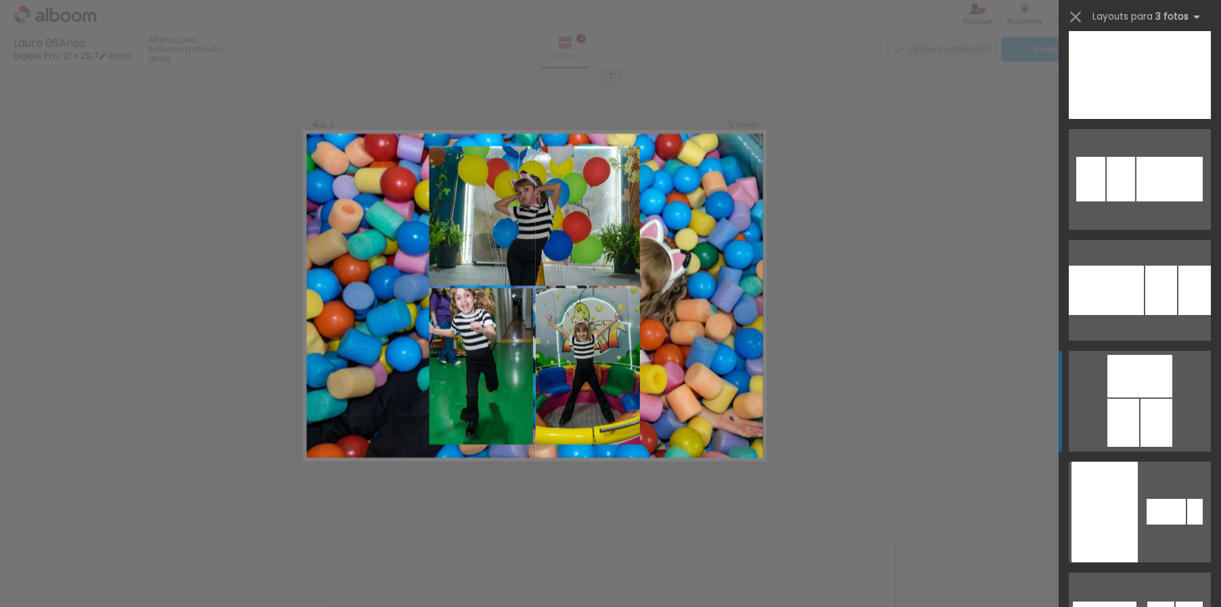
click at [1125, 373] on div at bounding box center [1139, 376] width 65 height 43
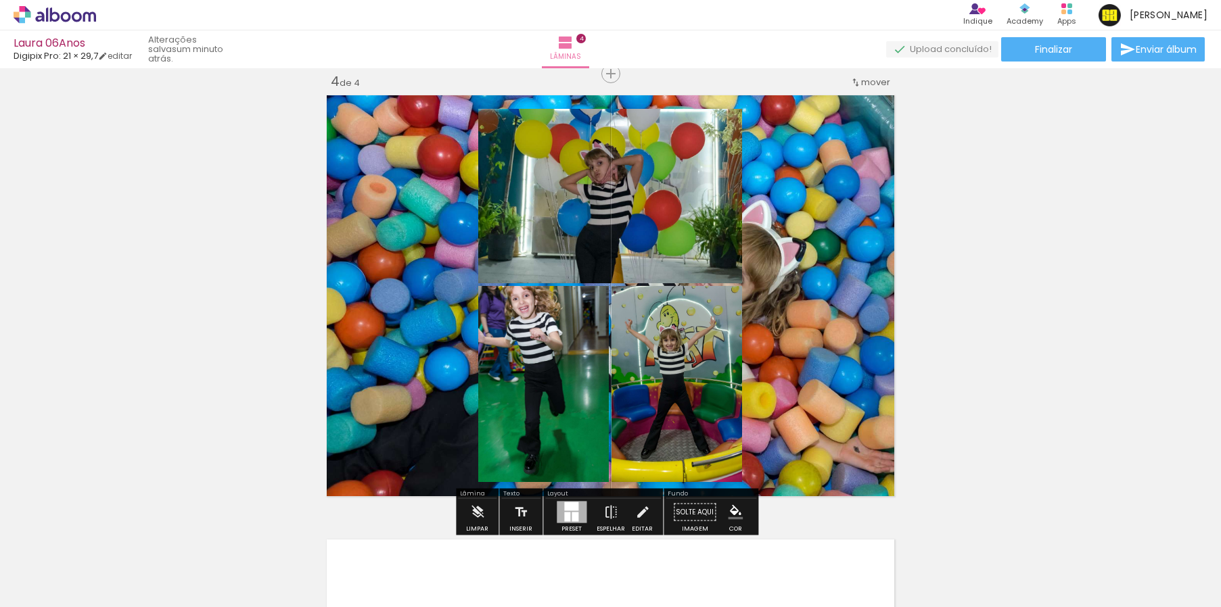
click at [656, 235] on quentale-photo at bounding box center [610, 196] width 264 height 174
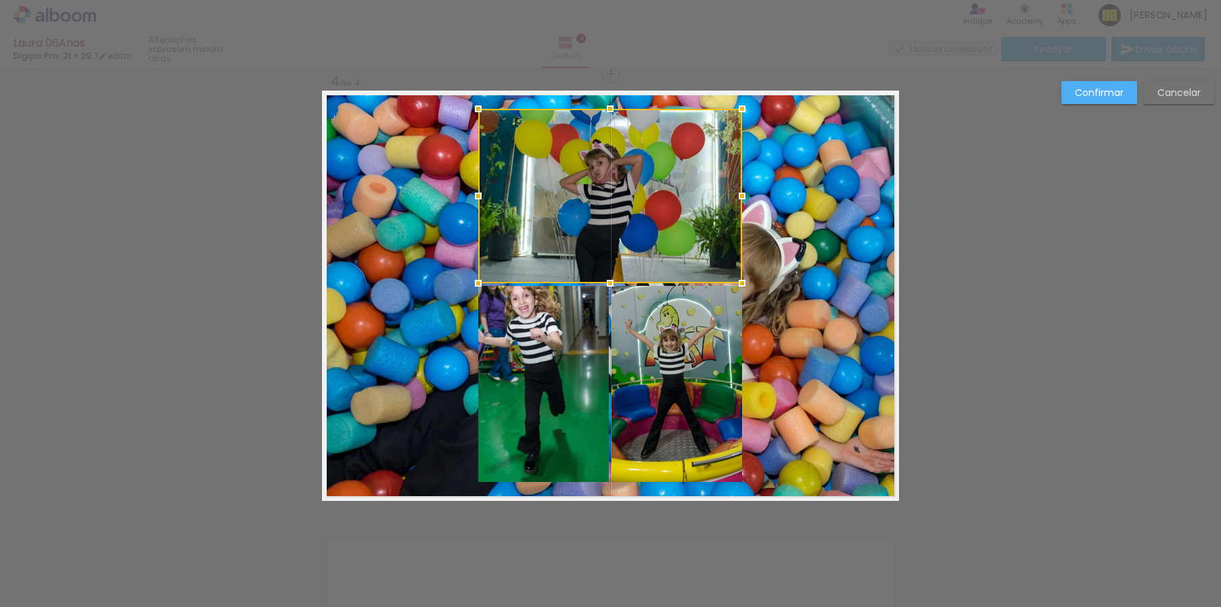
click at [656, 235] on div at bounding box center [610, 196] width 264 height 174
click at [554, 347] on quentale-photo at bounding box center [543, 384] width 131 height 196
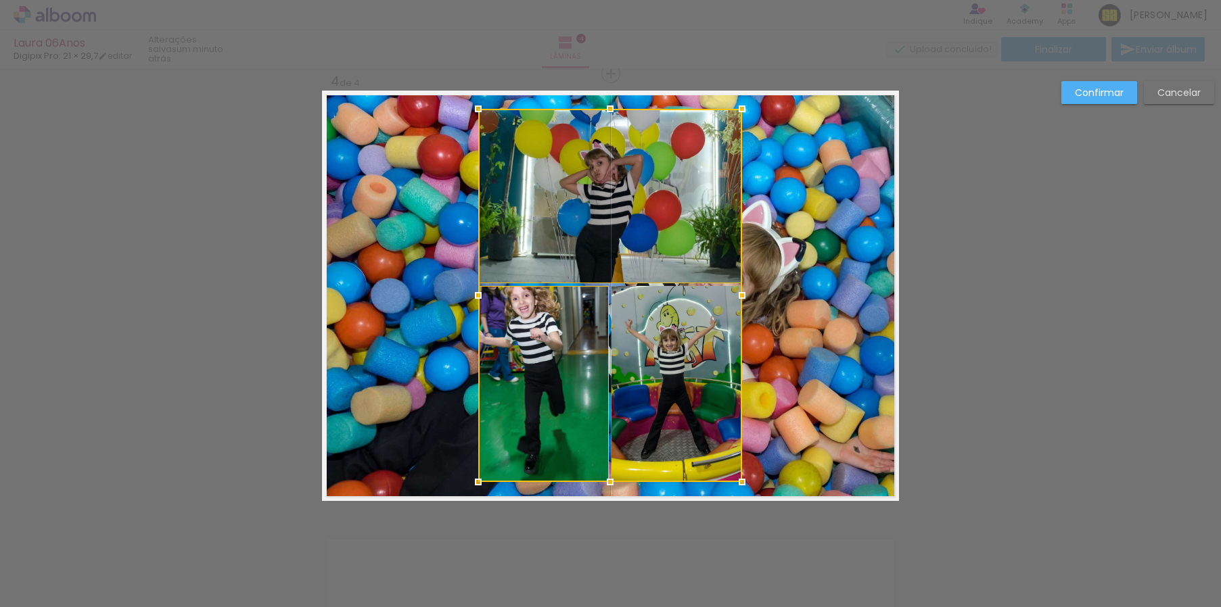
click at [658, 352] on div at bounding box center [610, 295] width 264 height 373
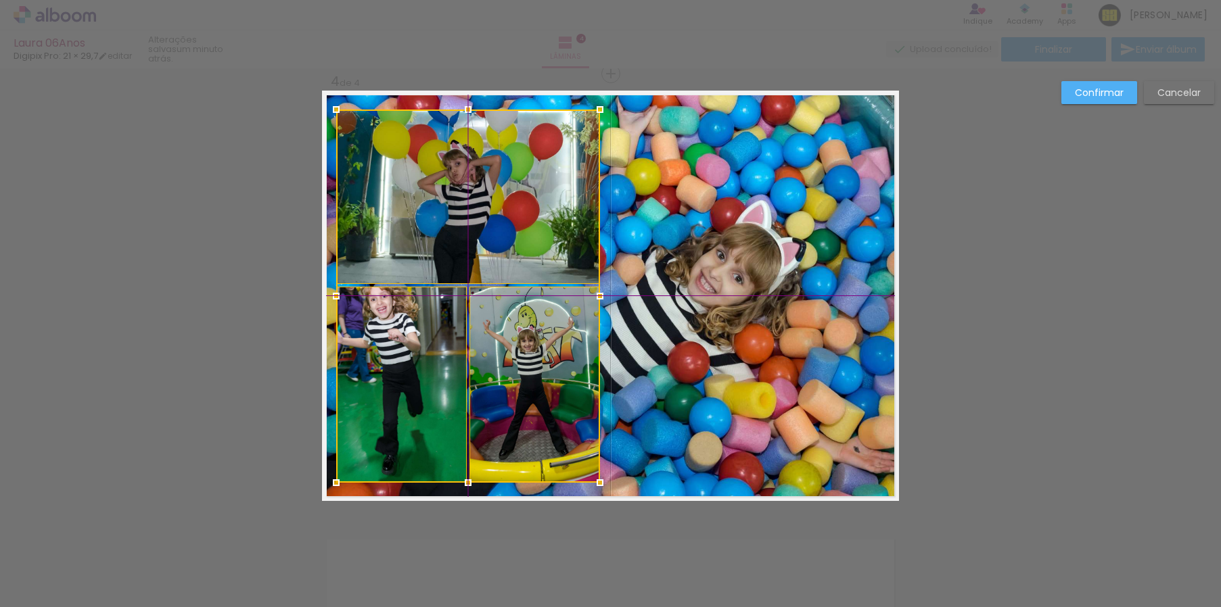
drag, startPoint x: 652, startPoint y: 279, endPoint x: 508, endPoint y: 285, distance: 144.2
click at [508, 285] on div at bounding box center [468, 296] width 264 height 373
click at [756, 254] on quentale-layouter at bounding box center [610, 296] width 577 height 411
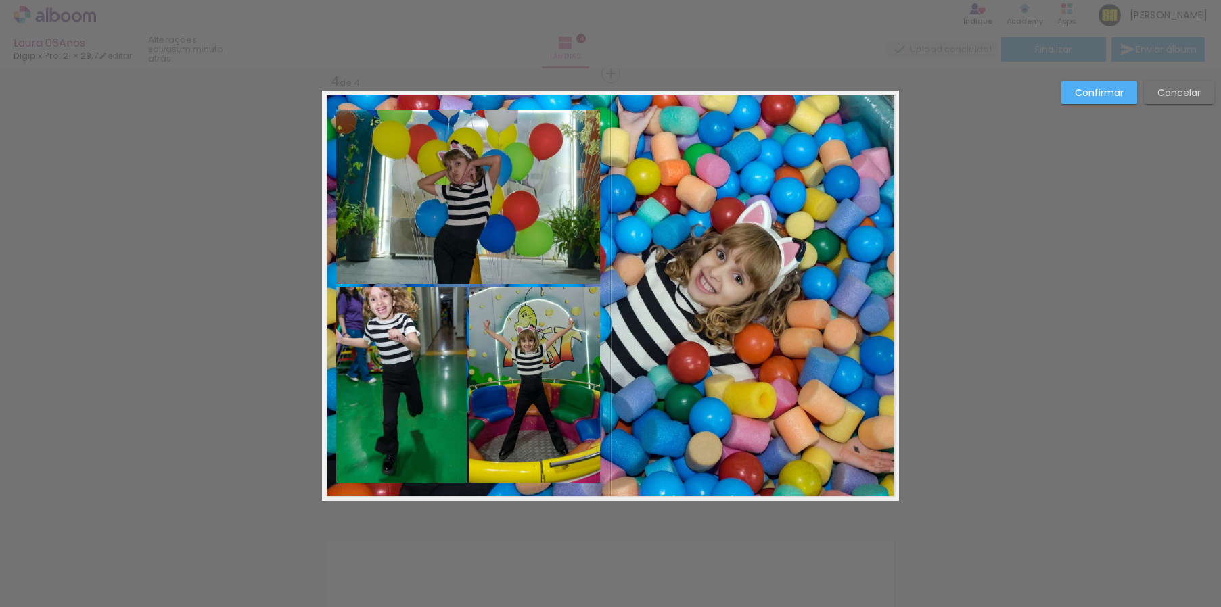
click at [0, 0] on slot "Confirmar" at bounding box center [0, 0] width 0 height 0
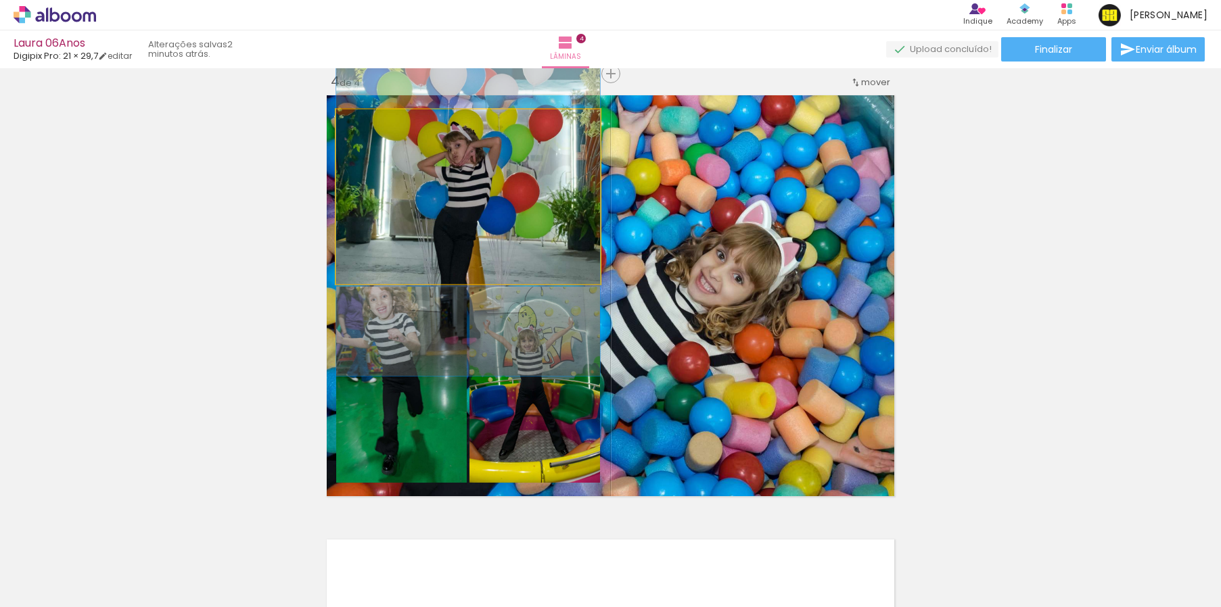
drag, startPoint x: 473, startPoint y: 241, endPoint x: 473, endPoint y: 223, distance: 18.3
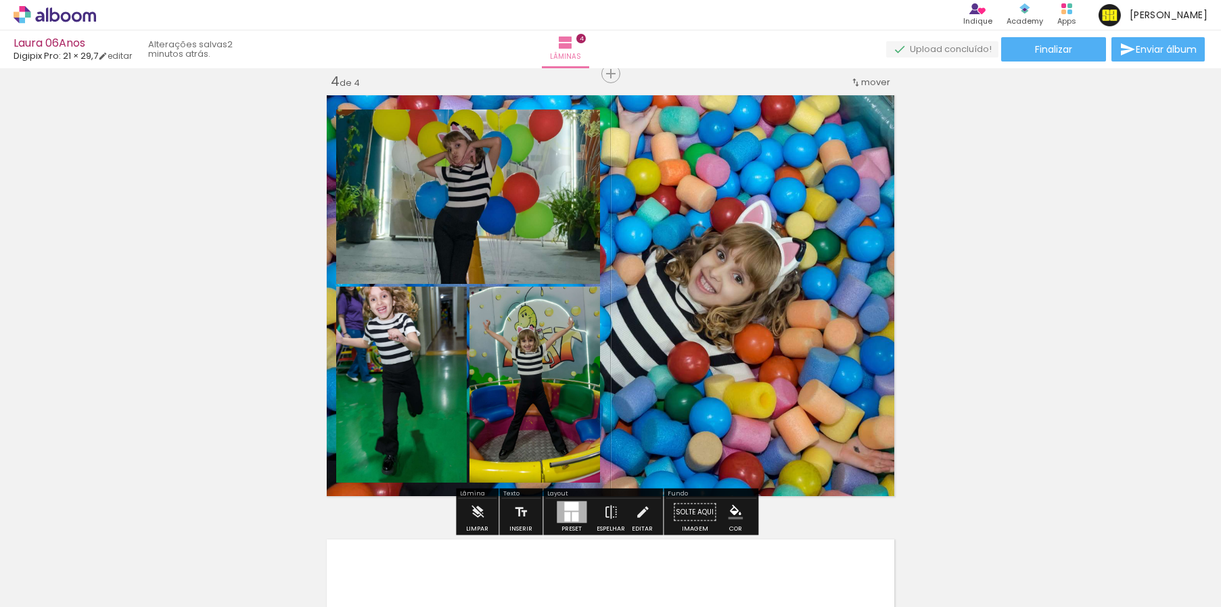
click at [523, 402] on quentale-photo at bounding box center [534, 385] width 131 height 196
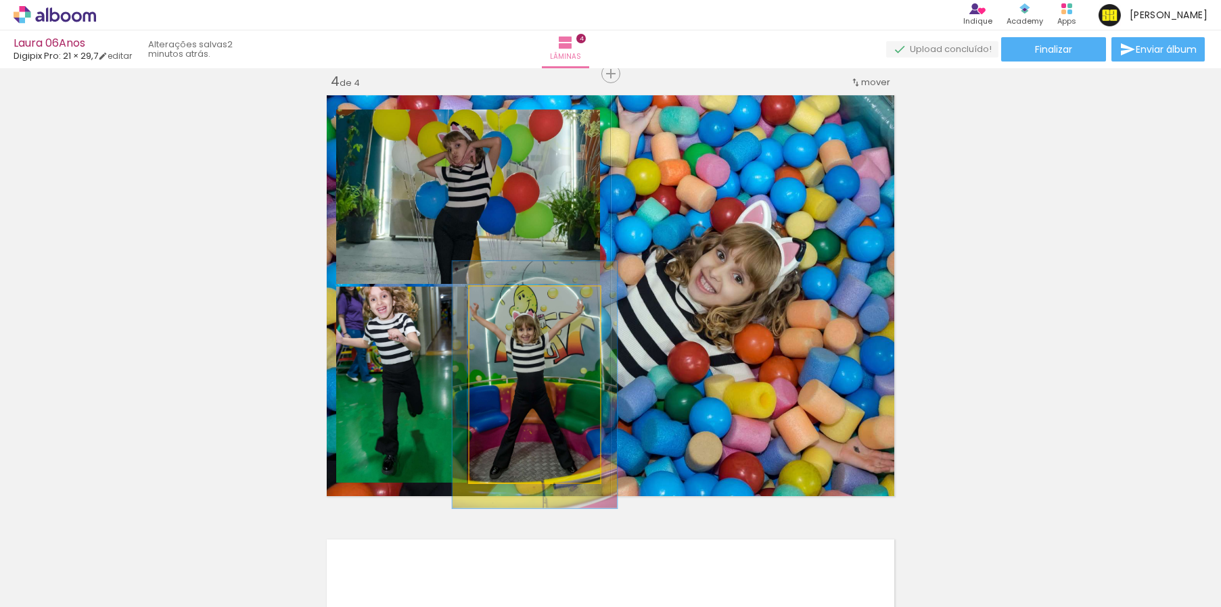
drag, startPoint x: 501, startPoint y: 300, endPoint x: 513, endPoint y: 300, distance: 12.2
type paper-slider "126"
click at [513, 300] on div at bounding box center [514, 301] width 22 height 22
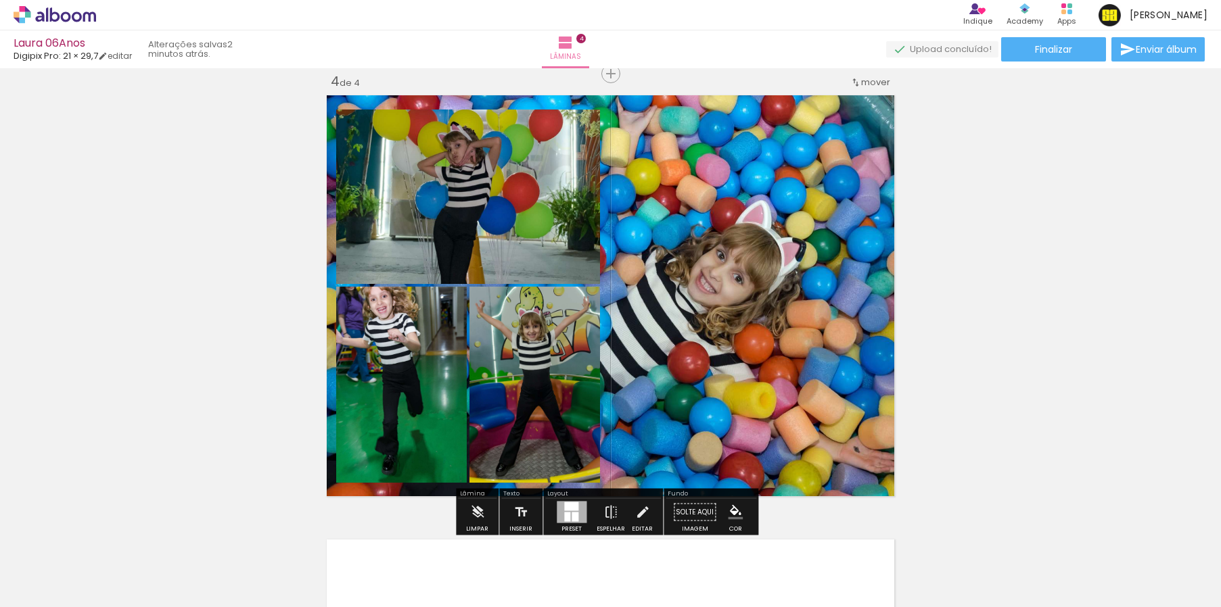
click at [781, 285] on quentale-layouter at bounding box center [610, 296] width 577 height 411
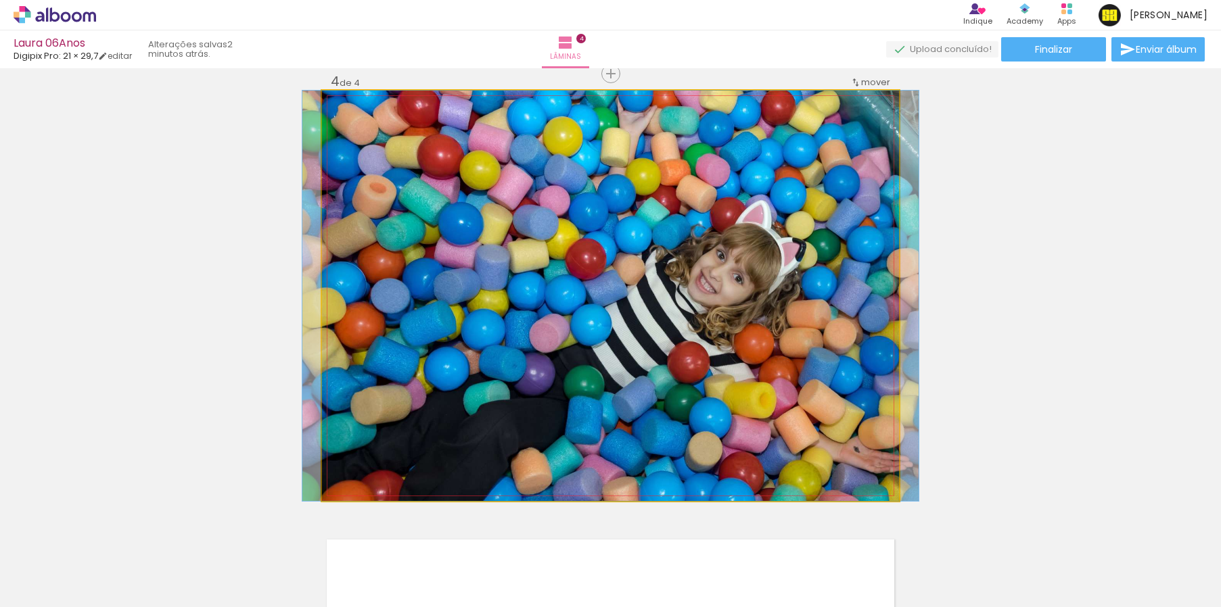
click at [736, 294] on quentale-photo at bounding box center [610, 296] width 577 height 411
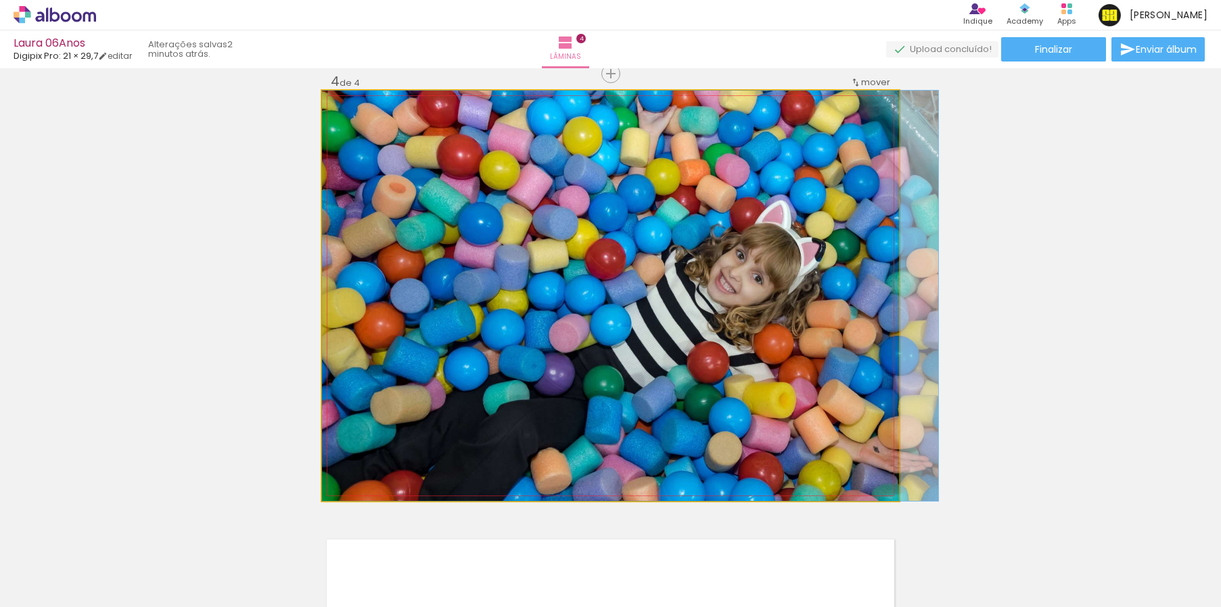
drag, startPoint x: 642, startPoint y: 303, endPoint x: 681, endPoint y: 302, distance: 39.3
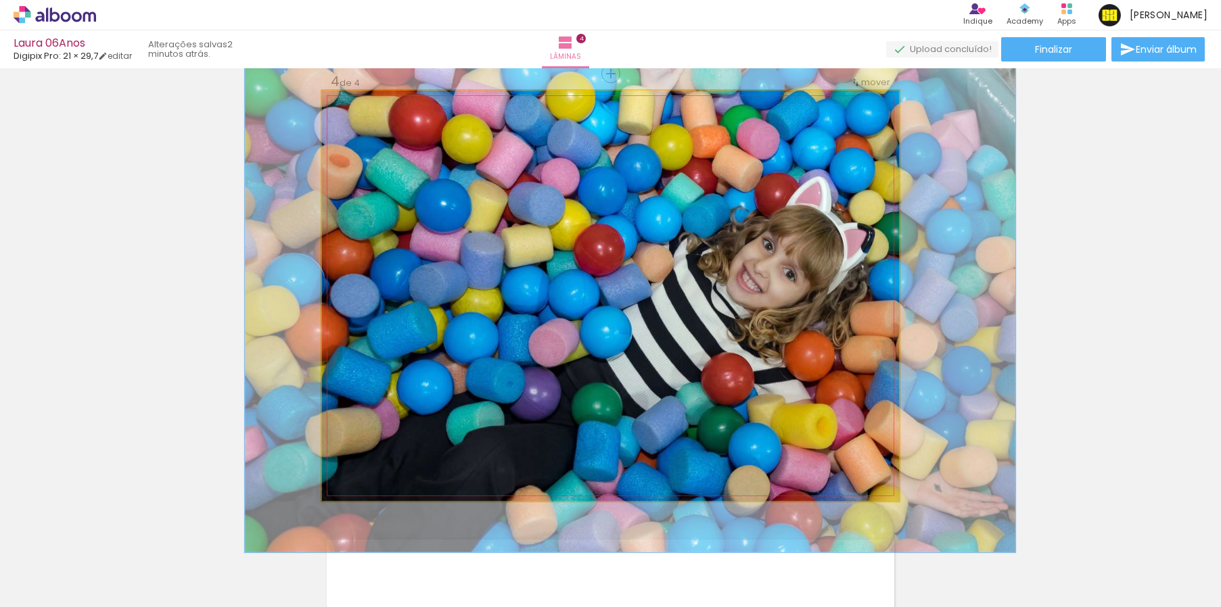
drag, startPoint x: 372, startPoint y: 124, endPoint x: 383, endPoint y: 126, distance: 11.6
type paper-slider "125"
click at [383, 126] on div at bounding box center [385, 125] width 12 height 12
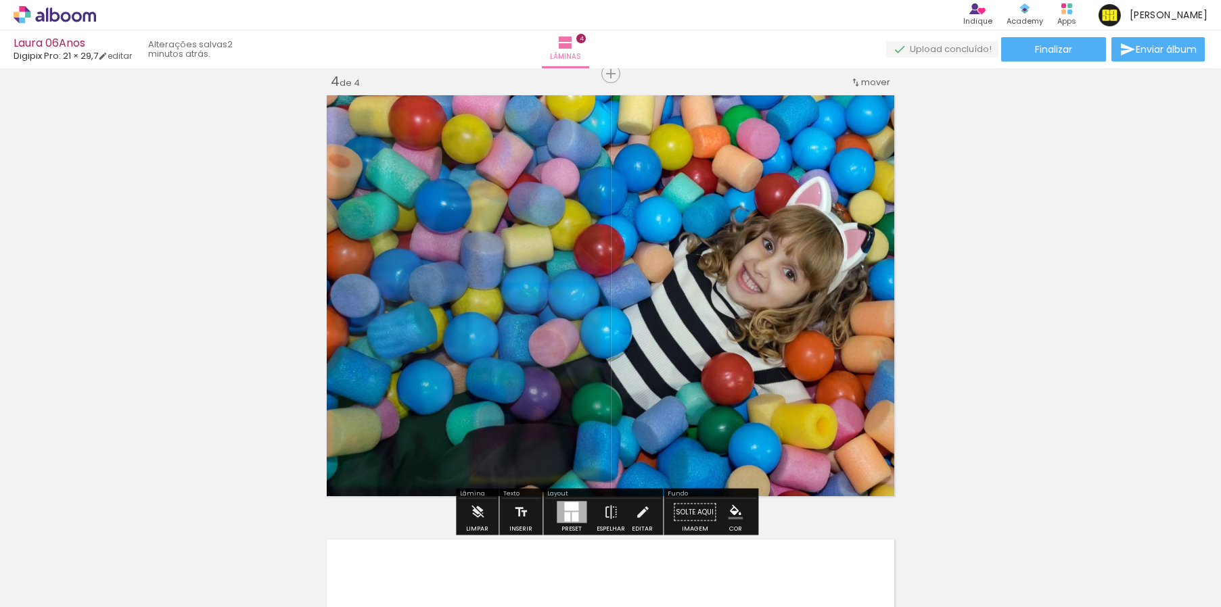
click at [866, 237] on quentale-photo at bounding box center [610, 296] width 577 height 411
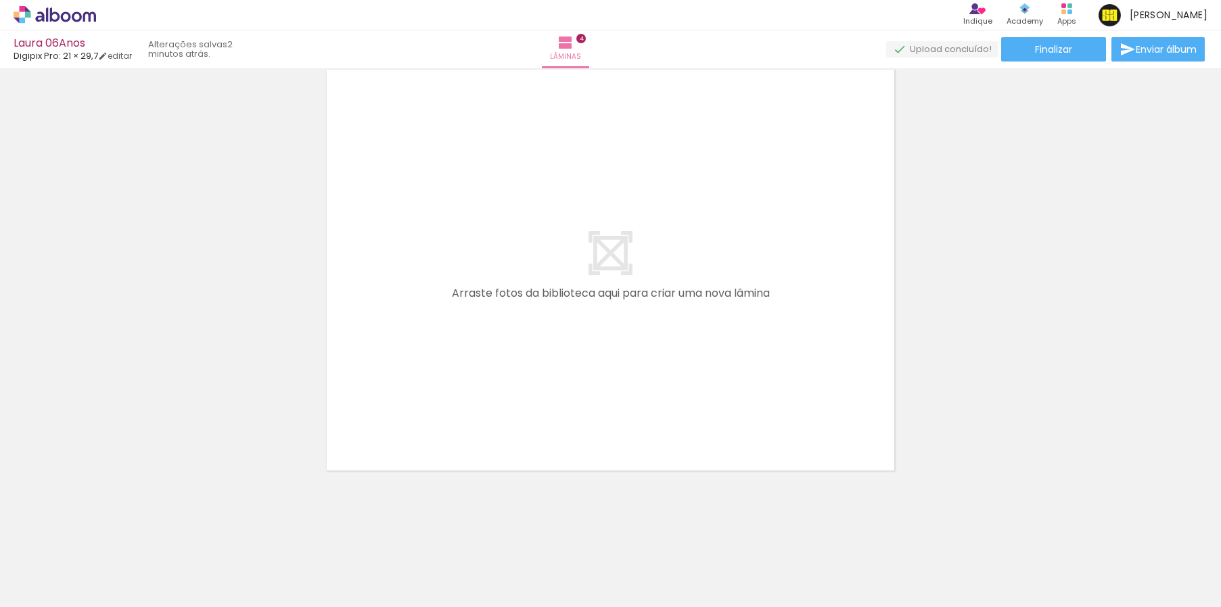
scroll to position [0, 592]
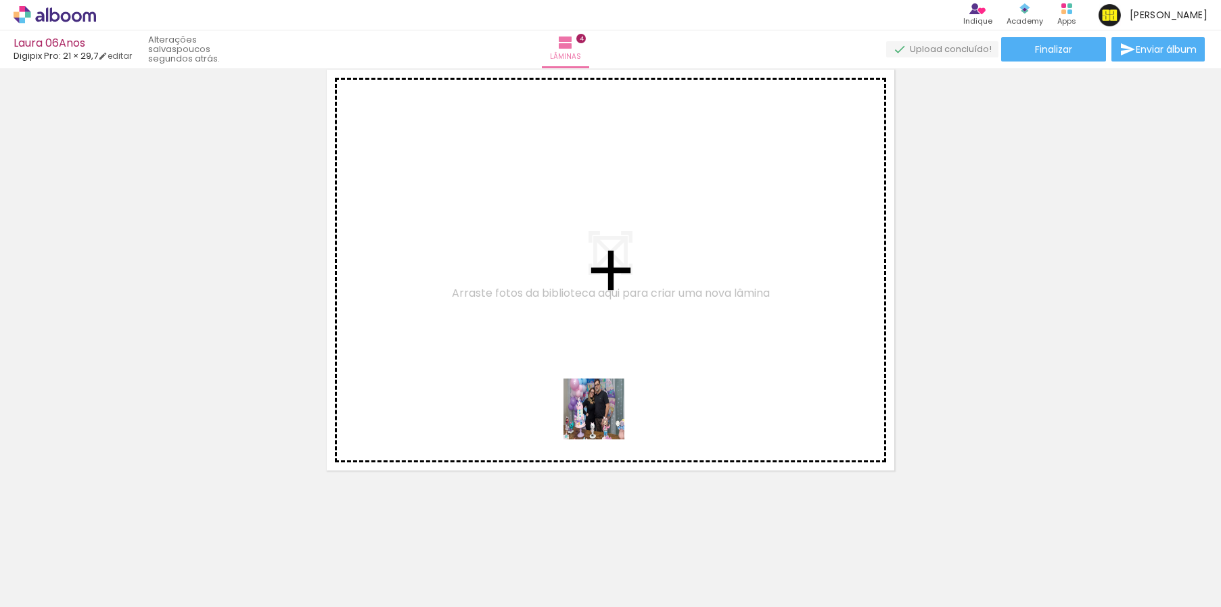
drag, startPoint x: 615, startPoint y: 569, endPoint x: 603, endPoint y: 389, distance: 181.0
click at [603, 389] on quentale-workspace at bounding box center [610, 303] width 1221 height 607
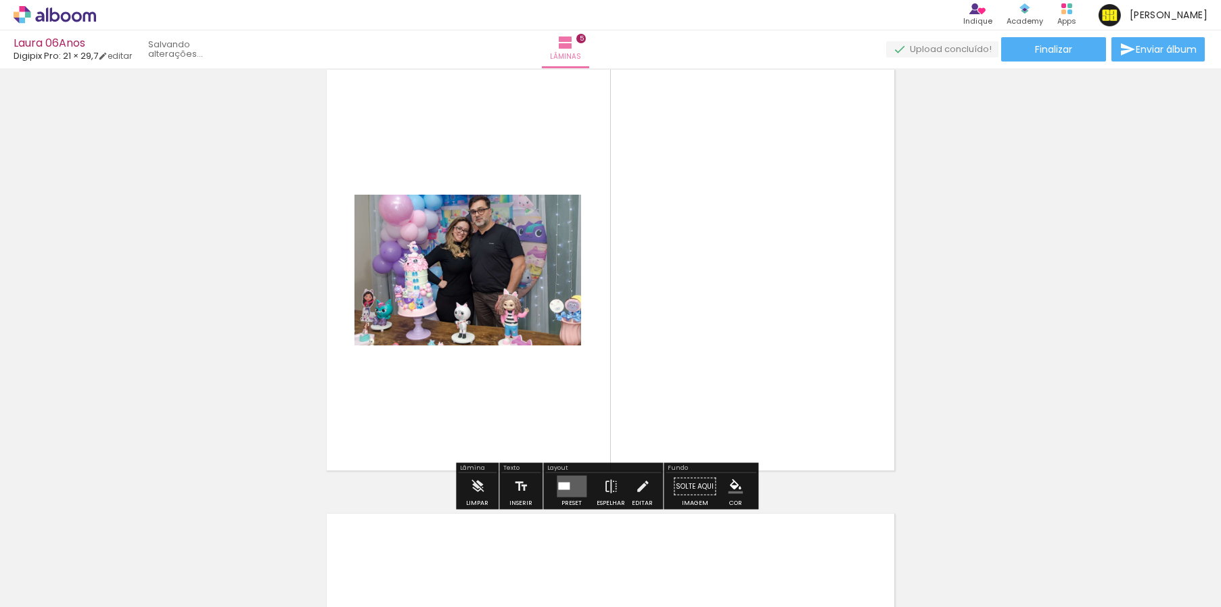
scroll to position [1794, 0]
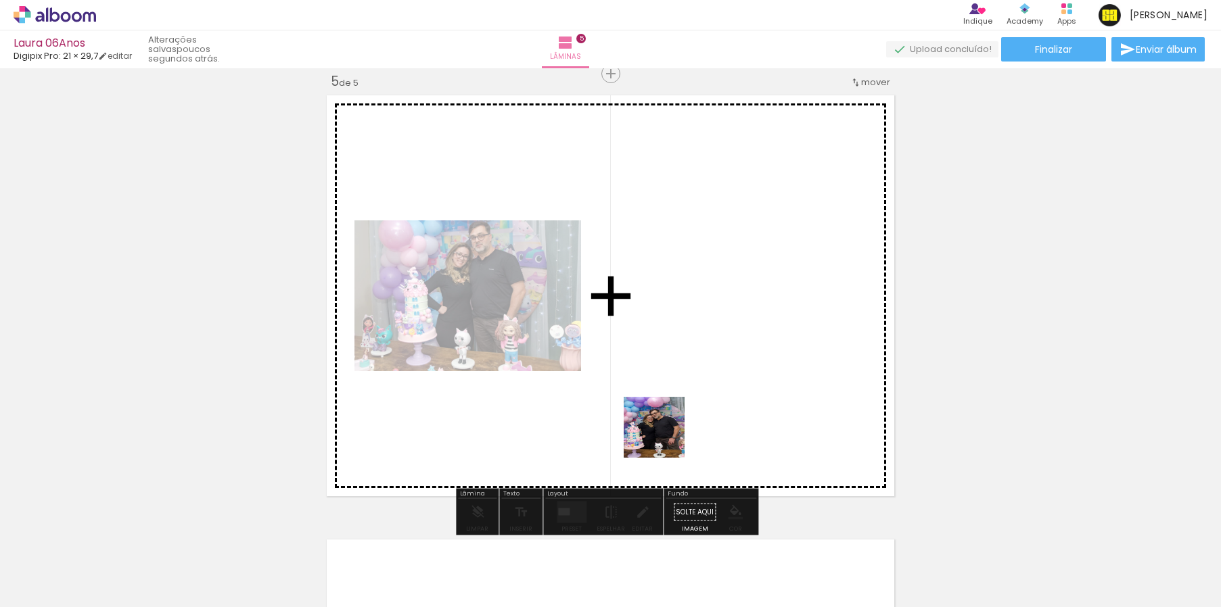
drag, startPoint x: 686, startPoint y: 572, endPoint x: 673, endPoint y: 421, distance: 151.4
click at [661, 421] on quentale-workspace at bounding box center [610, 303] width 1221 height 607
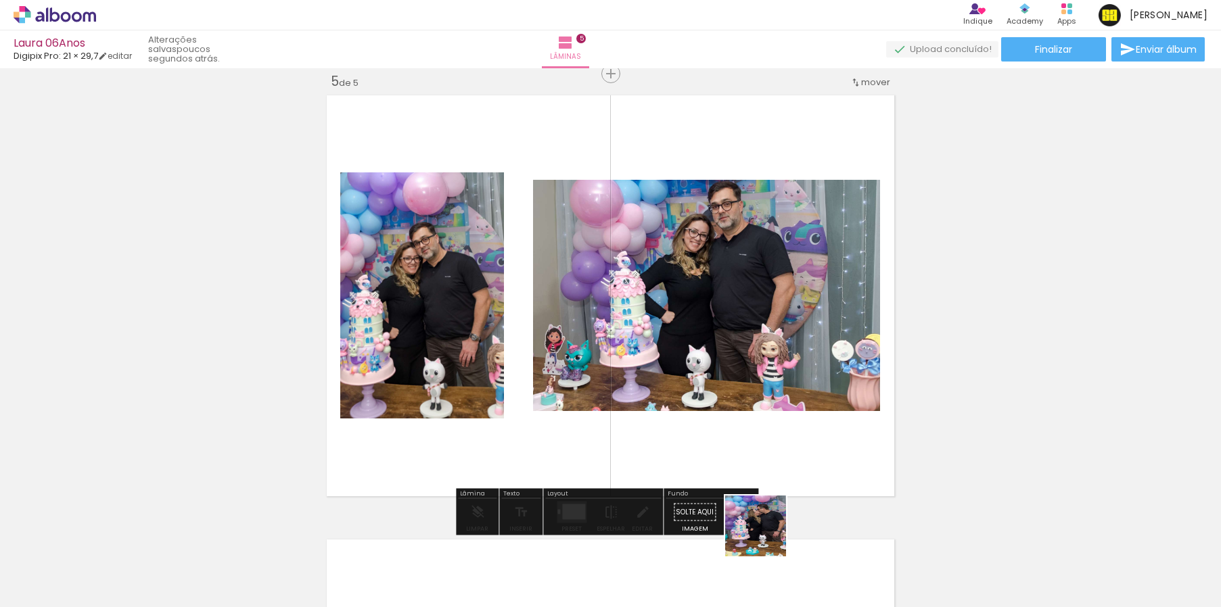
drag, startPoint x: 769, startPoint y: 567, endPoint x: 762, endPoint y: 441, distance: 126.0
click at [762, 441] on quentale-workspace at bounding box center [610, 303] width 1221 height 607
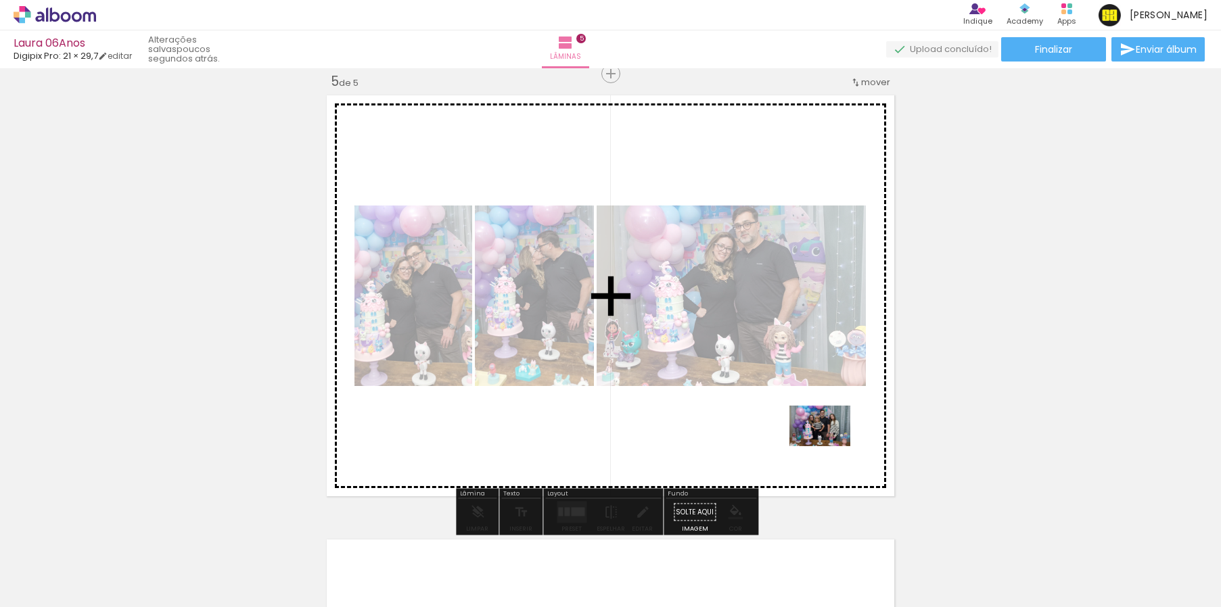
drag, startPoint x: 831, startPoint y: 563, endPoint x: 829, endPoint y: 445, distance: 117.7
click at [829, 445] on quentale-workspace at bounding box center [610, 303] width 1221 height 607
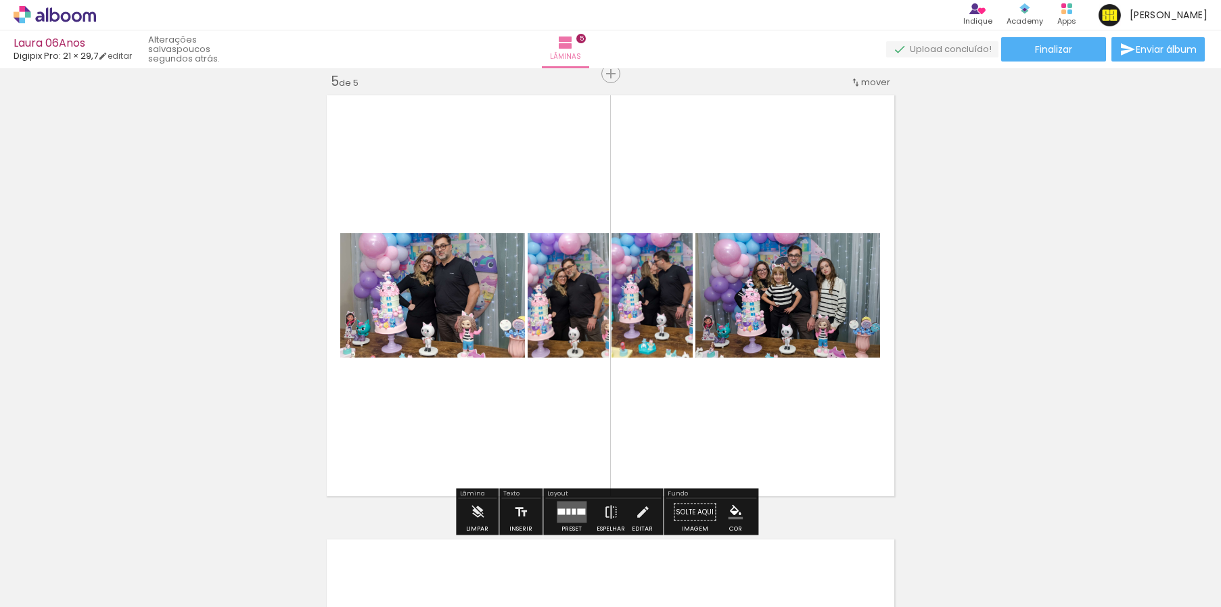
click at [577, 509] on div at bounding box center [581, 512] width 8 height 6
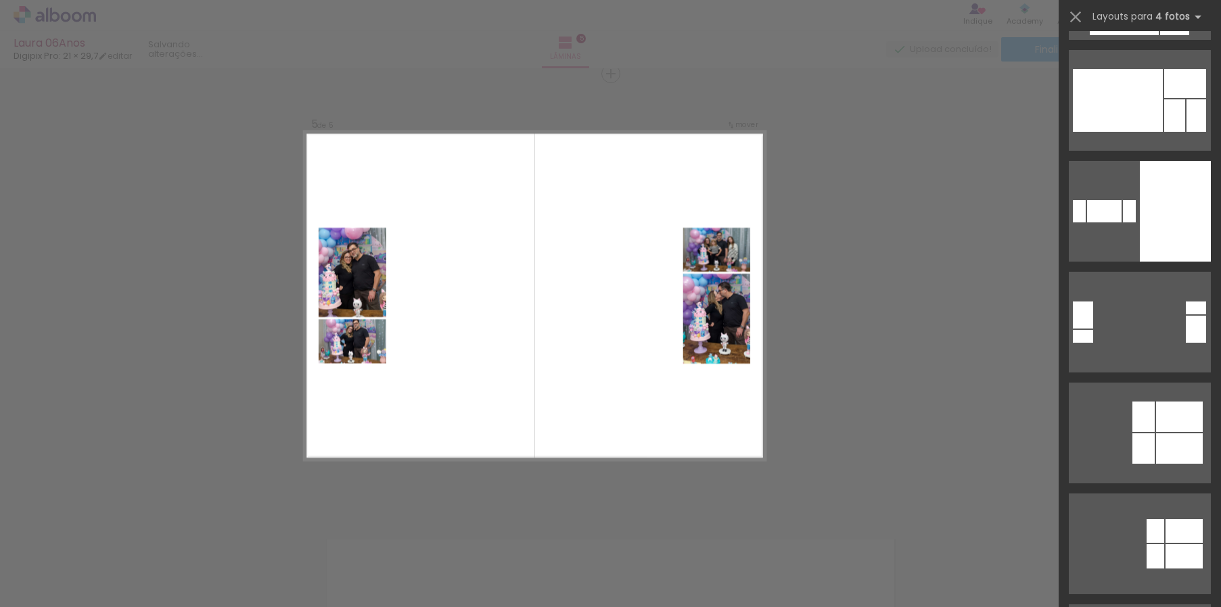
scroll to position [4098, 0]
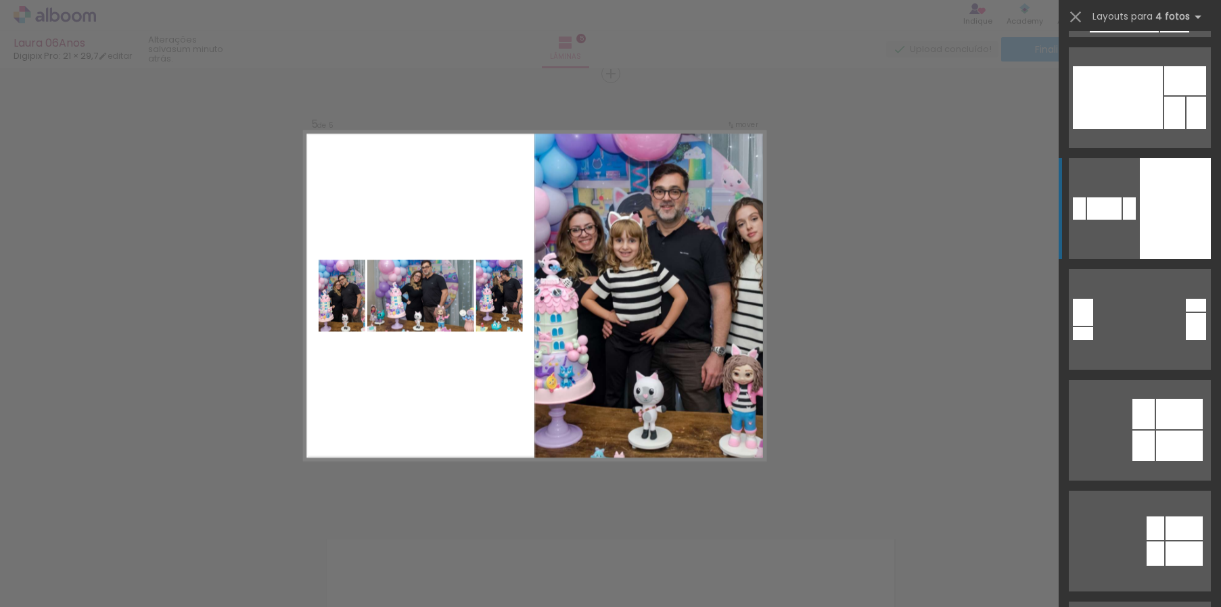
click at [1143, 202] on div at bounding box center [1175, 208] width 71 height 101
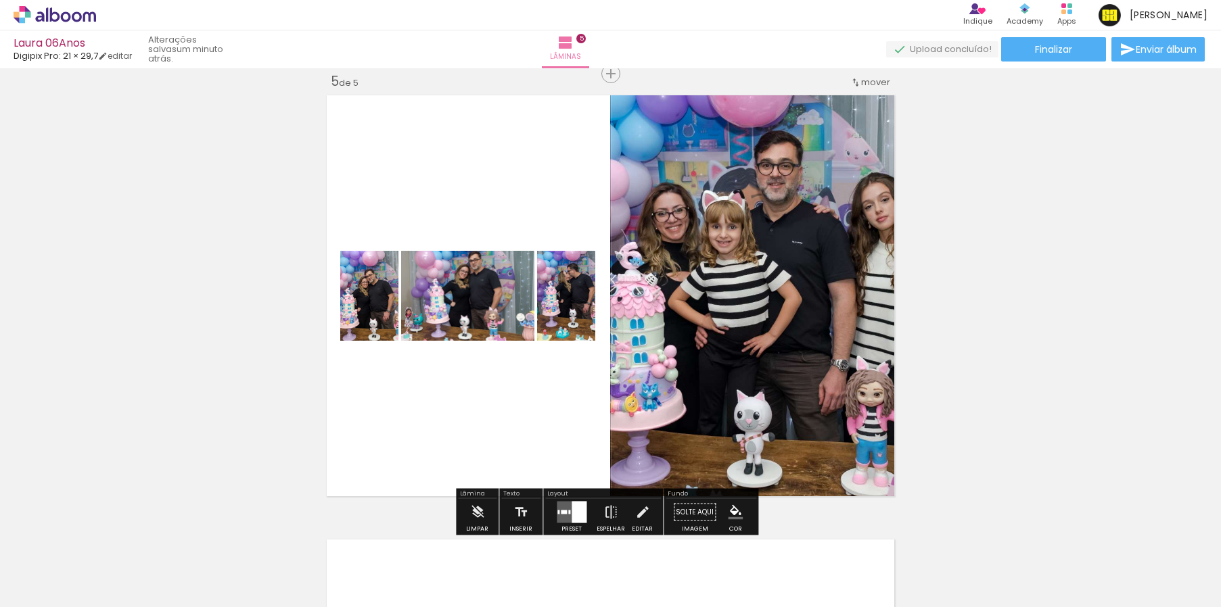
click at [779, 298] on quentale-photo at bounding box center [754, 296] width 289 height 411
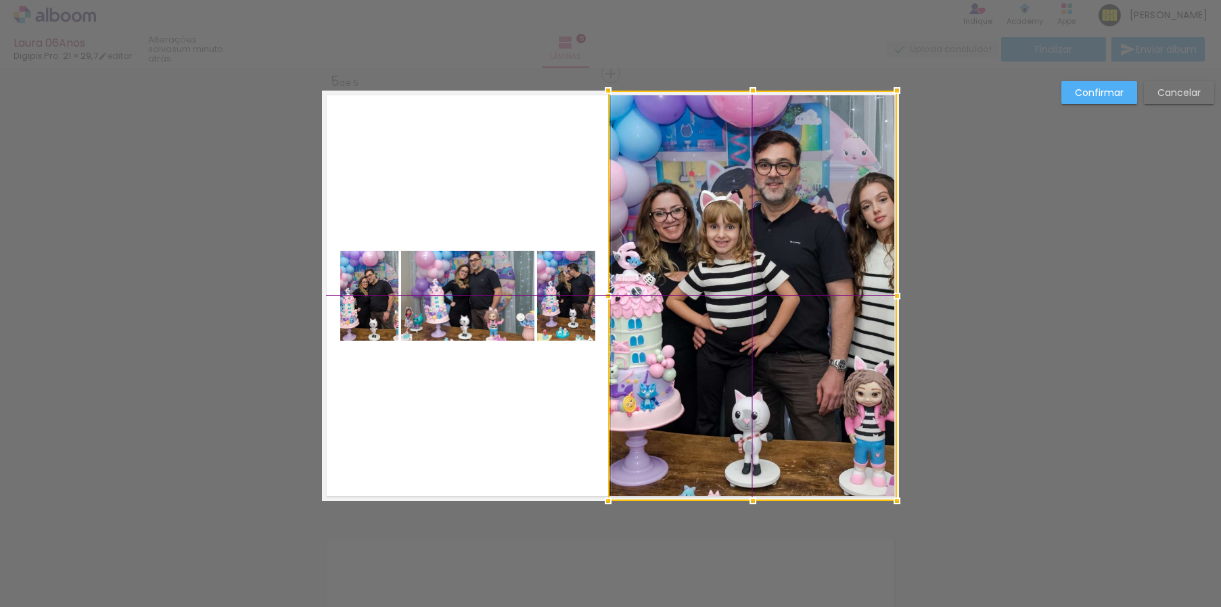
click at [792, 178] on div at bounding box center [752, 296] width 289 height 411
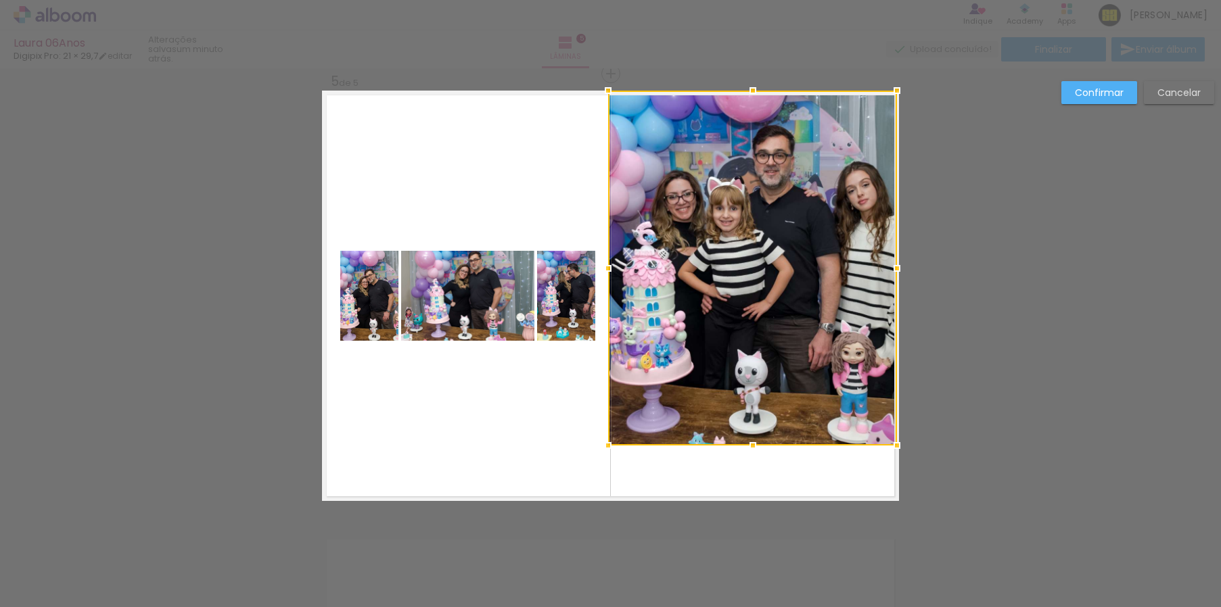
drag, startPoint x: 748, startPoint y: 497, endPoint x: 754, endPoint y: 442, distance: 55.8
click at [754, 442] on div at bounding box center [752, 445] width 27 height 27
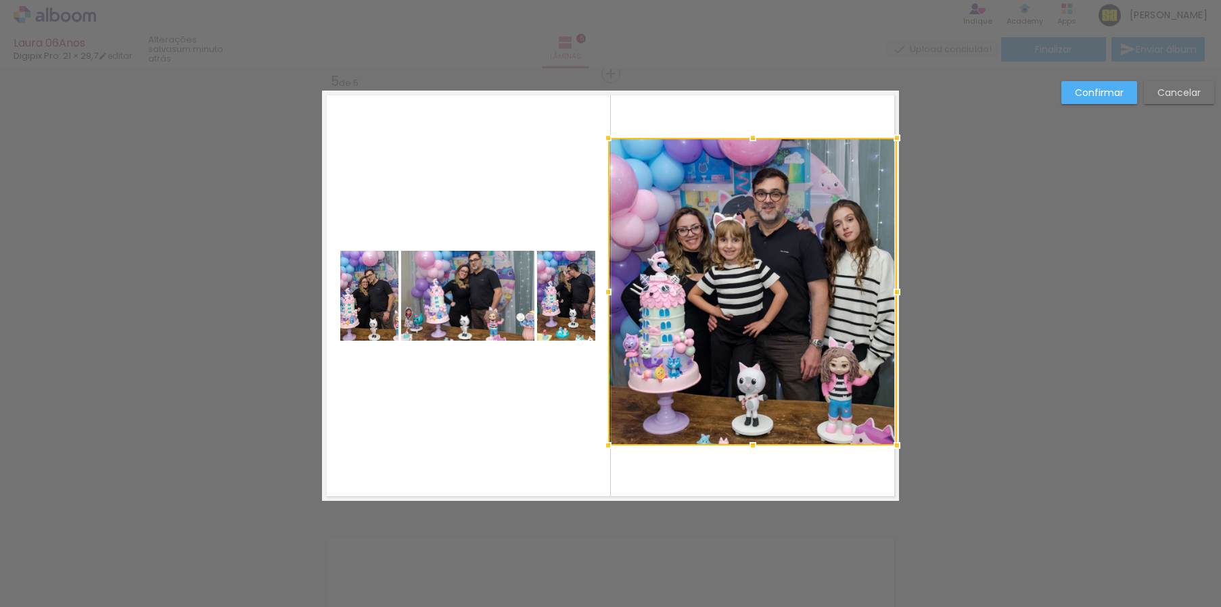
drag, startPoint x: 744, startPoint y: 89, endPoint x: 747, endPoint y: 136, distance: 47.4
click at [747, 136] on div at bounding box center [752, 137] width 27 height 27
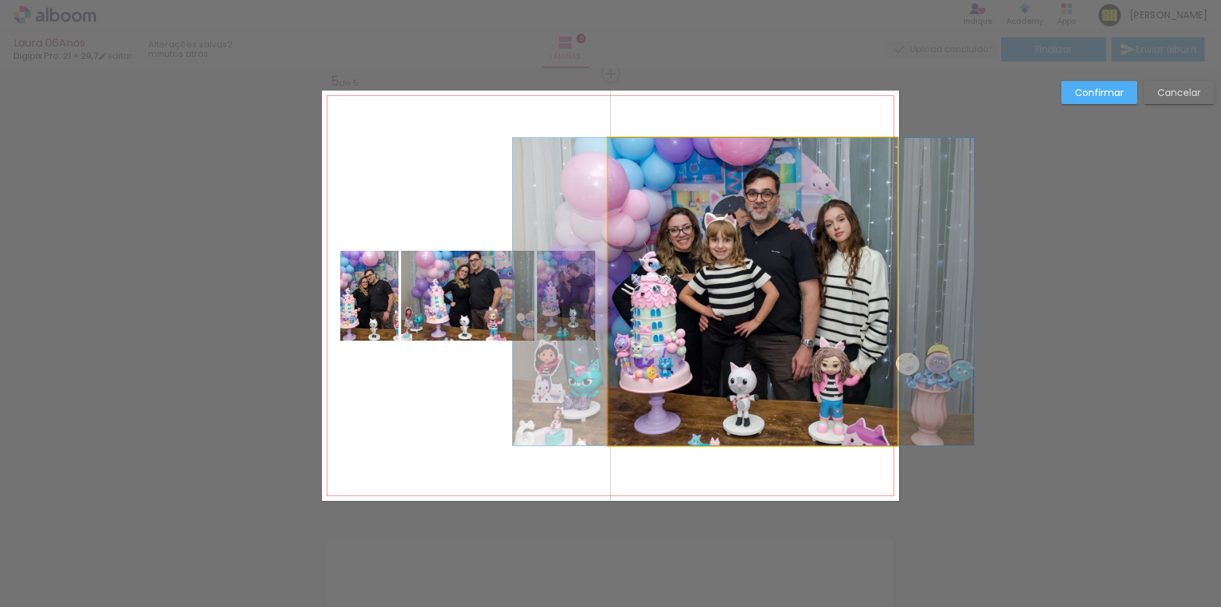
drag, startPoint x: 854, startPoint y: 209, endPoint x: 845, endPoint y: 214, distance: 10.0
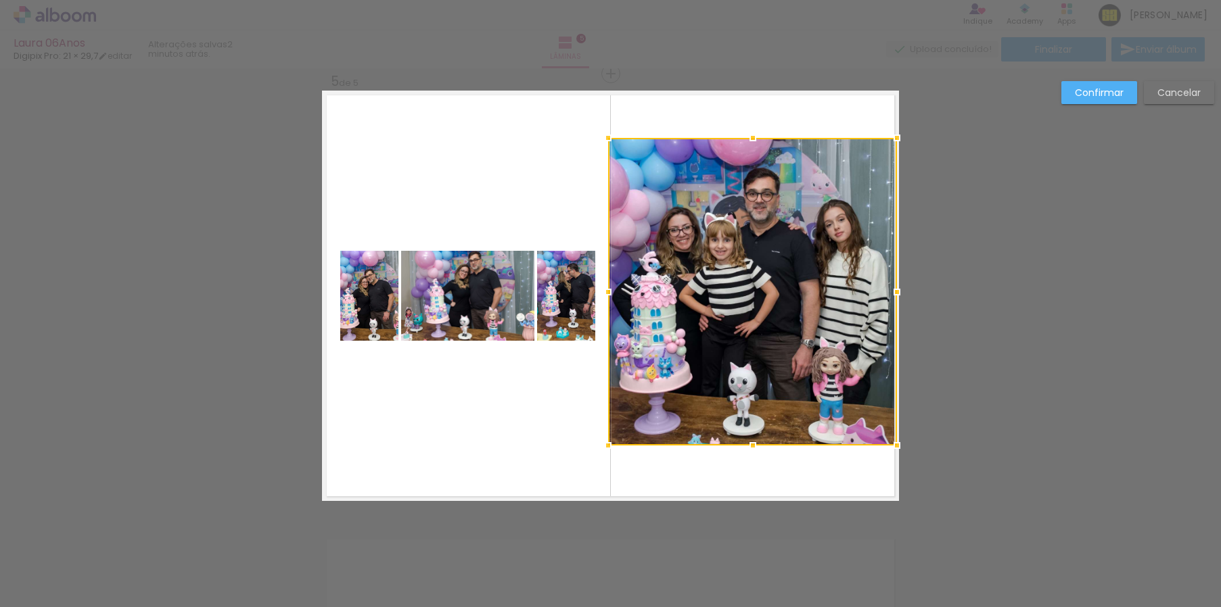
click at [1107, 99] on paper-button "Confirmar" at bounding box center [1099, 92] width 76 height 23
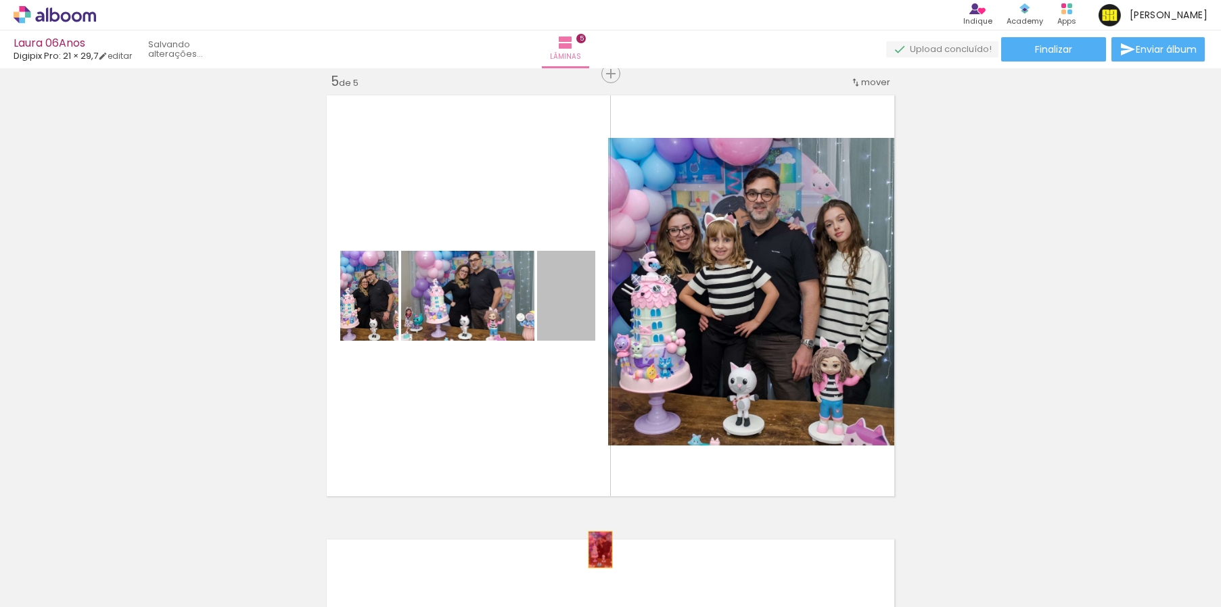
drag, startPoint x: 557, startPoint y: 310, endPoint x: 595, endPoint y: 551, distance: 243.1
click at [595, 551] on quentale-workspace at bounding box center [610, 303] width 1221 height 607
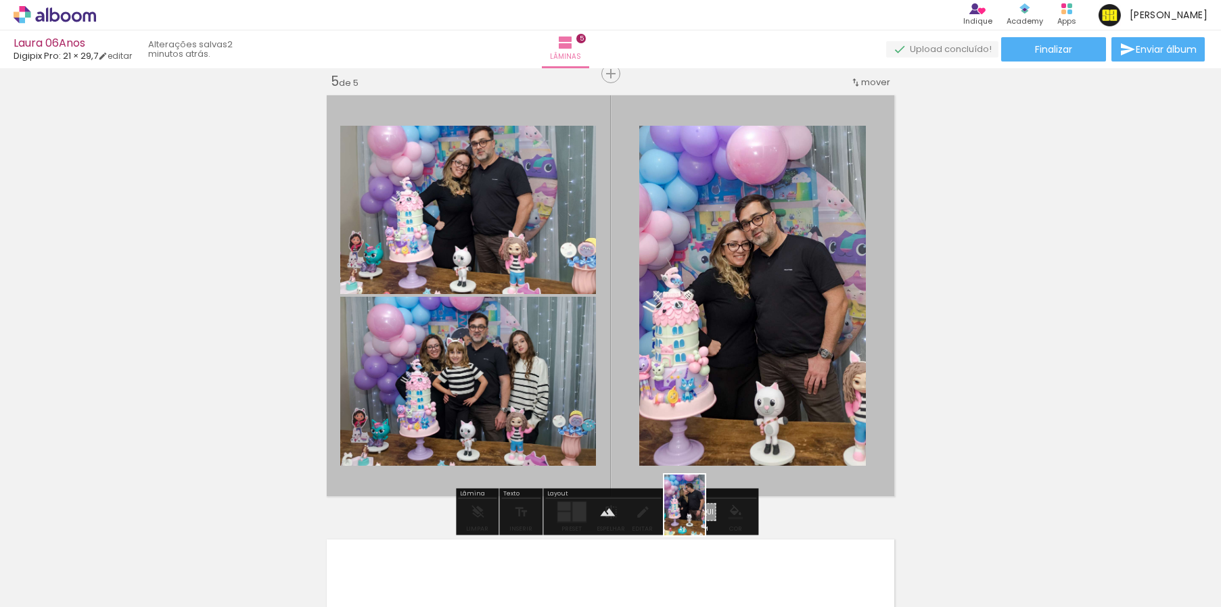
drag, startPoint x: 766, startPoint y: 572, endPoint x: 705, endPoint y: 515, distance: 82.8
click at [705, 515] on quentale-workspace at bounding box center [610, 303] width 1221 height 607
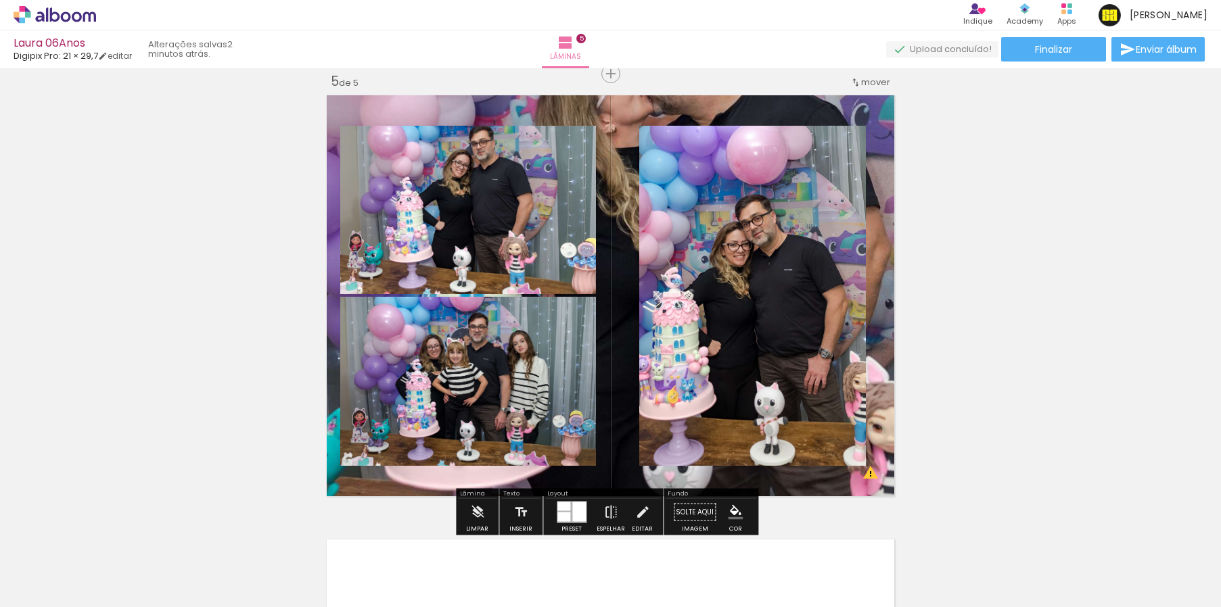
click at [616, 247] on quentale-layouter at bounding box center [610, 296] width 577 height 411
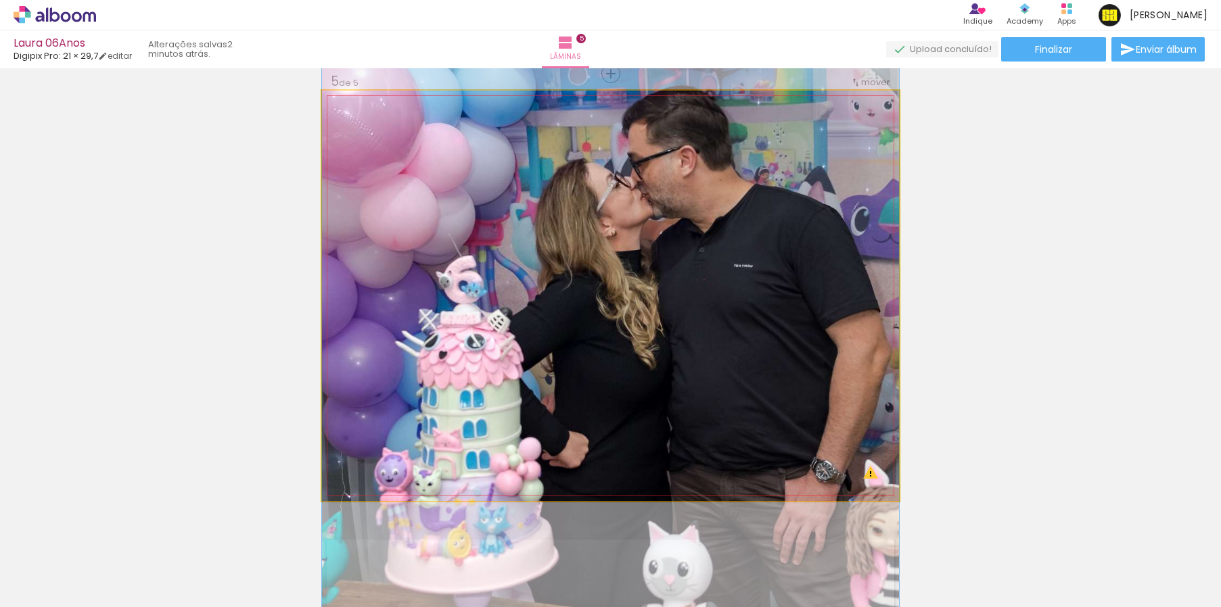
drag, startPoint x: 632, startPoint y: 198, endPoint x: 628, endPoint y: 302, distance: 103.5
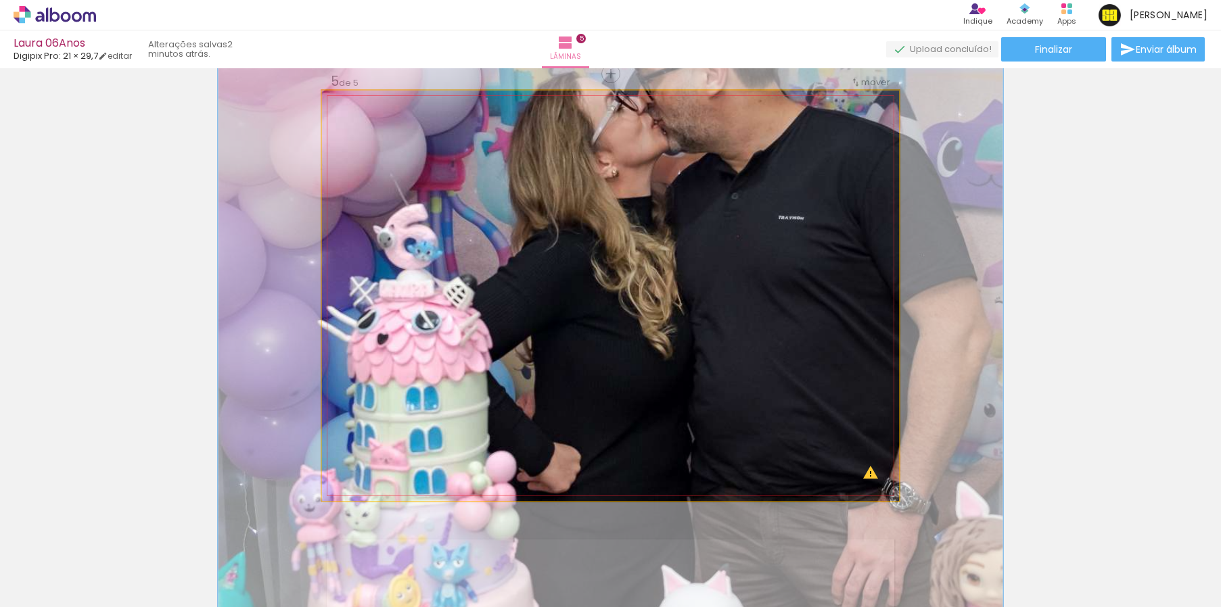
drag, startPoint x: 370, startPoint y: 128, endPoint x: 387, endPoint y: 129, distance: 16.9
type paper-slider "136"
click at [387, 129] on div at bounding box center [391, 125] width 12 height 12
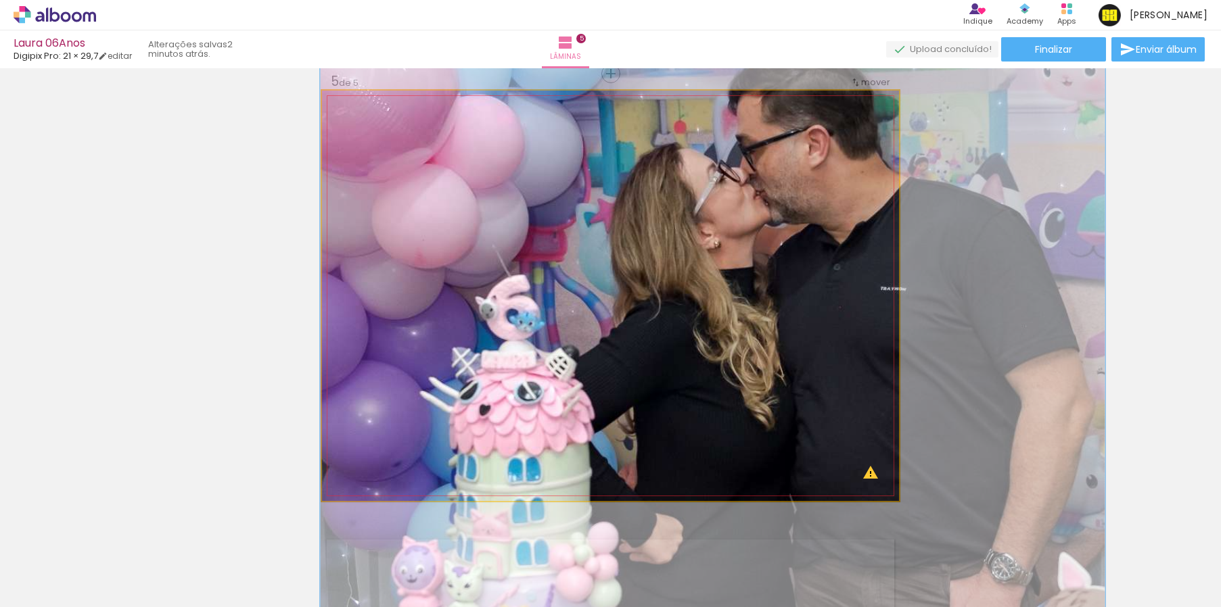
drag, startPoint x: 703, startPoint y: 166, endPoint x: 805, endPoint y: 237, distance: 124.4
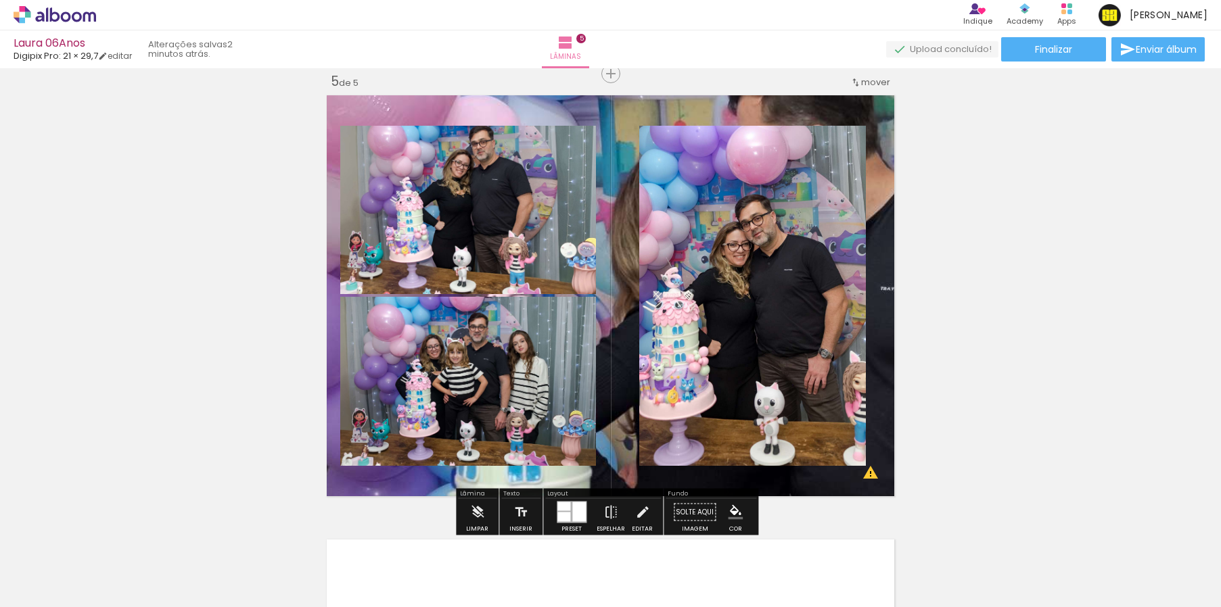
click at [868, 115] on quentale-layouter at bounding box center [610, 296] width 577 height 411
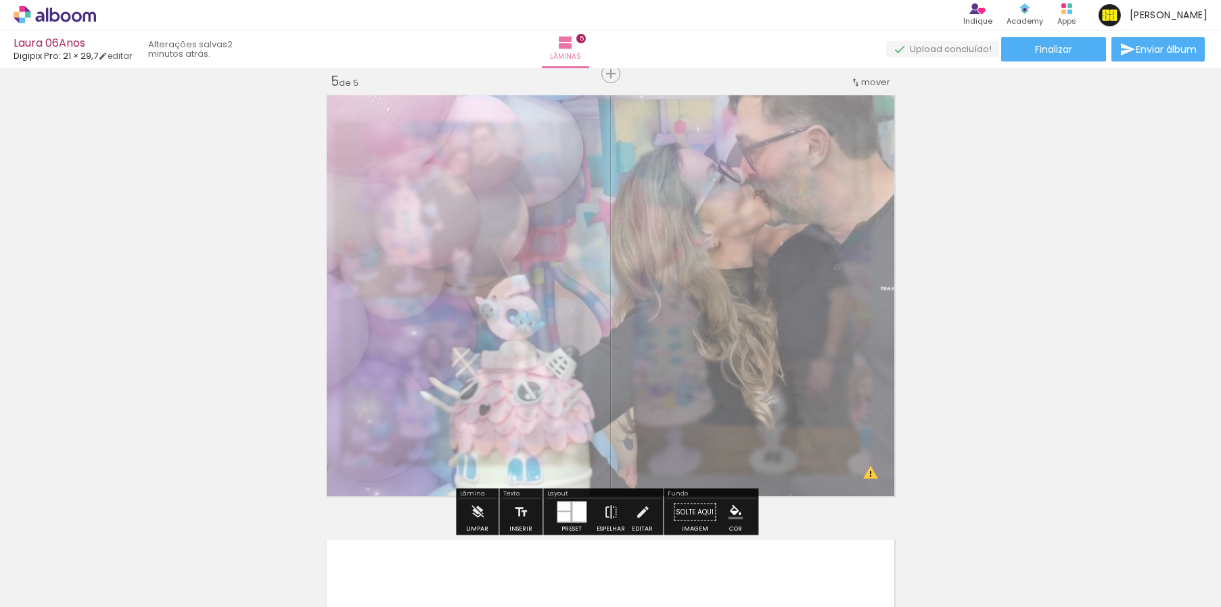
drag, startPoint x: 515, startPoint y: 126, endPoint x: 488, endPoint y: 128, distance: 26.5
type paper-slider "50"
click at [491, 128] on div at bounding box center [495, 125] width 8 height 8
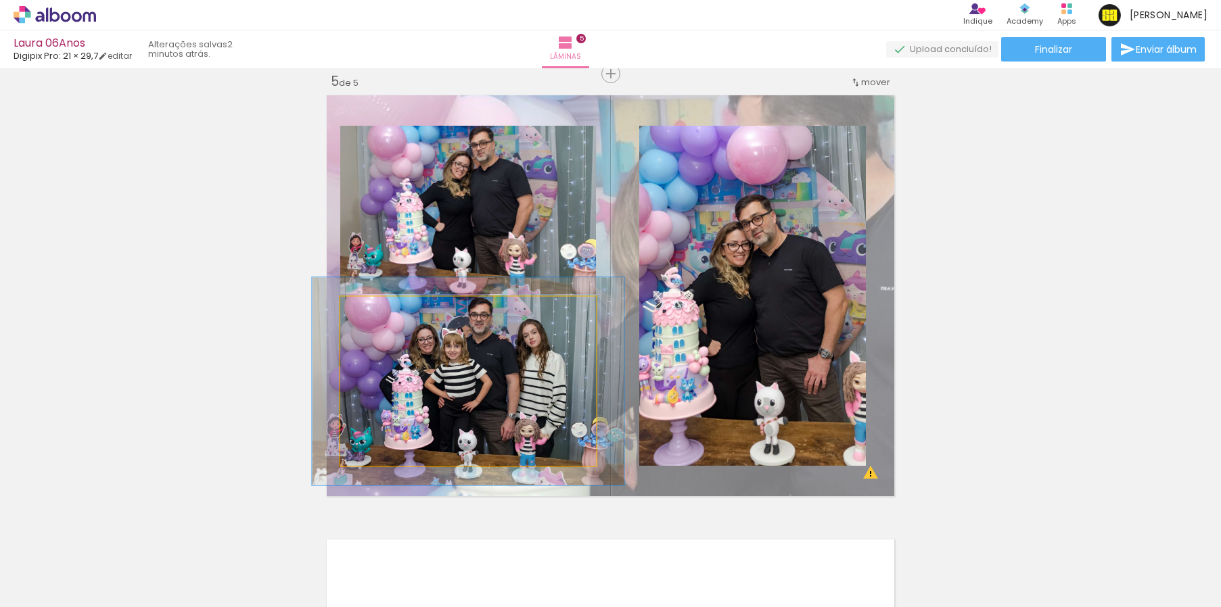
drag, startPoint x: 369, startPoint y: 315, endPoint x: 379, endPoint y: 315, distance: 10.1
type paper-slider "122"
click at [379, 315] on div at bounding box center [382, 311] width 12 height 12
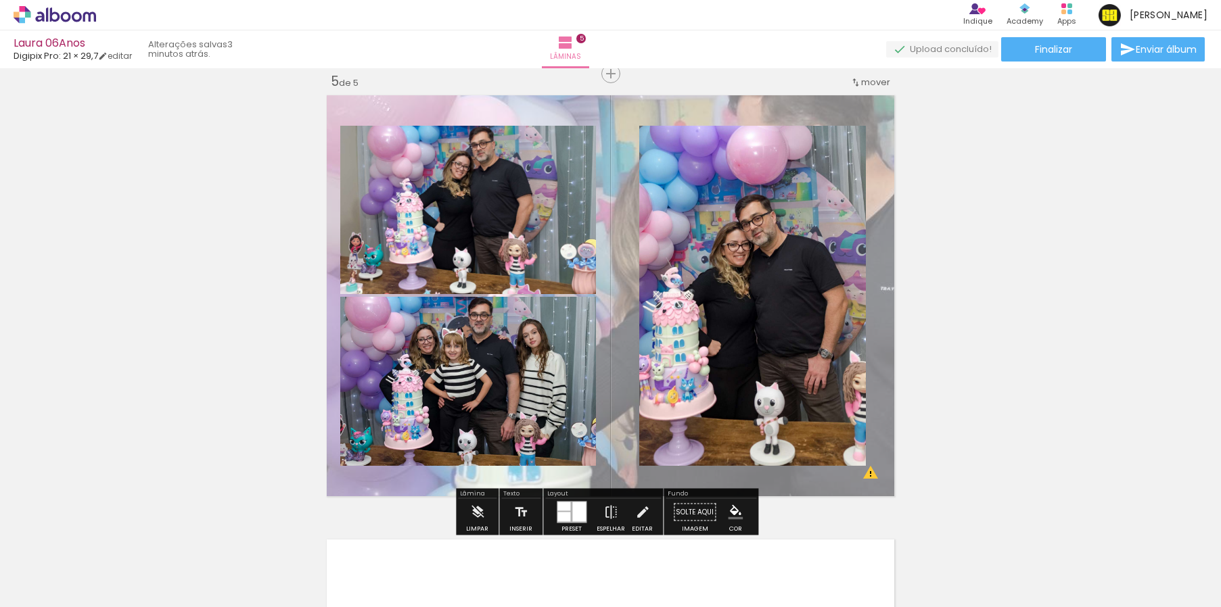
click at [760, 298] on quentale-photo at bounding box center [752, 296] width 227 height 340
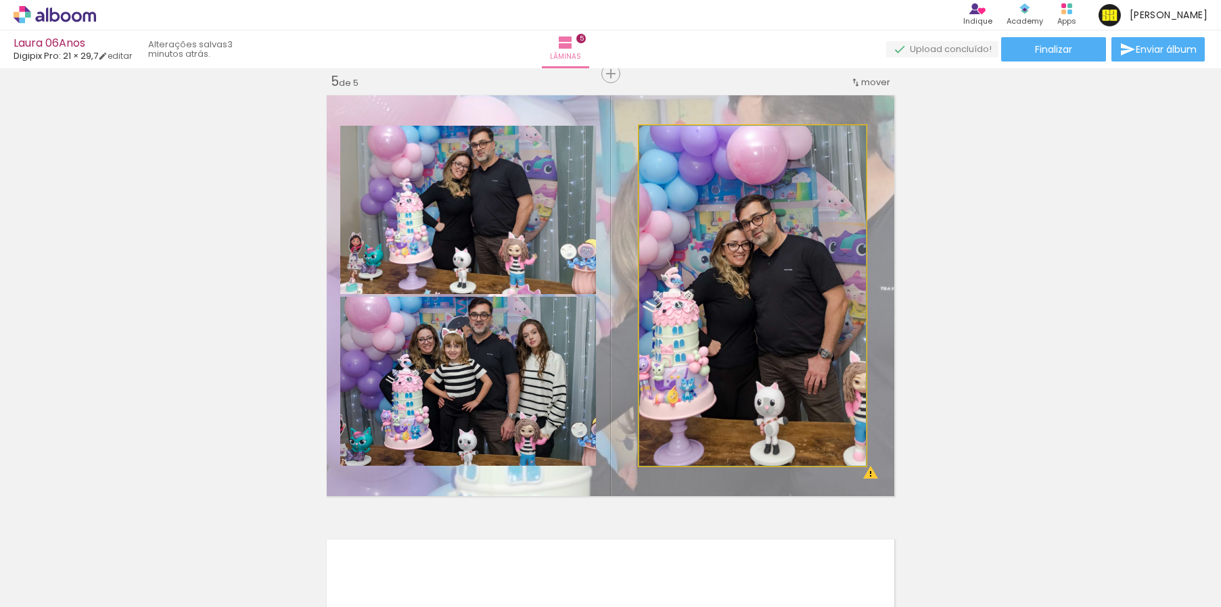
click at [680, 172] on quentale-photo at bounding box center [752, 296] width 227 height 340
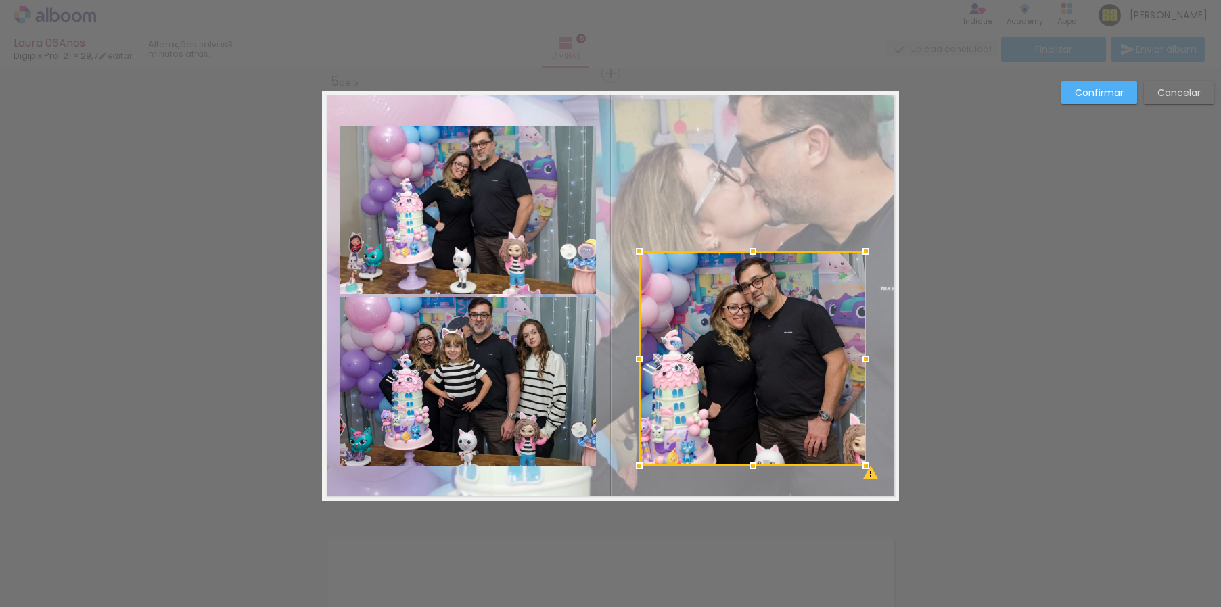
drag, startPoint x: 748, startPoint y: 124, endPoint x: 749, endPoint y: 250, distance: 125.8
click at [749, 250] on div at bounding box center [752, 251] width 27 height 27
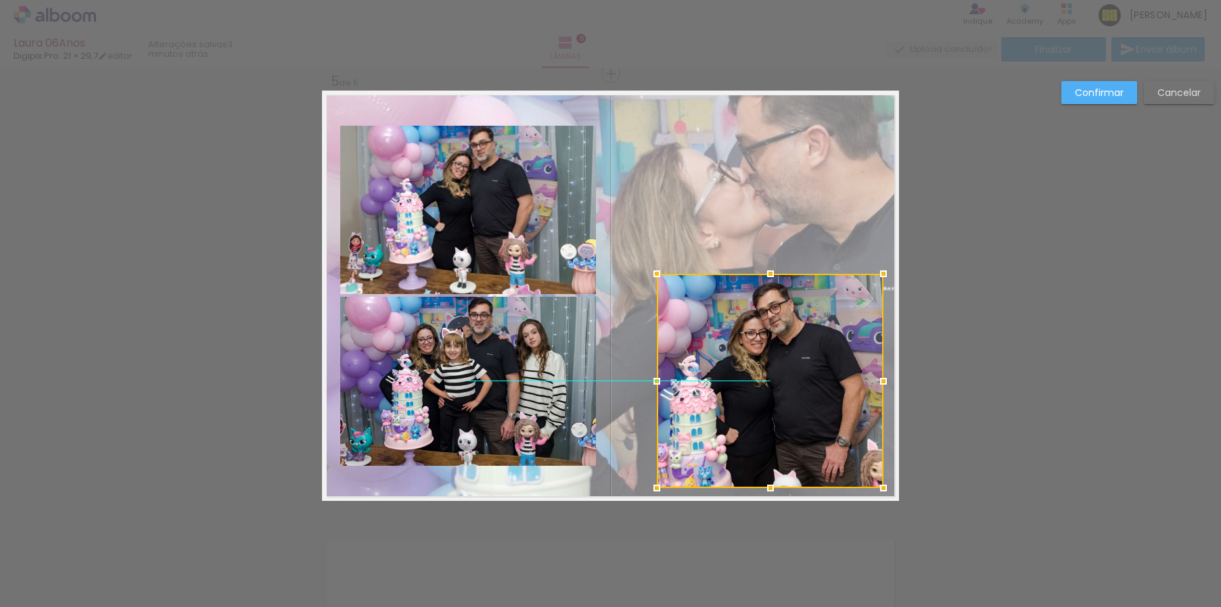
drag, startPoint x: 792, startPoint y: 303, endPoint x: 810, endPoint y: 327, distance: 29.5
click at [810, 327] on div at bounding box center [770, 381] width 227 height 214
click at [1087, 82] on paper-button "Confirmar" at bounding box center [1099, 92] width 76 height 23
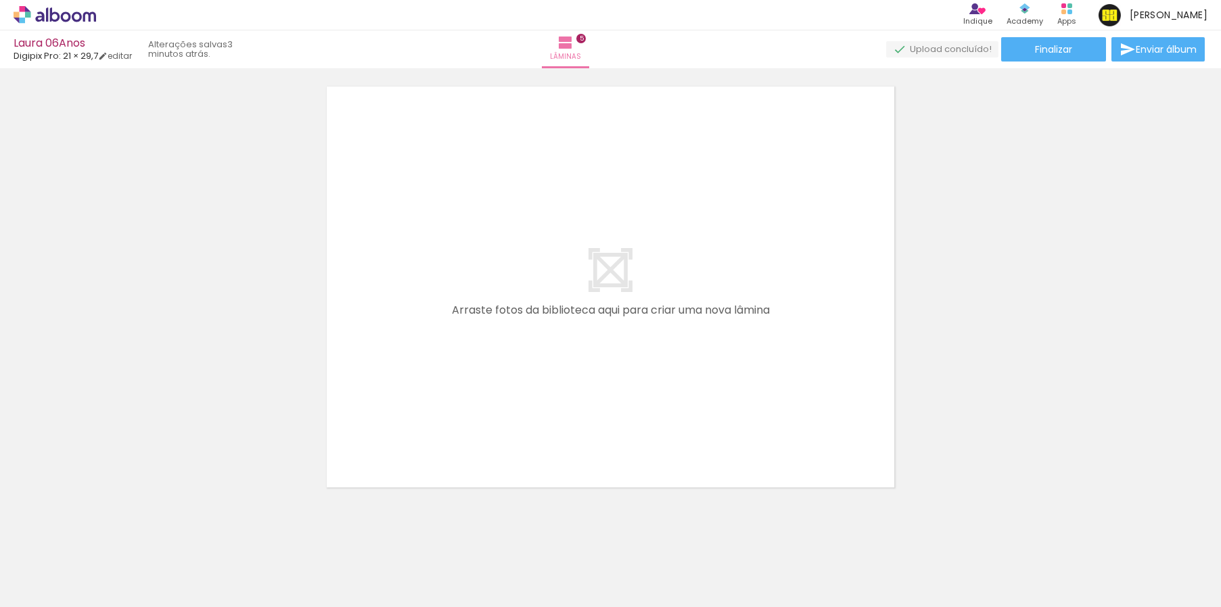
scroll to position [2249, 0]
drag, startPoint x: 920, startPoint y: 579, endPoint x: 737, endPoint y: 434, distance: 234.0
click at [737, 434] on quentale-workspace at bounding box center [610, 303] width 1221 height 607
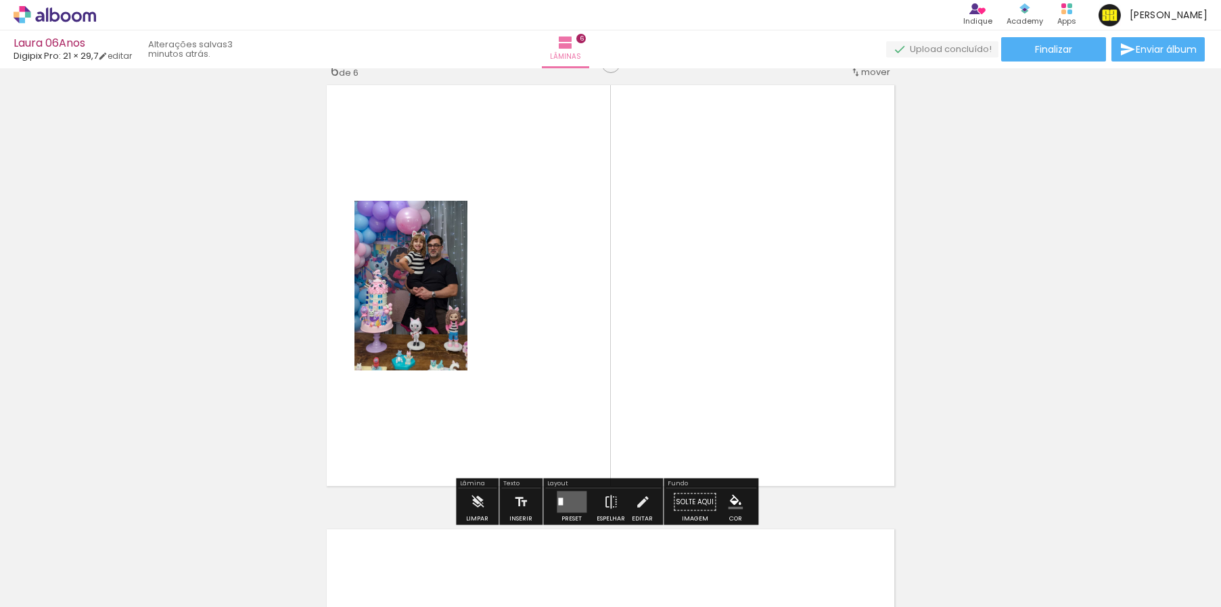
scroll to position [2239, 0]
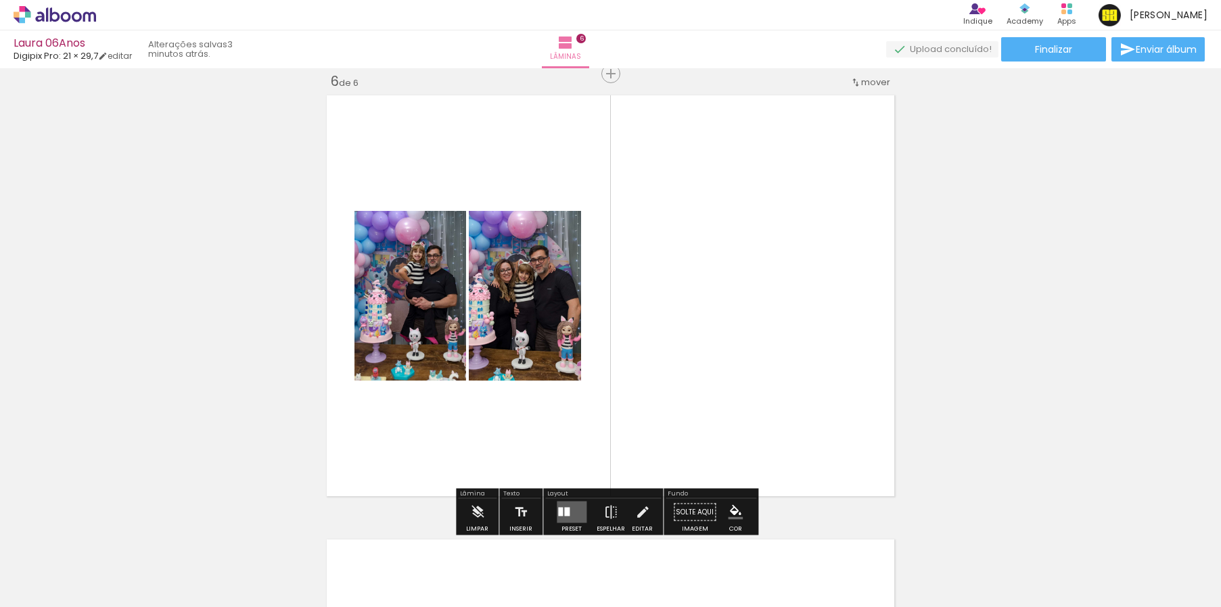
scroll to position [0, 592]
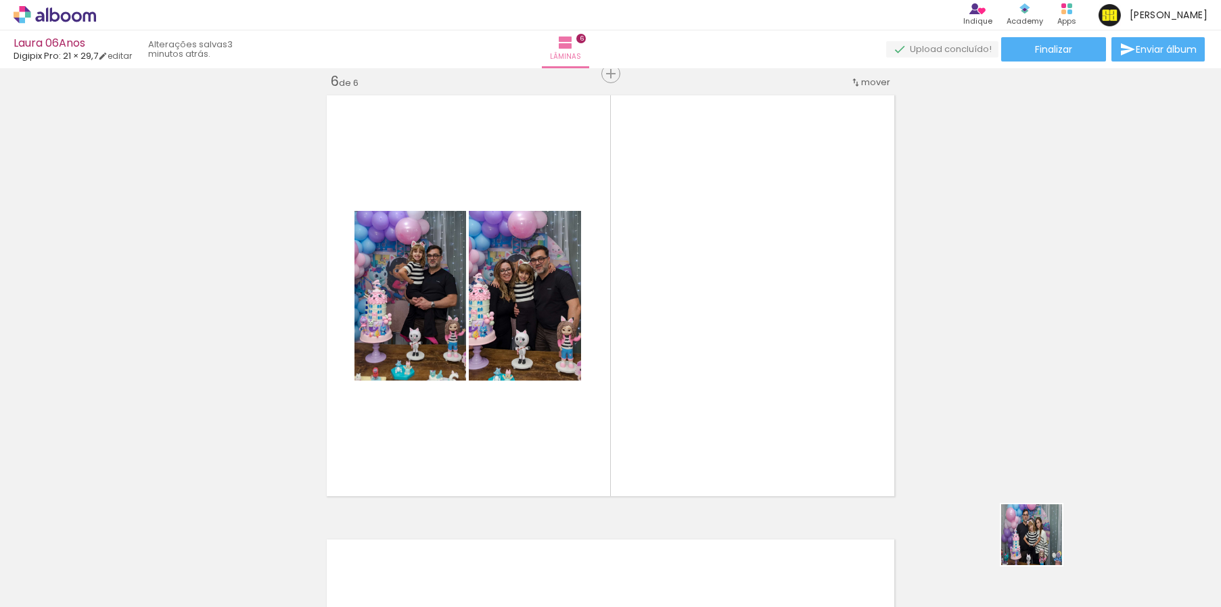
drag, startPoint x: 1074, startPoint y: 575, endPoint x: 752, endPoint y: 384, distance: 374.2
click at [752, 384] on quentale-workspace at bounding box center [610, 303] width 1221 height 607
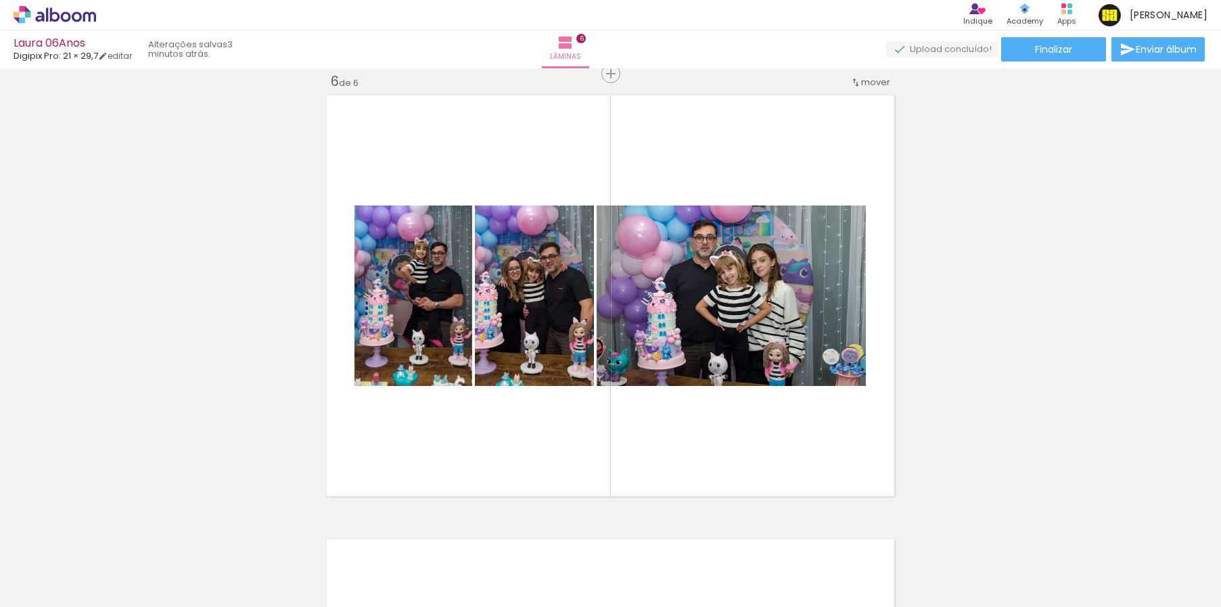
scroll to position [0, 853]
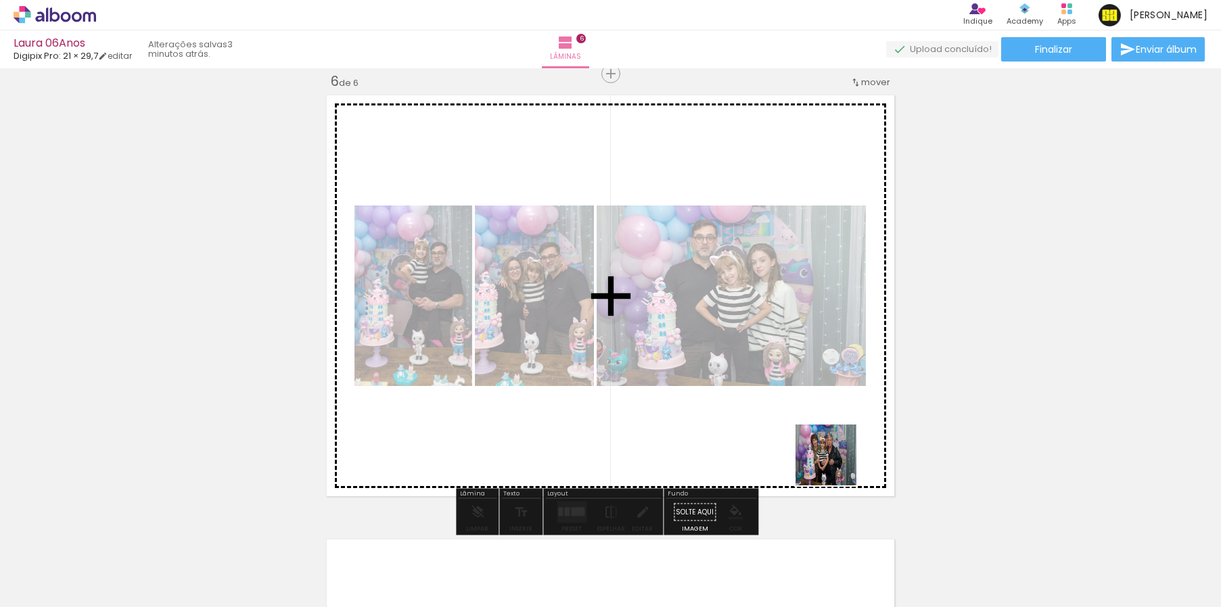
drag, startPoint x: 900, startPoint y: 569, endPoint x: 812, endPoint y: 429, distance: 164.4
click at [812, 429] on quentale-workspace at bounding box center [610, 303] width 1221 height 607
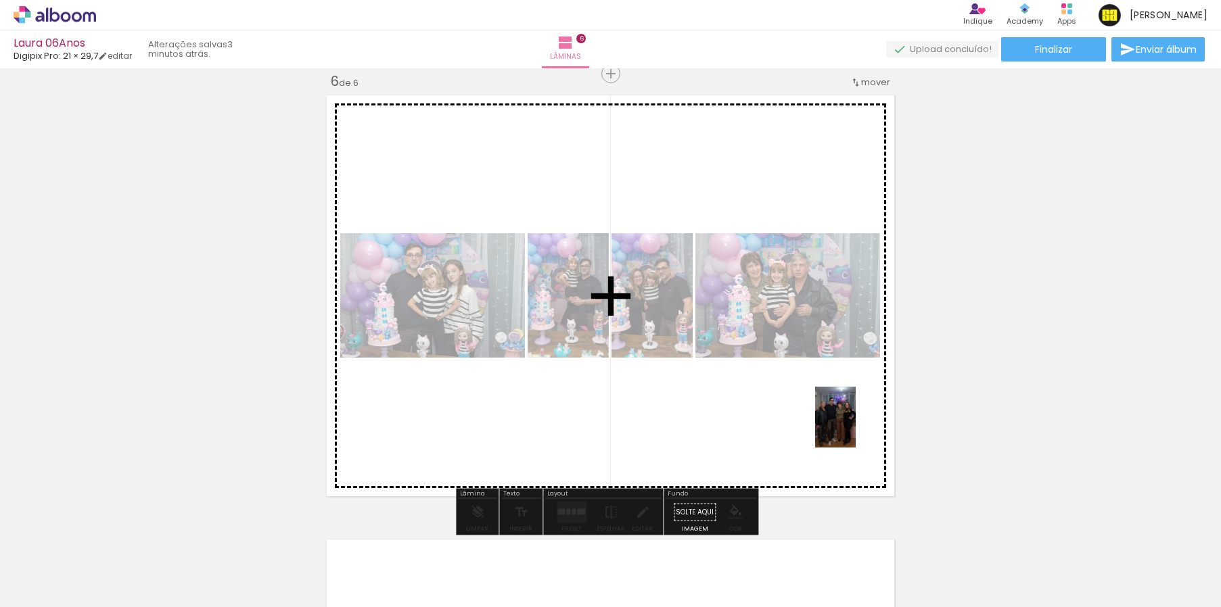
drag, startPoint x: 956, startPoint y: 570, endPoint x: 856, endPoint y: 427, distance: 174.7
click at [856, 427] on quentale-workspace at bounding box center [610, 303] width 1221 height 607
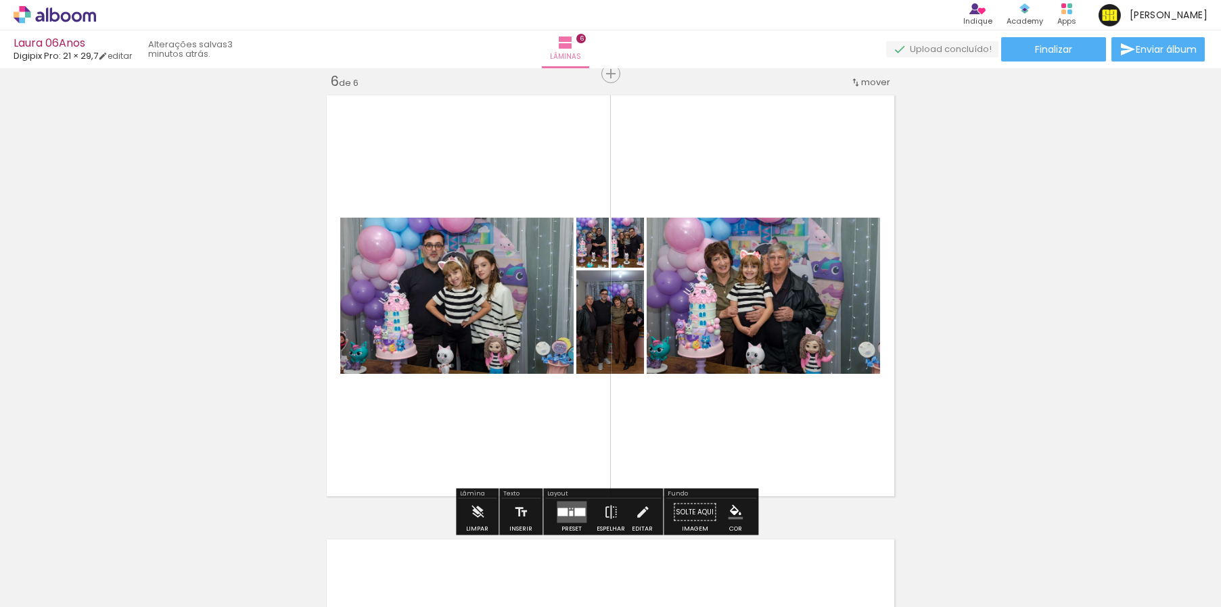
click at [569, 511] on div at bounding box center [571, 513] width 4 height 5
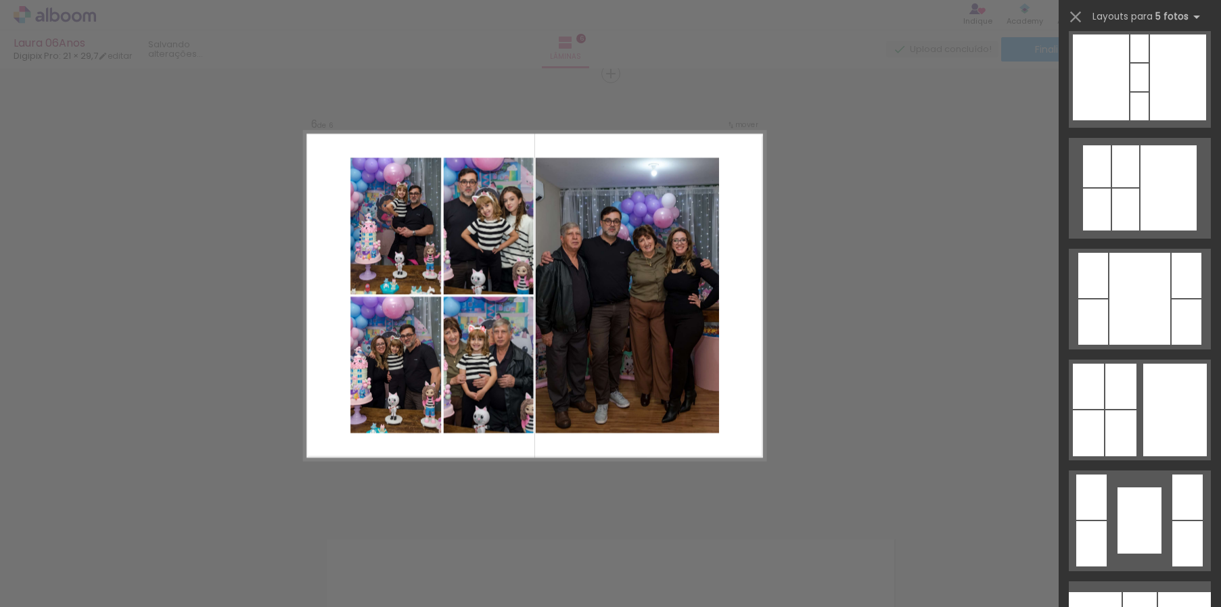
scroll to position [18519, 0]
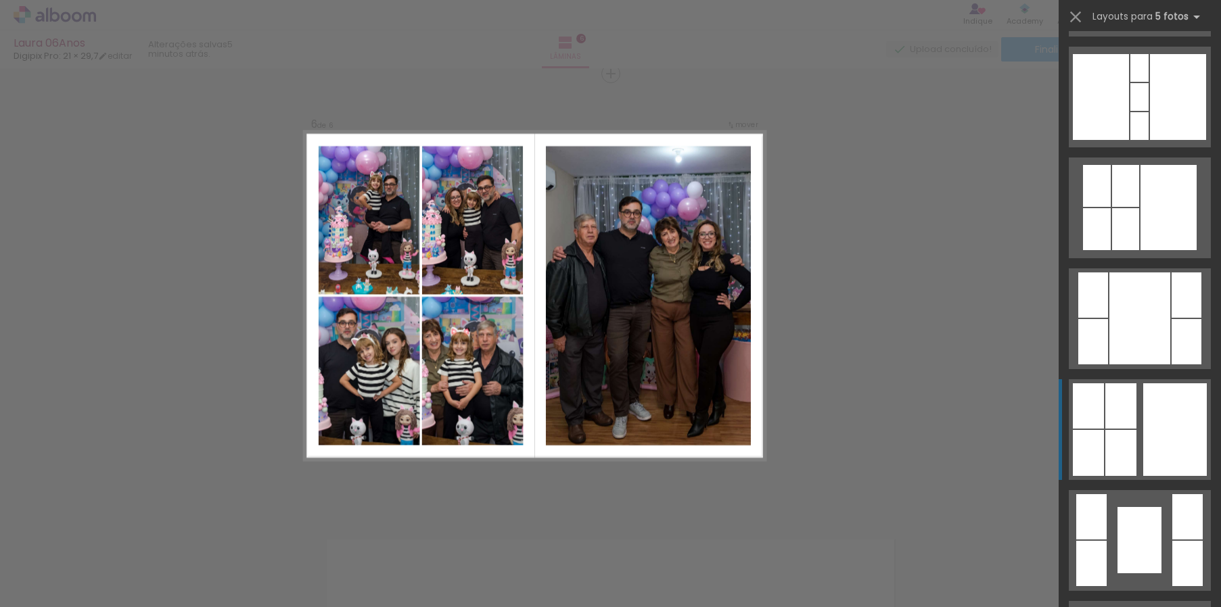
click at [1148, 420] on div at bounding box center [1175, 429] width 64 height 93
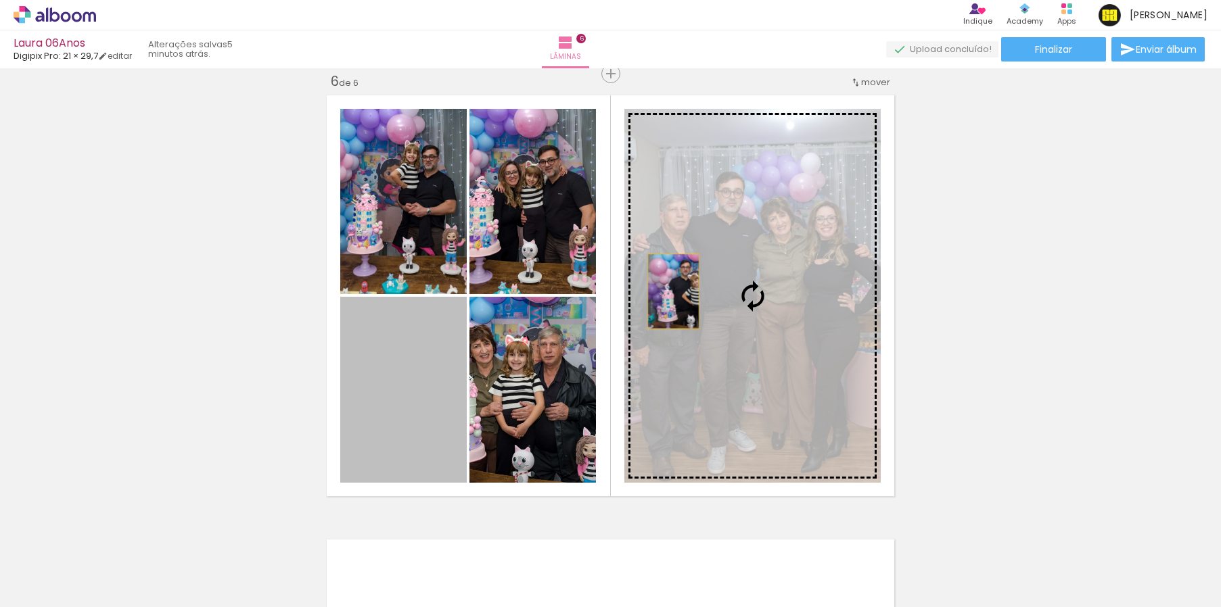
drag, startPoint x: 406, startPoint y: 398, endPoint x: 678, endPoint y: 289, distance: 293.5
click at [0, 0] on slot at bounding box center [0, 0] width 0 height 0
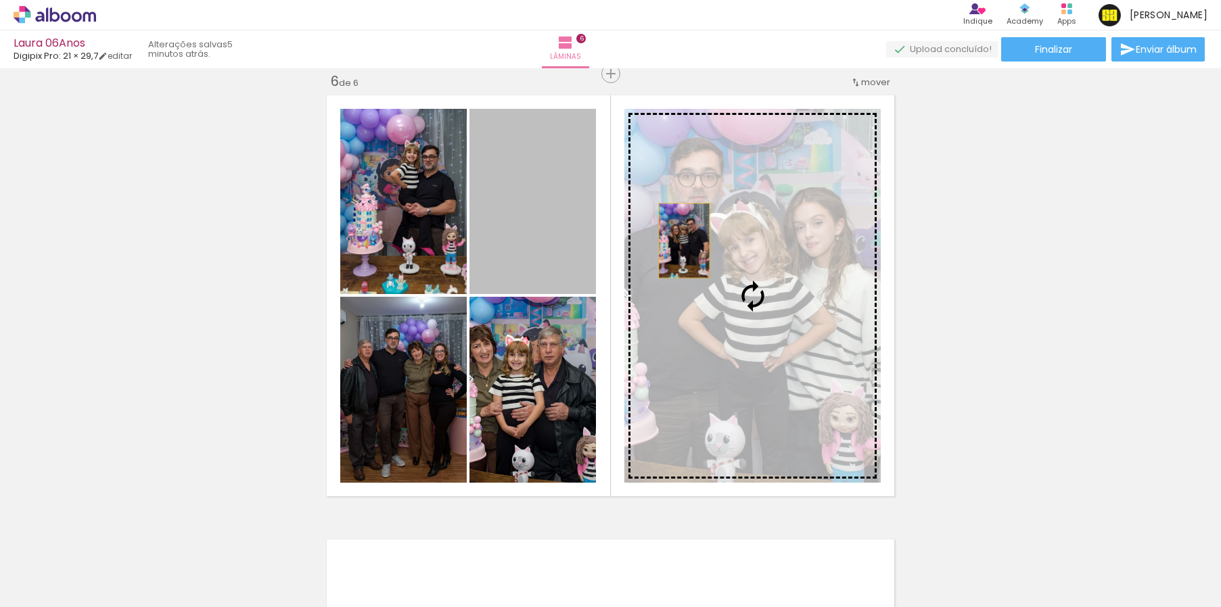
drag, startPoint x: 551, startPoint y: 241, endPoint x: 723, endPoint y: 243, distance: 172.5
click at [0, 0] on slot at bounding box center [0, 0] width 0 height 0
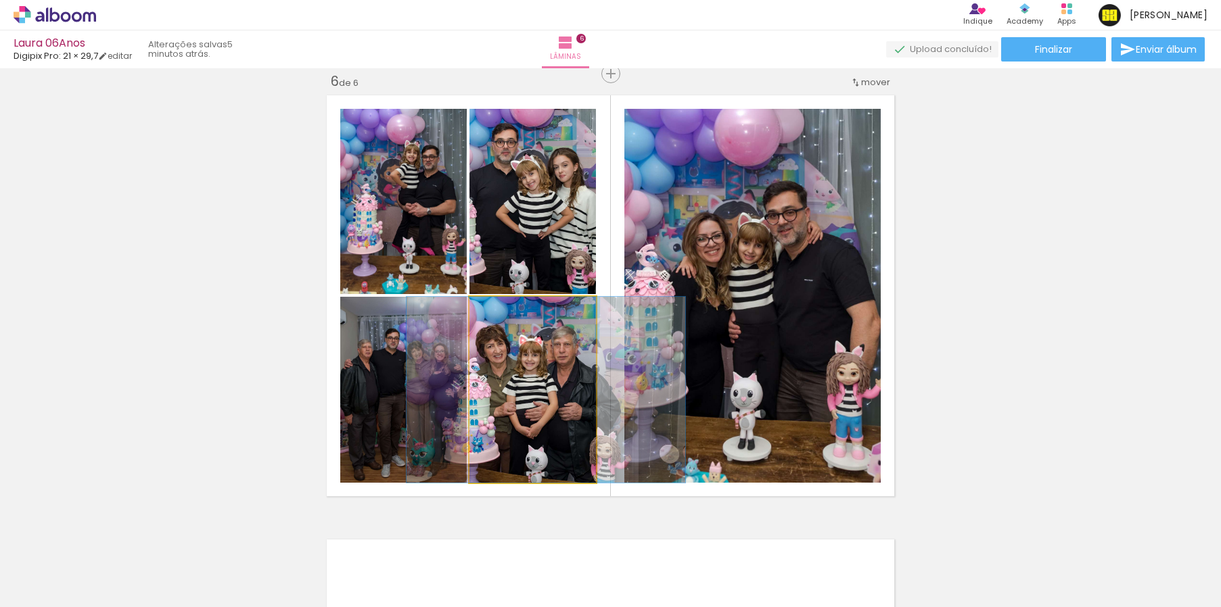
drag, startPoint x: 501, startPoint y: 382, endPoint x: 515, endPoint y: 381, distance: 13.5
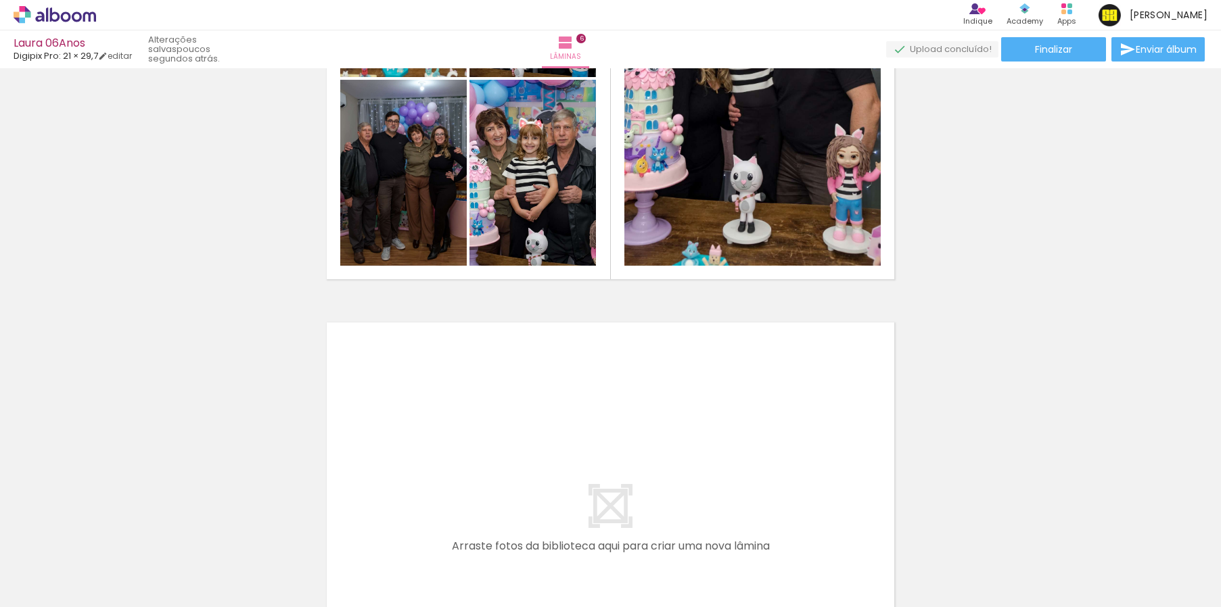
scroll to position [0, 1712]
